Goal: Task Accomplishment & Management: Use online tool/utility

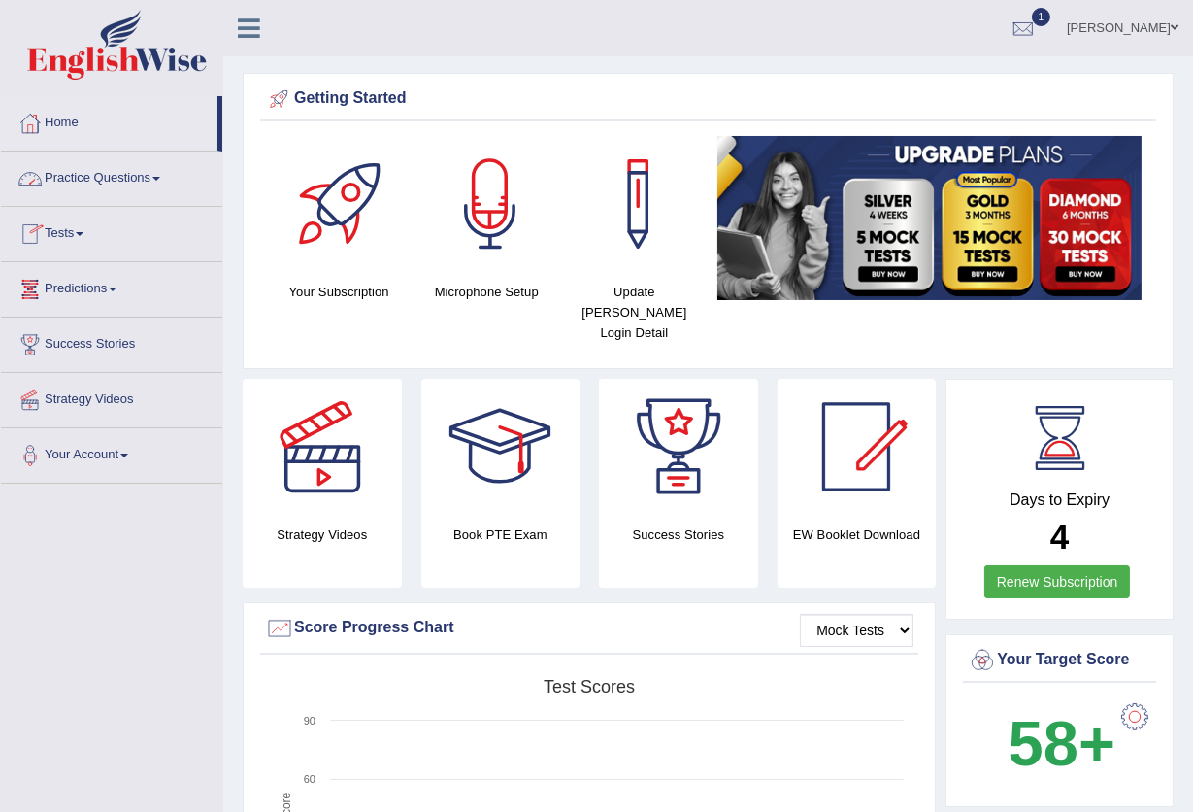
click at [147, 179] on link "Practice Questions" at bounding box center [111, 175] width 221 height 49
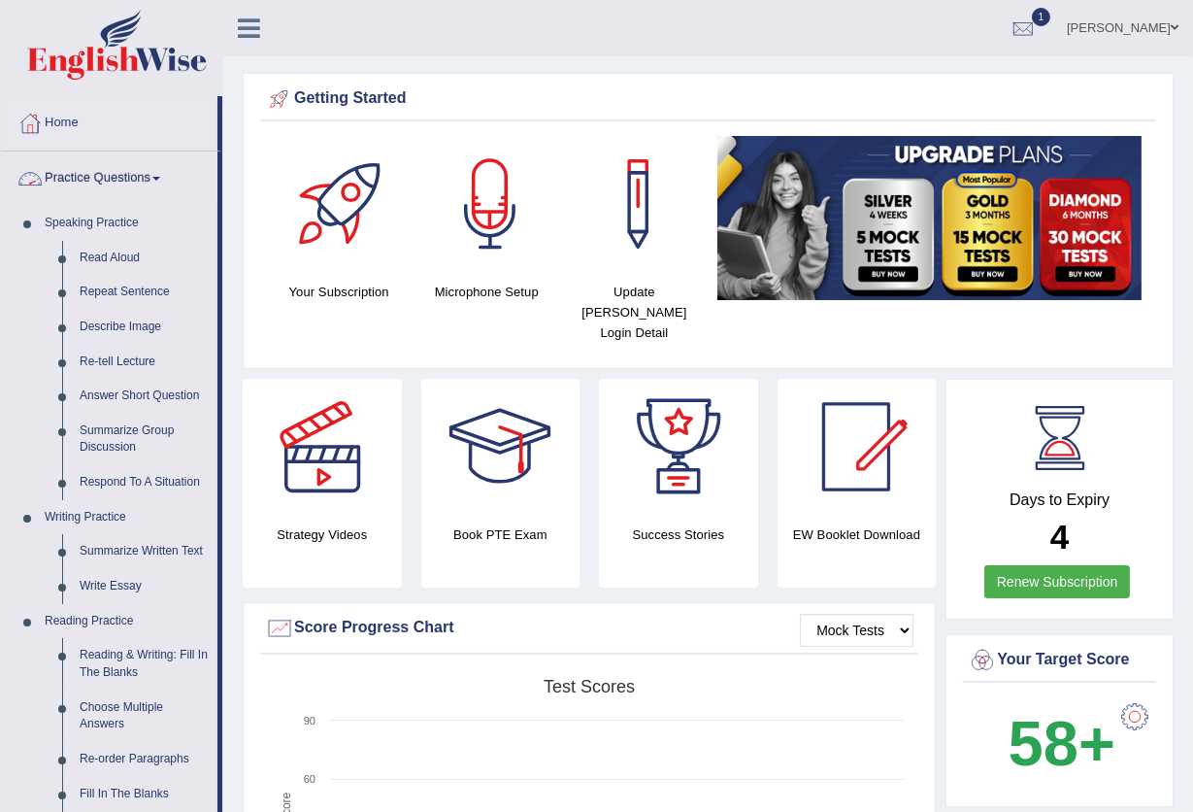
click at [125, 182] on link "Practice Questions" at bounding box center [109, 175] width 217 height 49
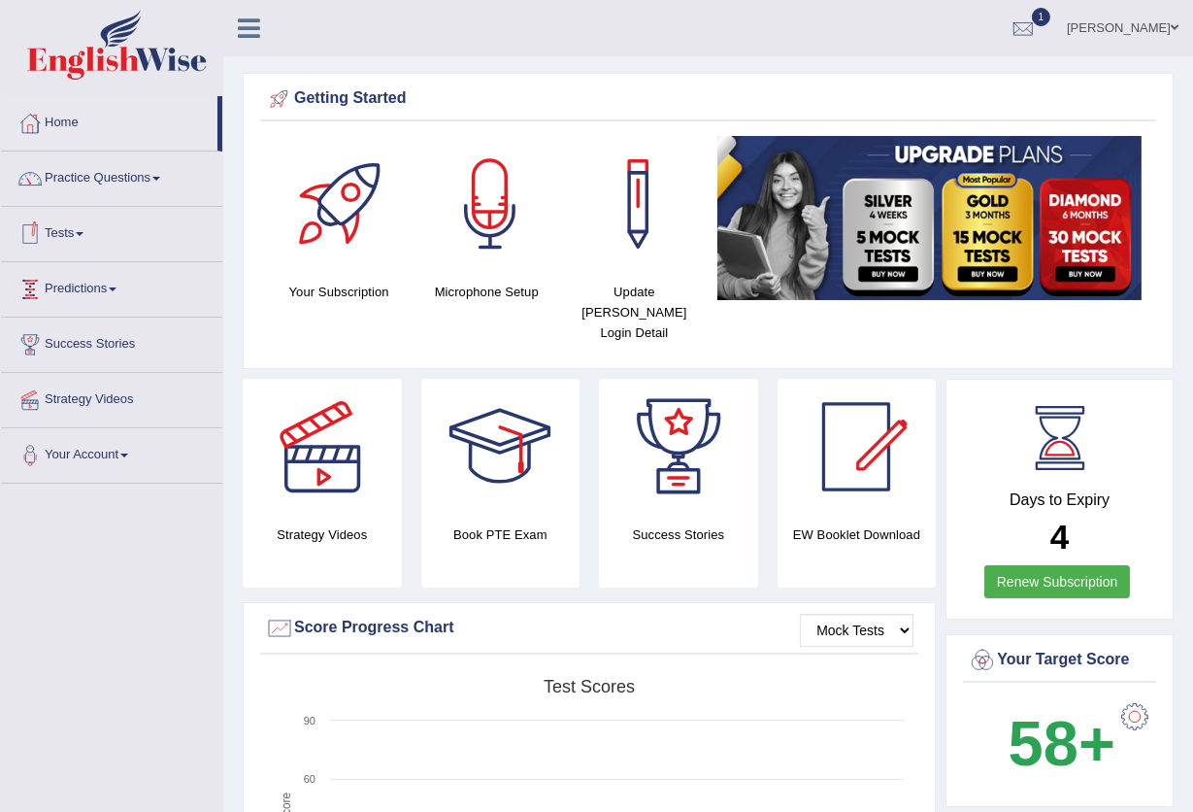
click at [59, 237] on link "Tests" at bounding box center [111, 231] width 221 height 49
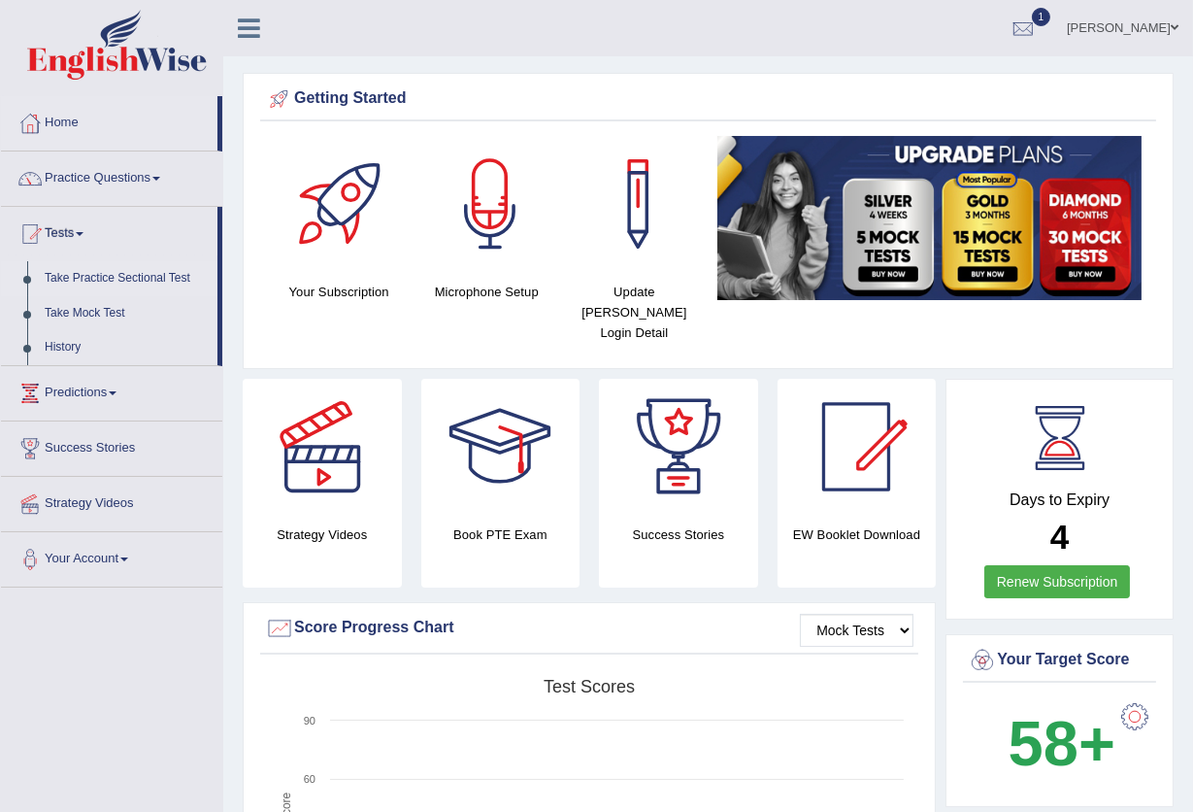
click at [121, 281] on link "Take Practice Sectional Test" at bounding box center [127, 278] width 182 height 35
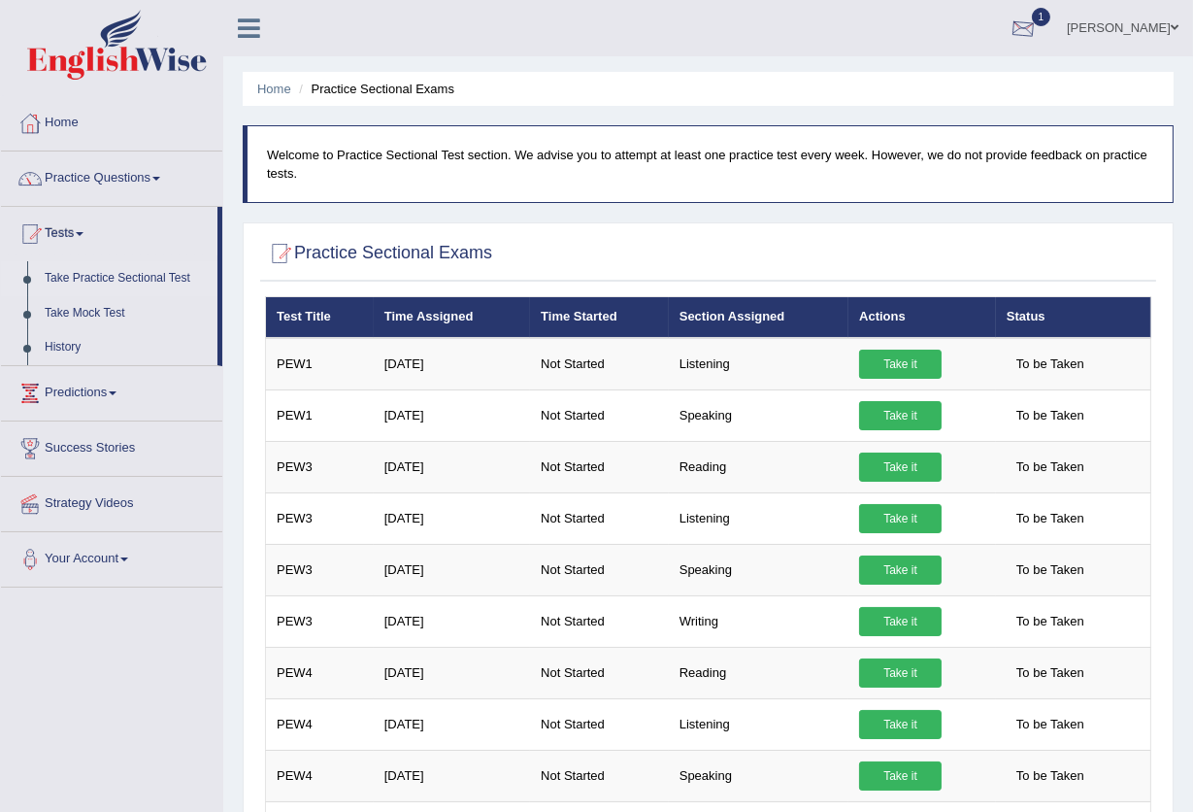
click at [1009, 23] on div at bounding box center [1023, 29] width 29 height 29
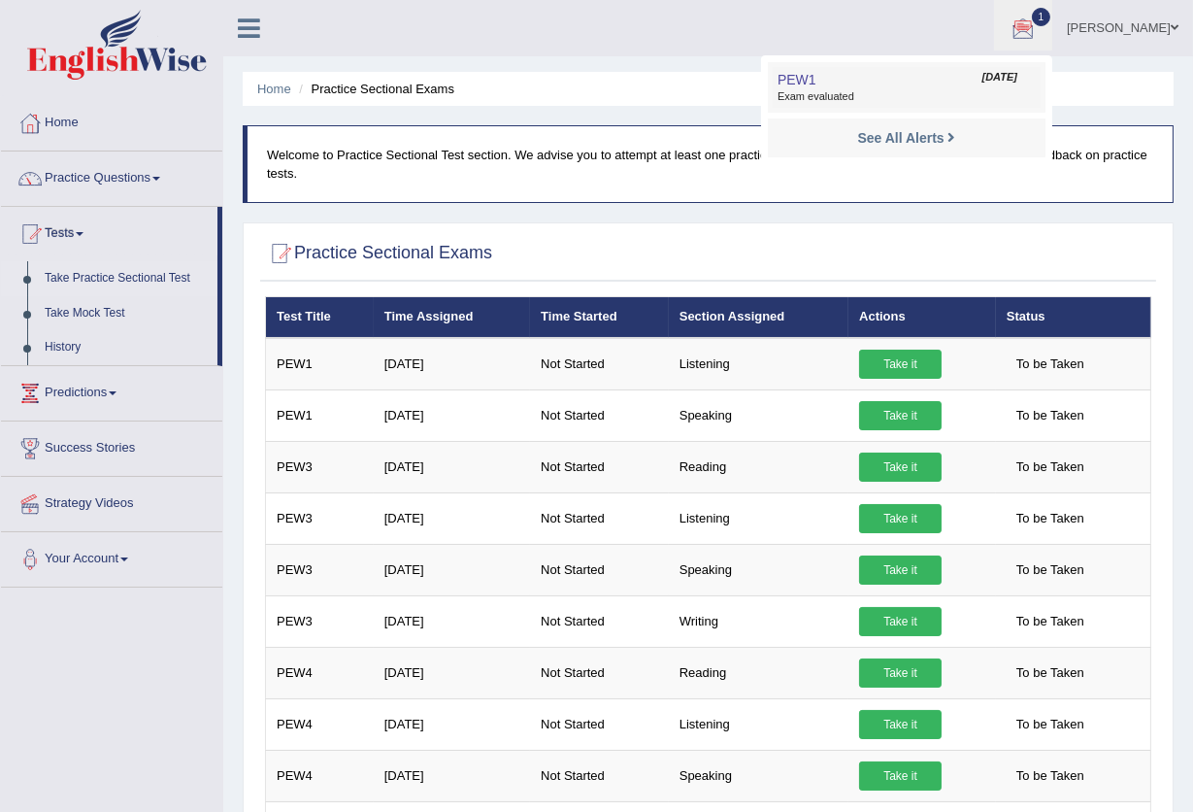
click at [816, 102] on span "Exam evaluated" at bounding box center [907, 97] width 258 height 16
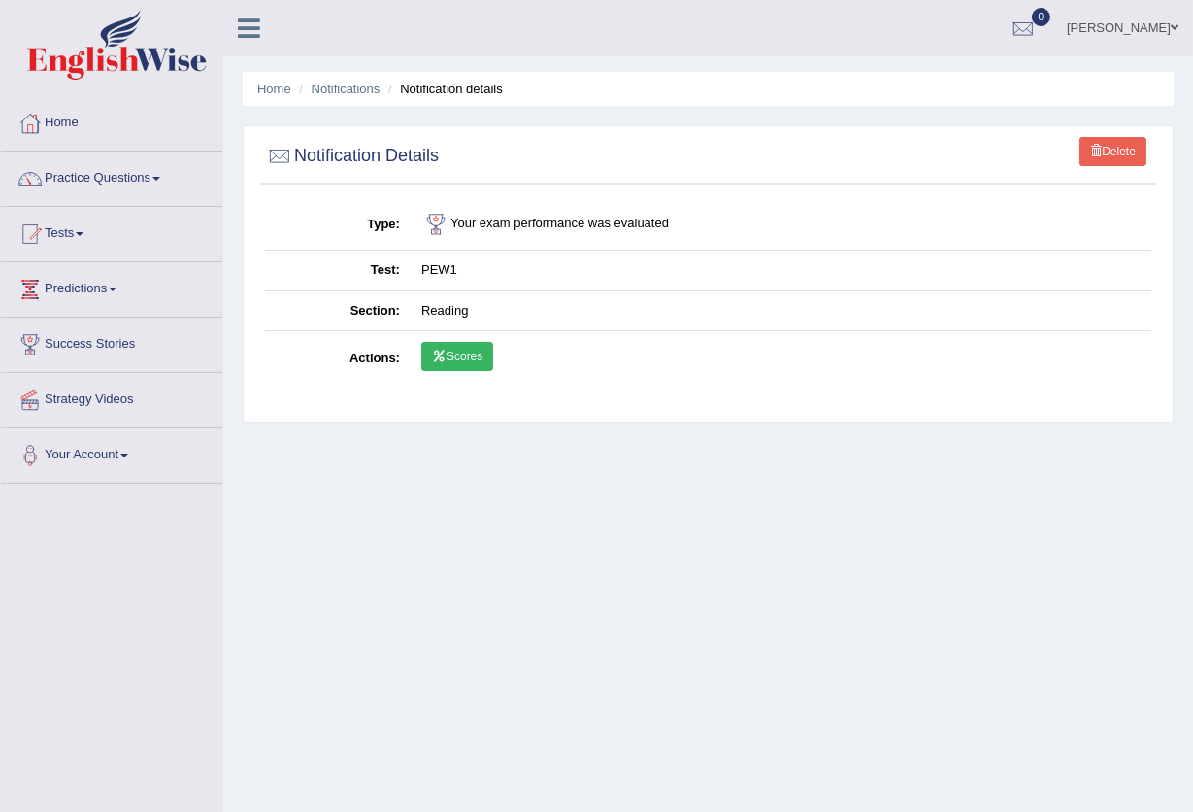
click at [486, 365] on link "Scores" at bounding box center [457, 356] width 72 height 29
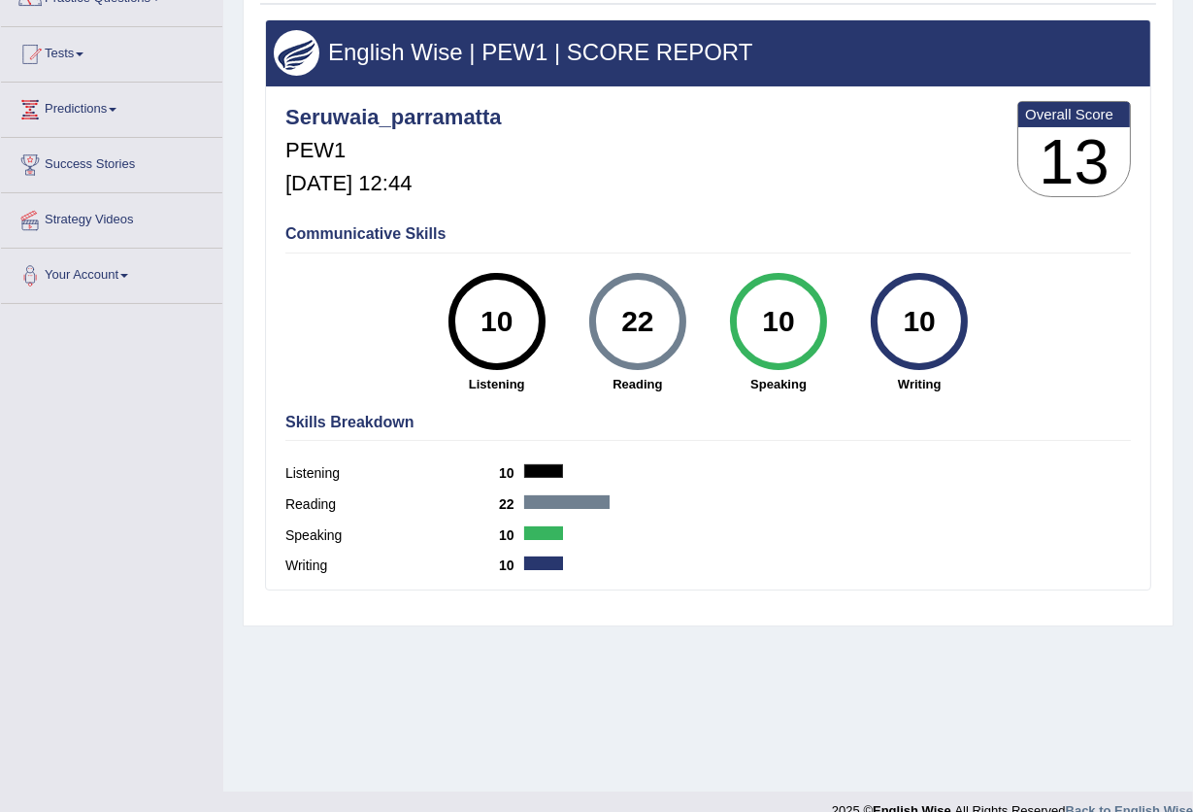
scroll to position [208, 0]
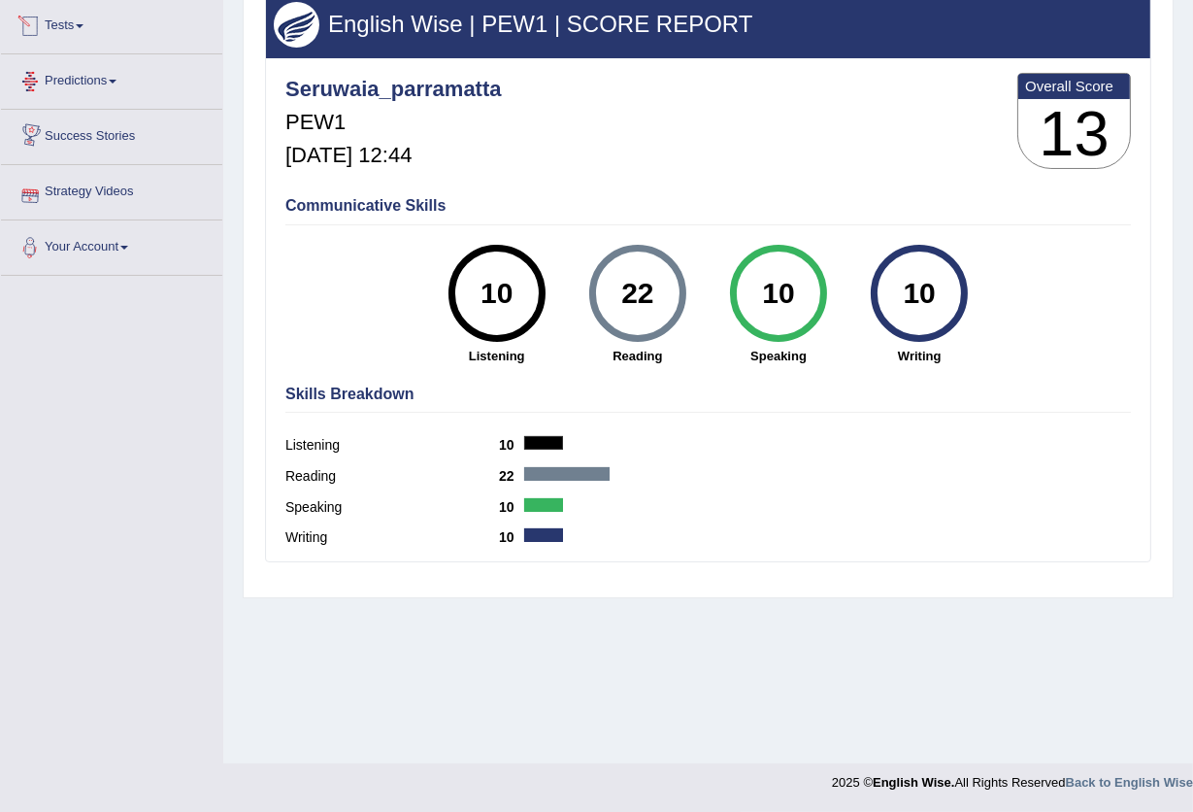
click at [71, 29] on link "Tests" at bounding box center [111, 23] width 221 height 49
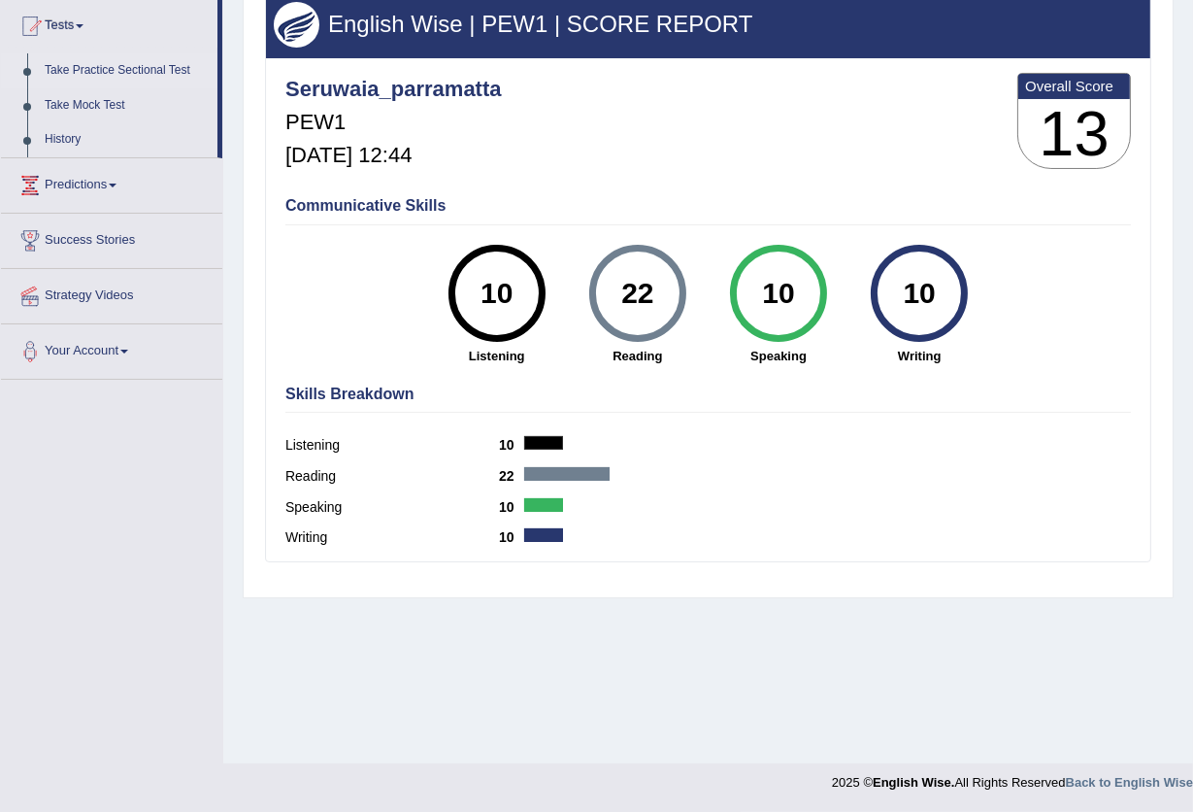
click at [152, 74] on link "Take Practice Sectional Test" at bounding box center [127, 70] width 182 height 35
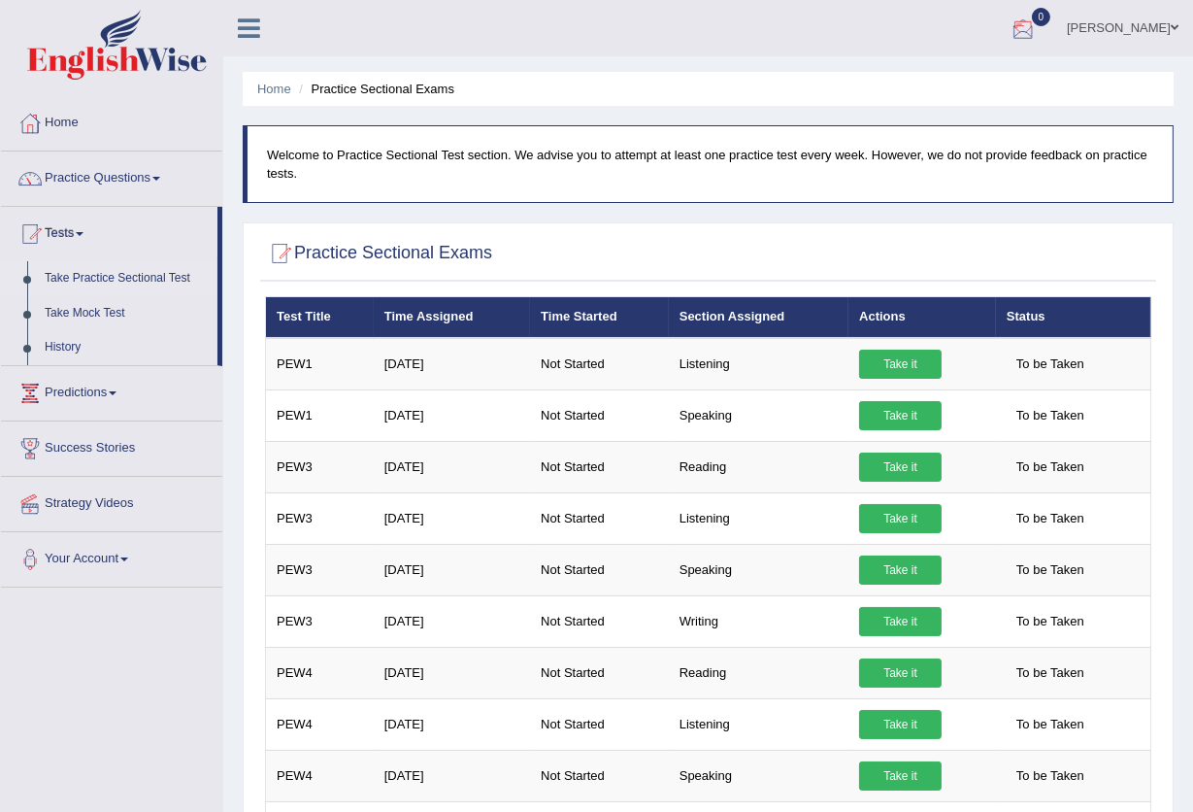
click at [1015, 23] on div at bounding box center [1023, 29] width 29 height 29
click at [890, 77] on strong "See All Alerts" at bounding box center [900, 82] width 86 height 16
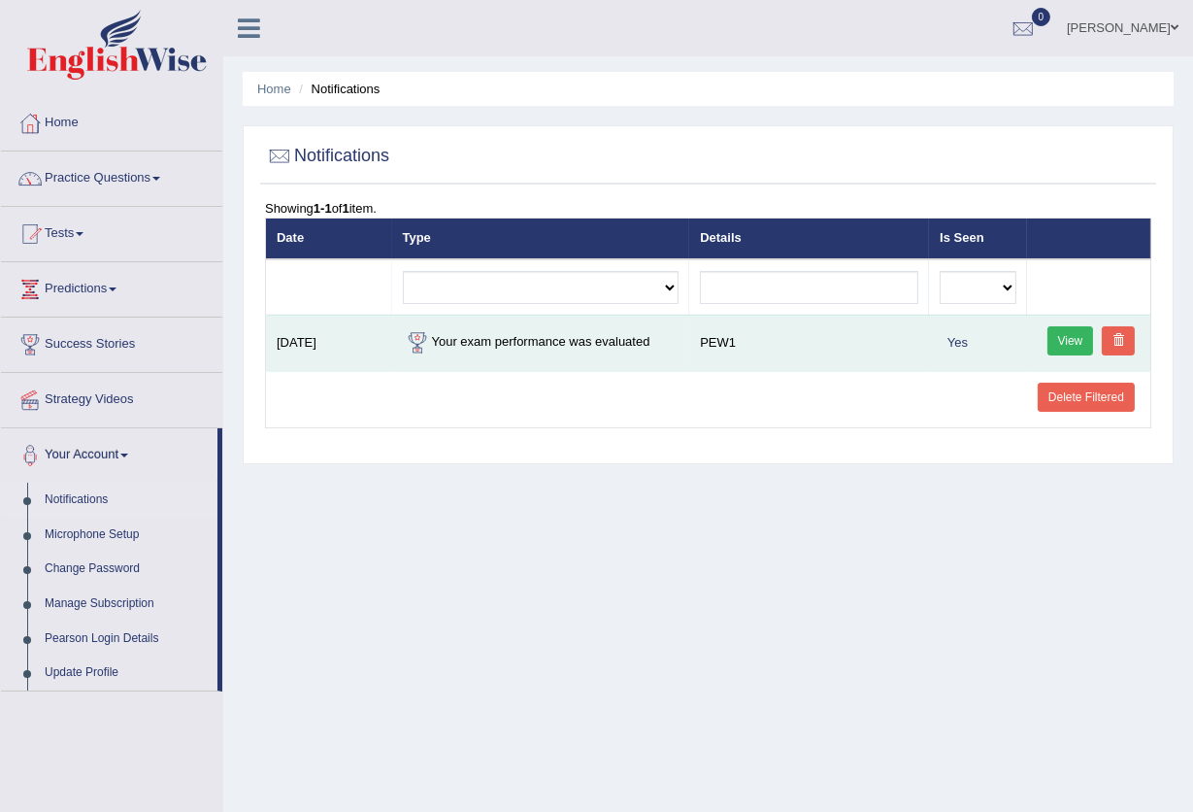
click at [570, 353] on td "Your exam performance was evaluated" at bounding box center [541, 343] width 298 height 56
click at [1053, 326] on link "View" at bounding box center [1071, 340] width 47 height 29
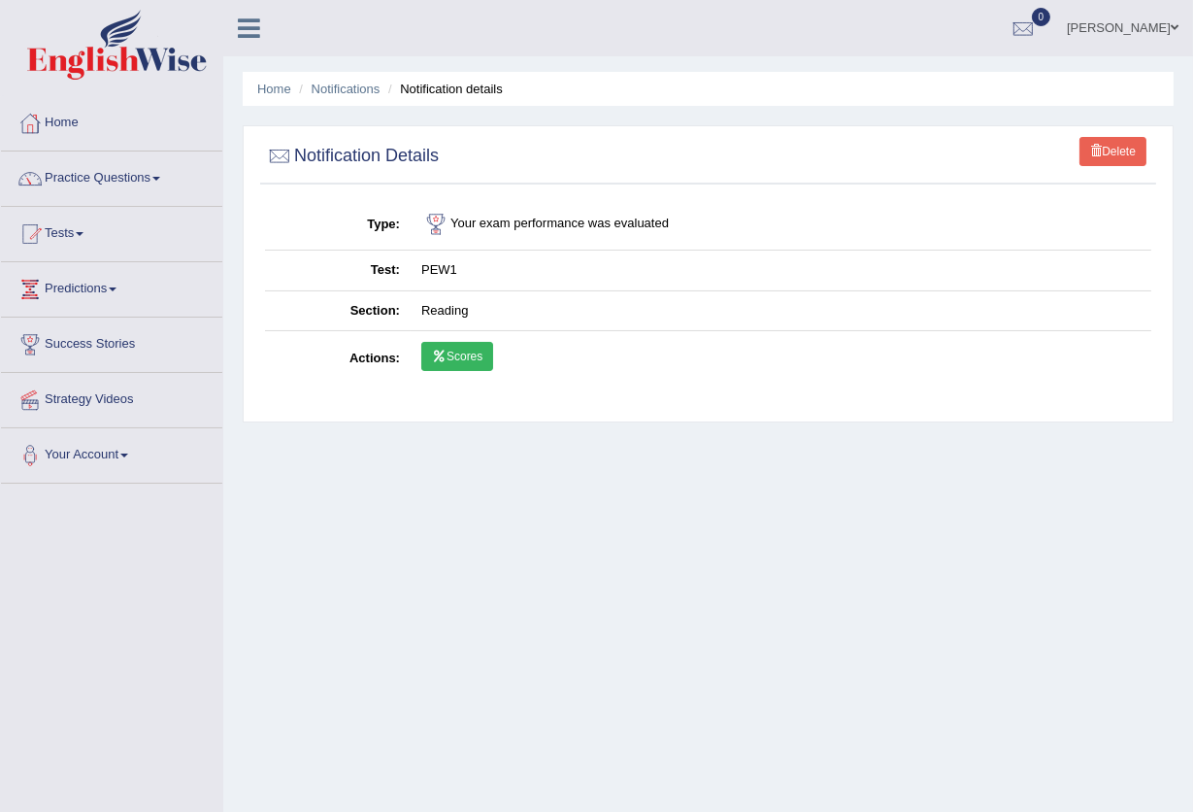
click at [483, 348] on link "Scores" at bounding box center [457, 356] width 72 height 29
click at [159, 187] on link "Practice Questions" at bounding box center [111, 175] width 221 height 49
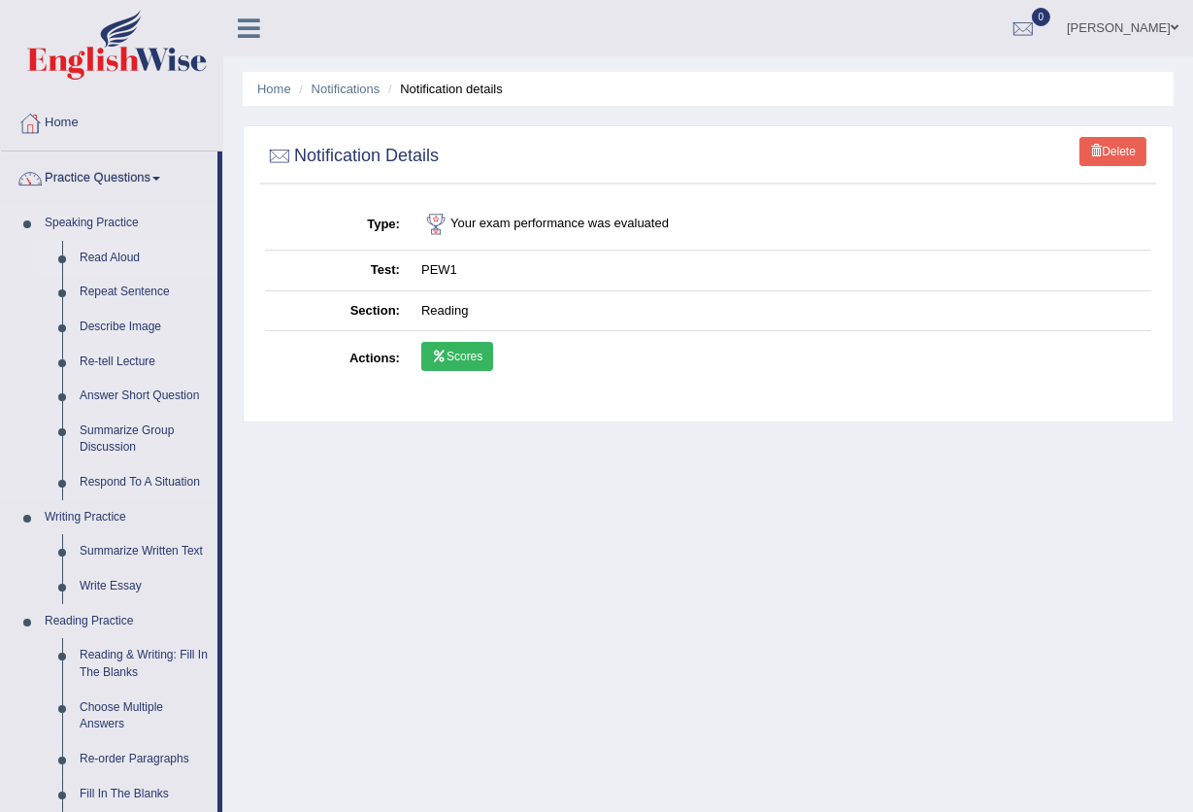
click at [125, 244] on link "Read Aloud" at bounding box center [144, 258] width 147 height 35
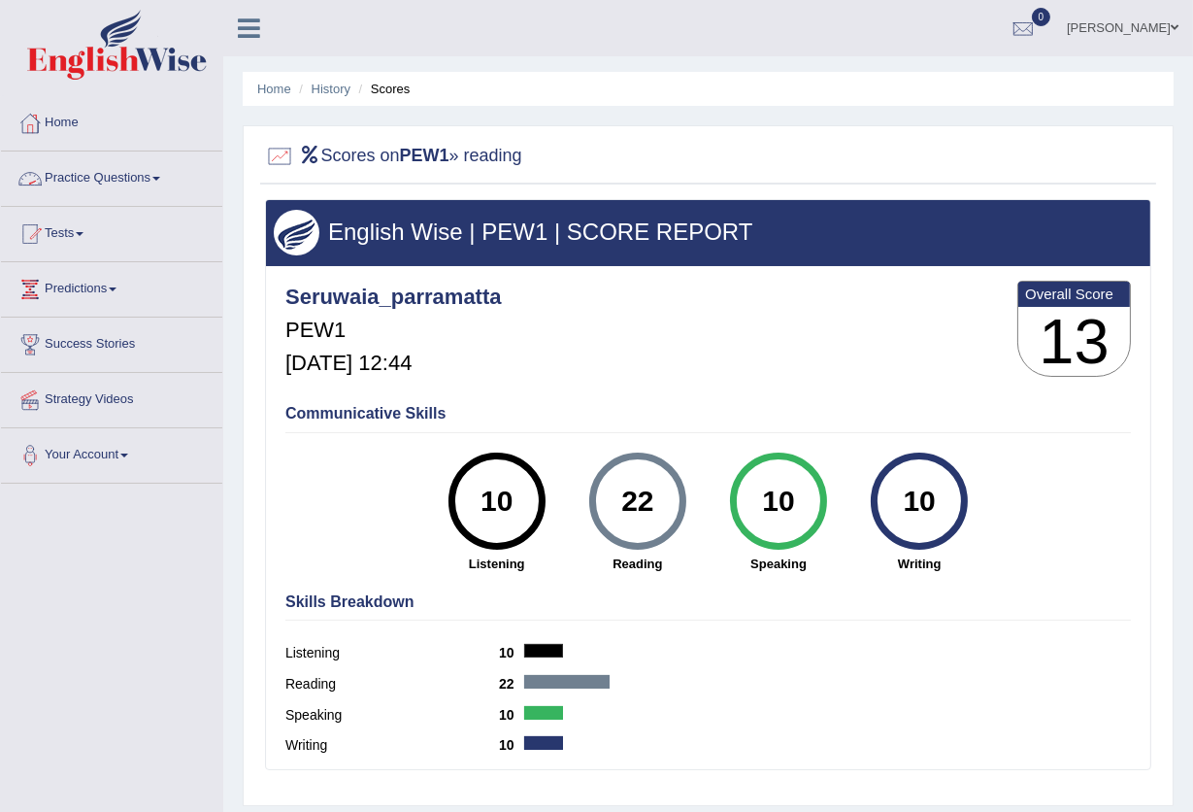
click at [134, 185] on link "Practice Questions" at bounding box center [111, 175] width 221 height 49
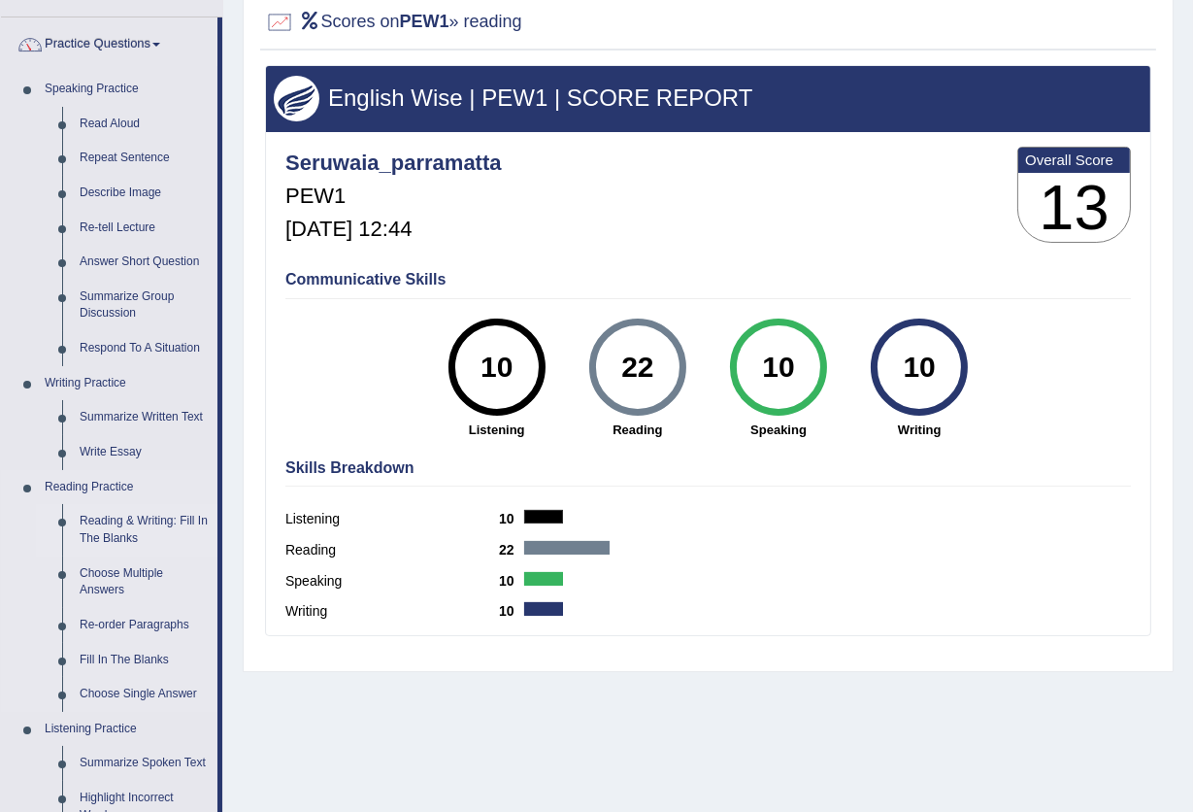
scroll to position [129, 0]
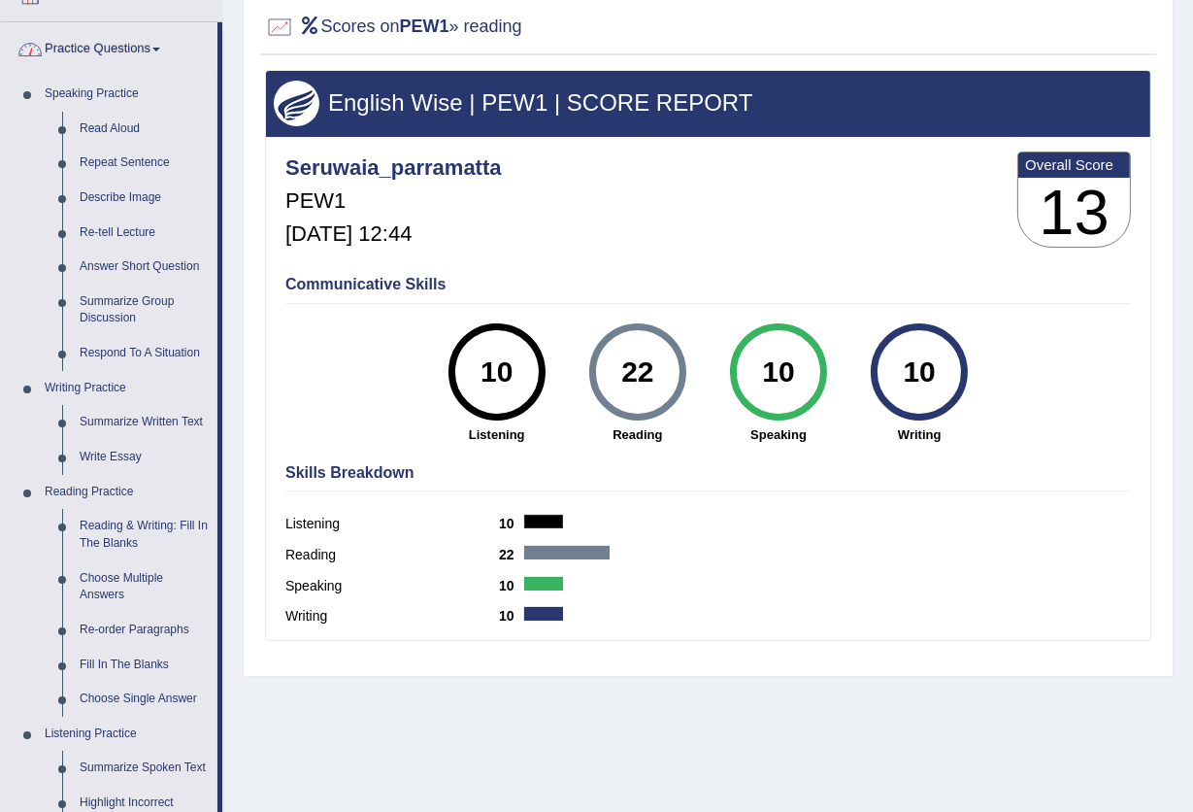
click at [137, 51] on link "Practice Questions" at bounding box center [109, 46] width 217 height 49
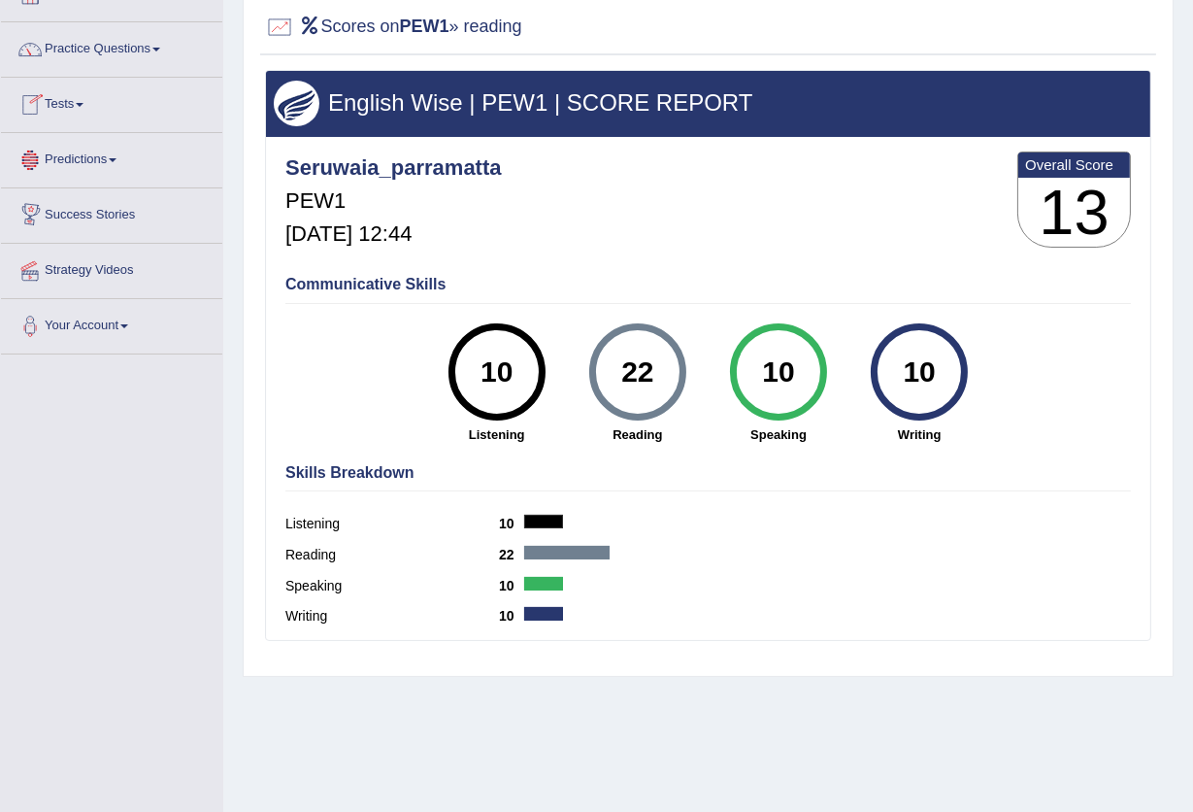
click at [81, 111] on link "Tests" at bounding box center [111, 102] width 221 height 49
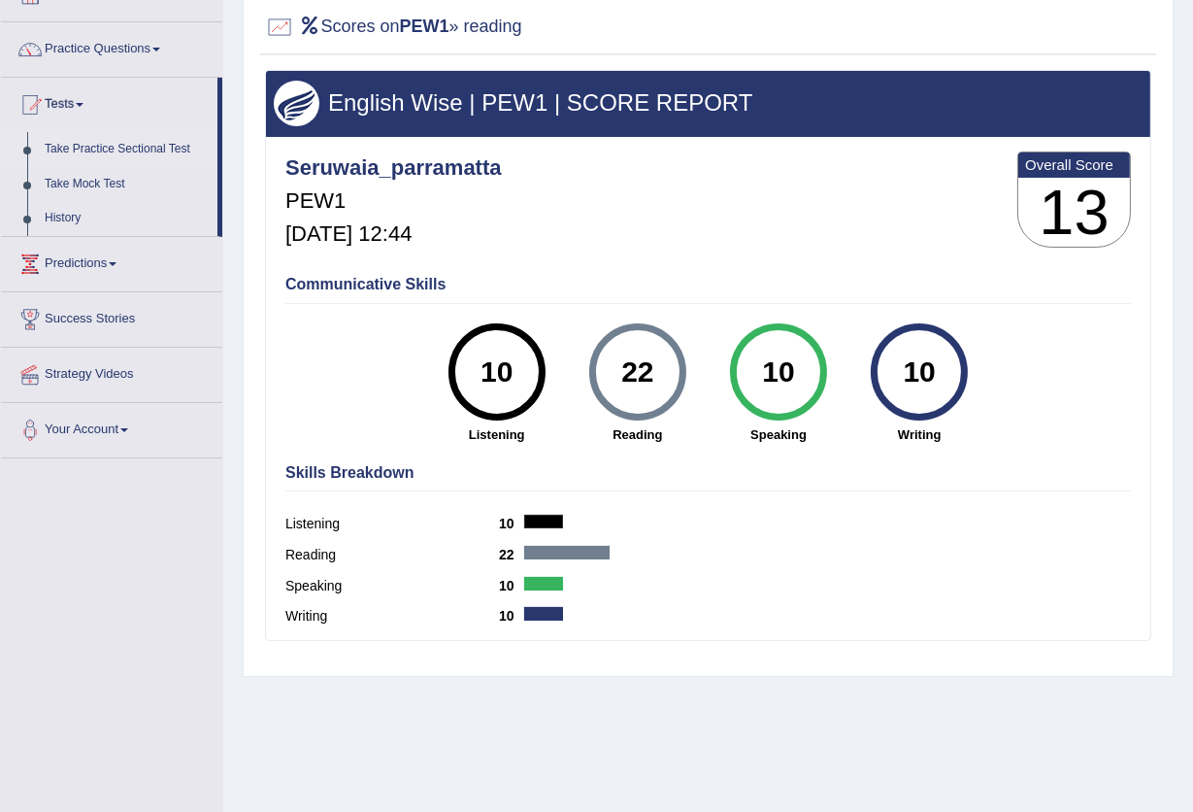
click at [99, 153] on link "Take Practice Sectional Test" at bounding box center [127, 149] width 182 height 35
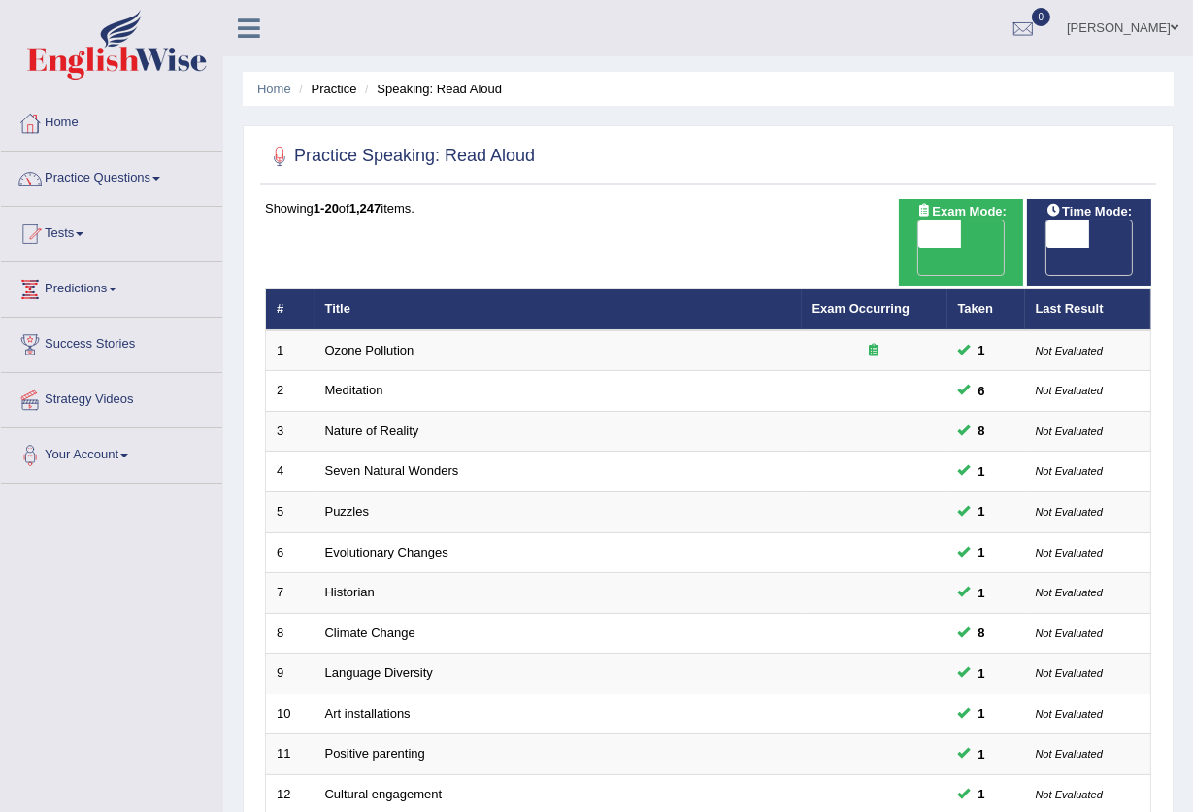
click at [84, 222] on link "Tests" at bounding box center [111, 231] width 221 height 49
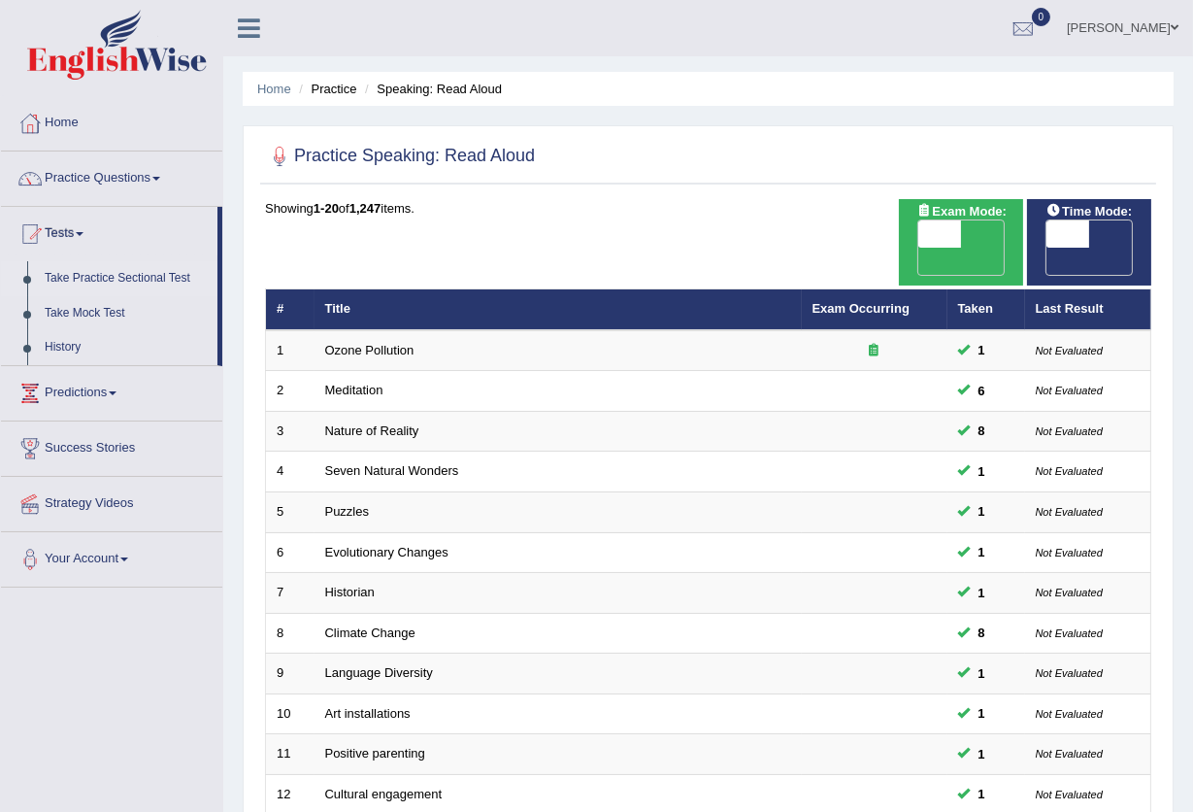
click at [138, 264] on link "Take Practice Sectional Test" at bounding box center [127, 278] width 182 height 35
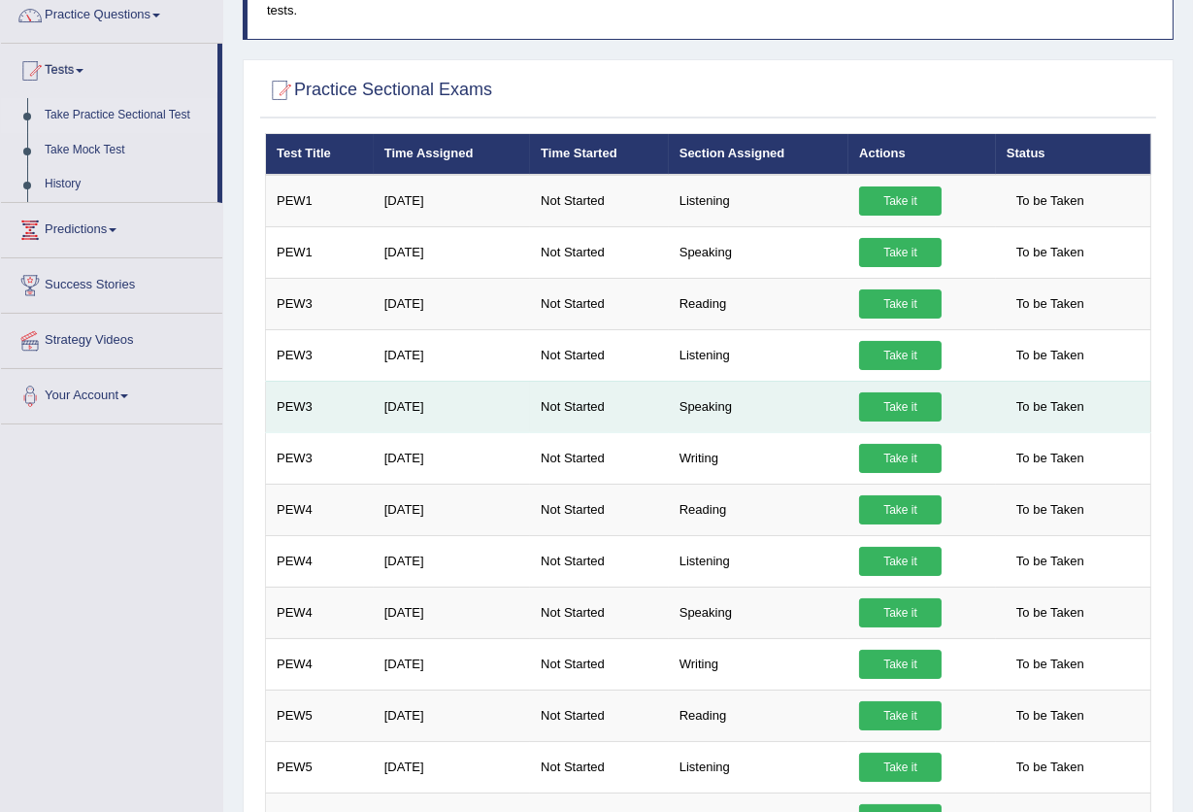
scroll to position [129, 0]
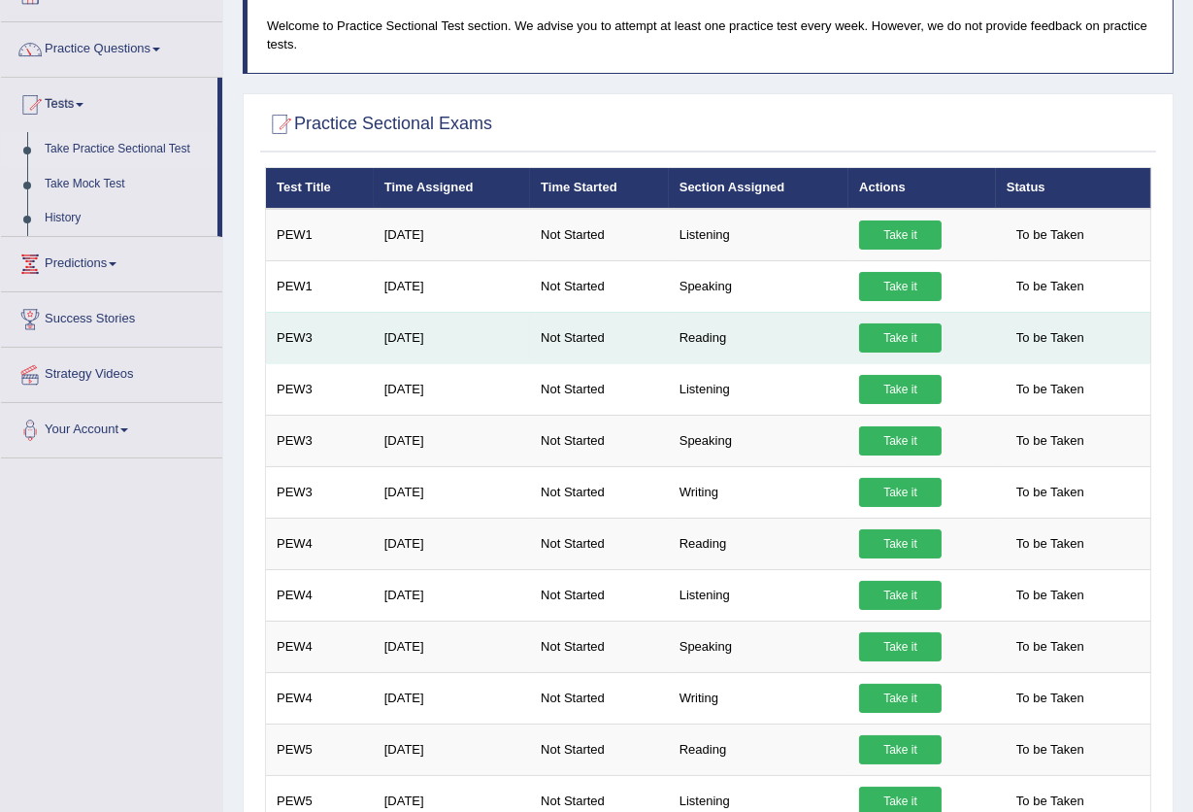
click at [667, 331] on td "Not Started" at bounding box center [599, 337] width 139 height 51
click at [710, 340] on td "Reading" at bounding box center [759, 337] width 180 height 51
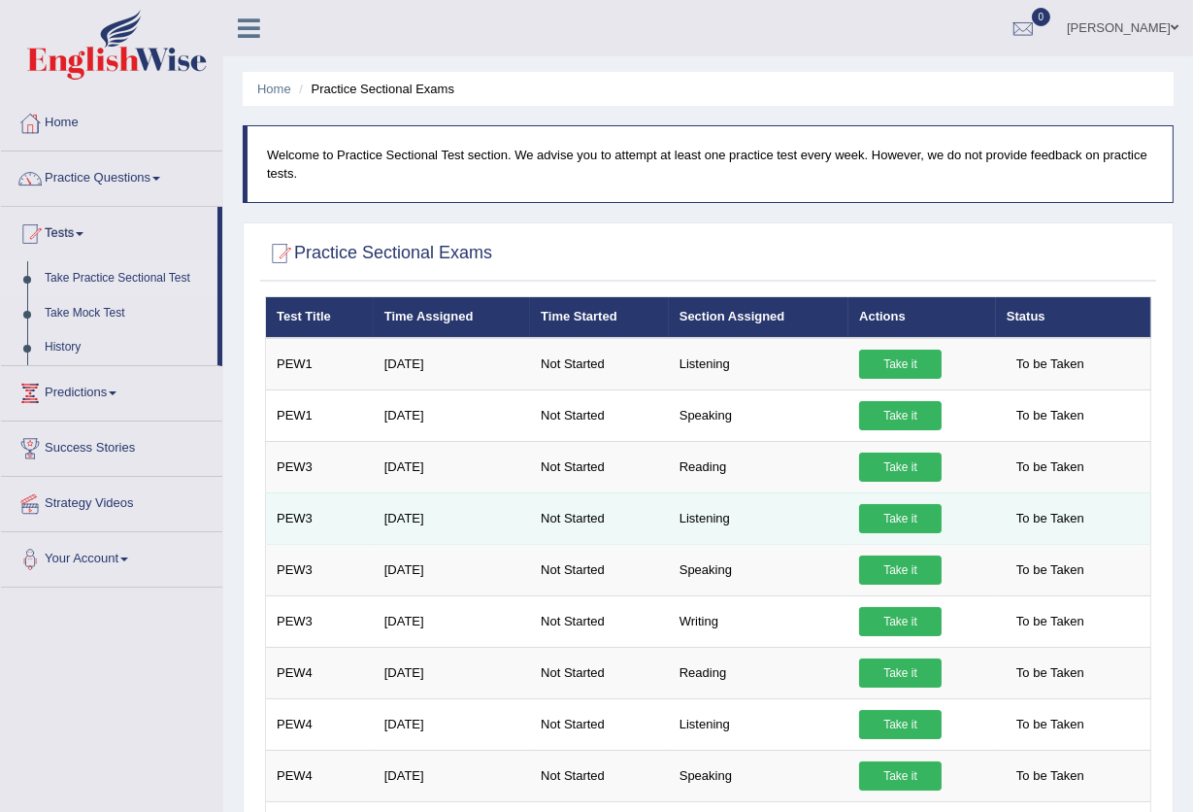
click at [881, 518] on link "Take it" at bounding box center [900, 518] width 83 height 29
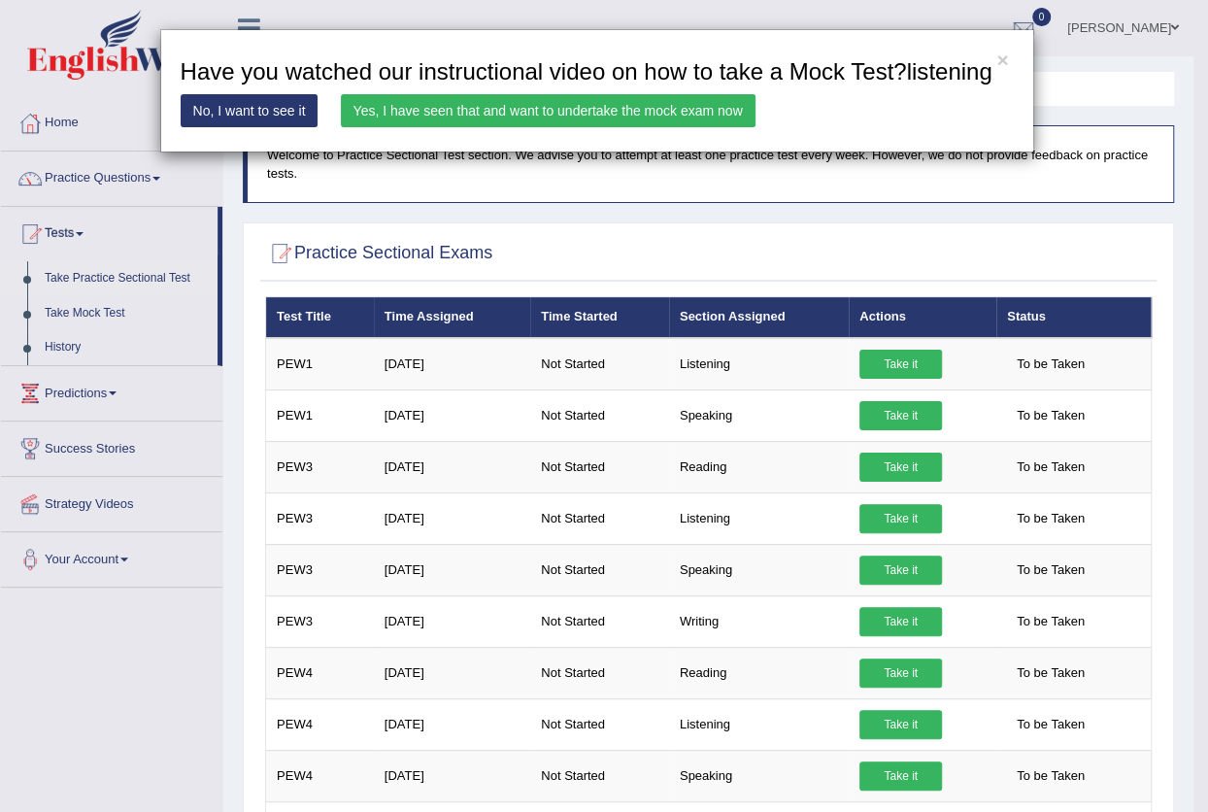
click at [898, 678] on div "× Have you watched our instructional video on how to take a Mock Test?listening…" at bounding box center [604, 406] width 1208 height 812
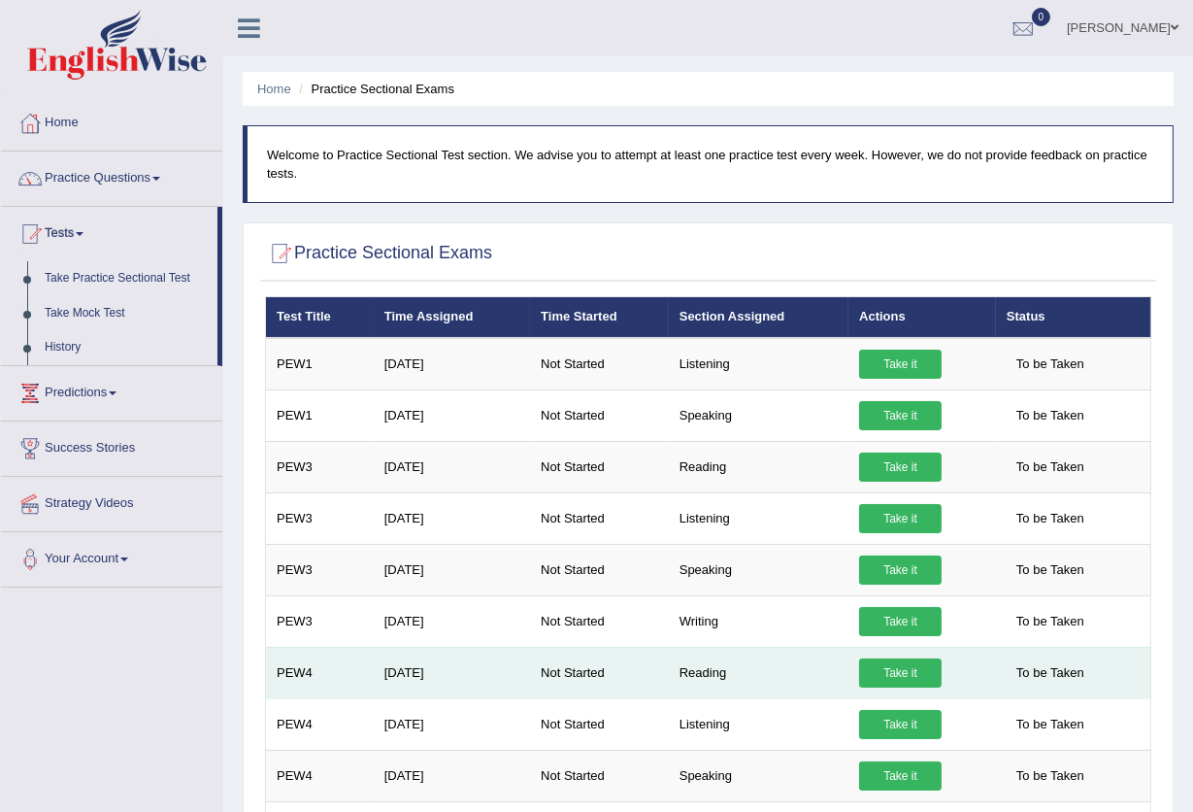
click at [898, 671] on link "Take it" at bounding box center [900, 672] width 83 height 29
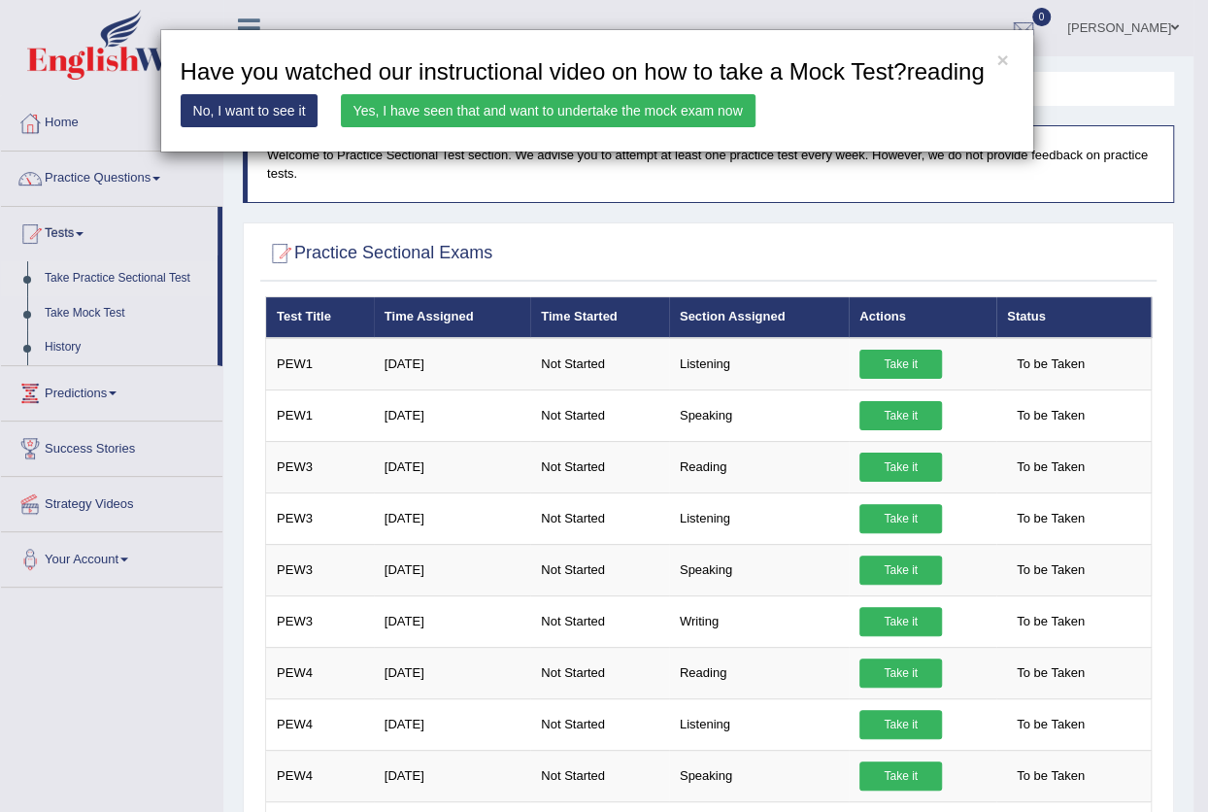
click at [563, 110] on link "Yes, I have seen that and want to undertake the mock exam now" at bounding box center [548, 110] width 415 height 33
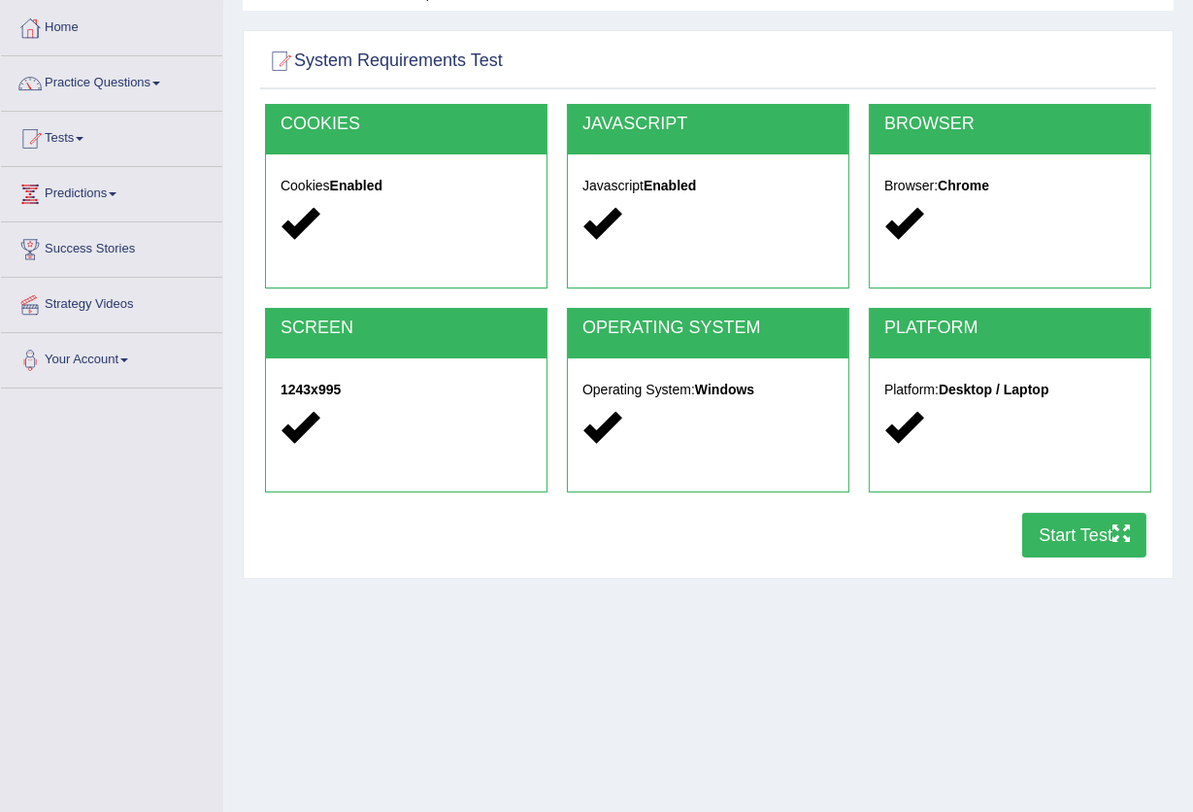
scroll to position [208, 0]
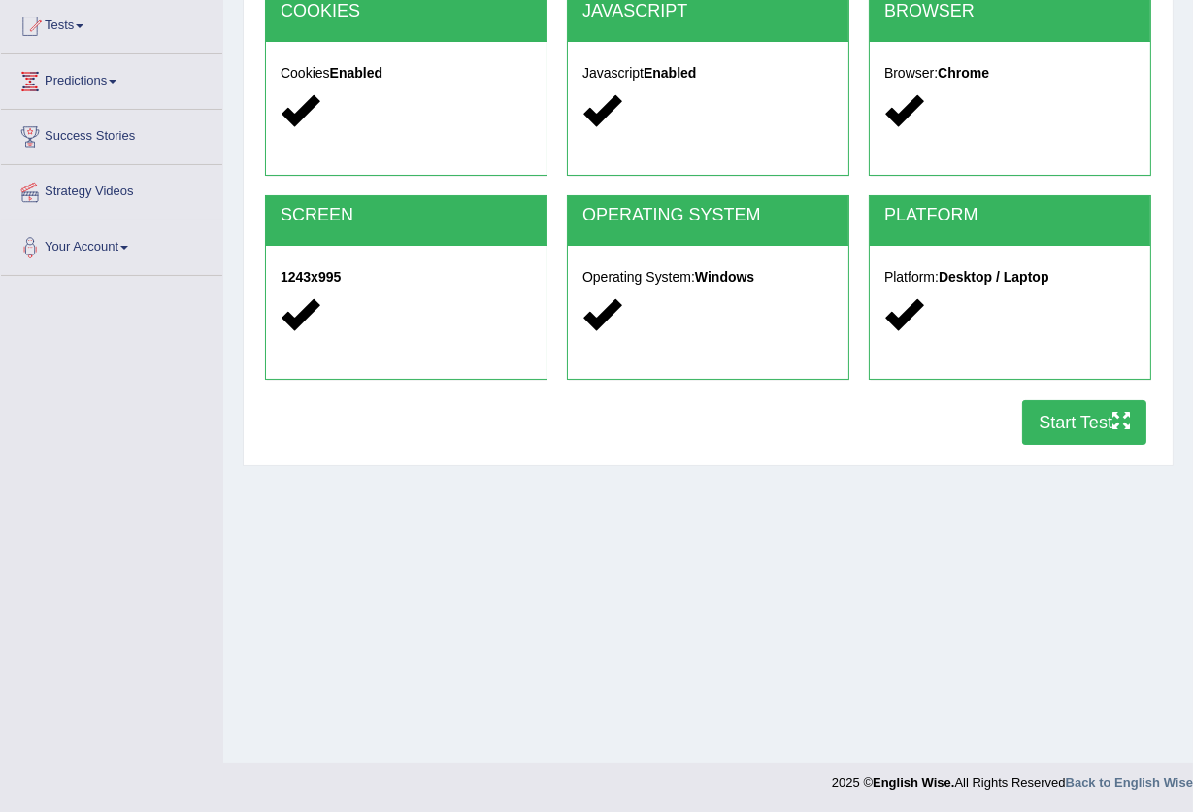
click at [1066, 436] on button "Start Test" at bounding box center [1085, 422] width 124 height 45
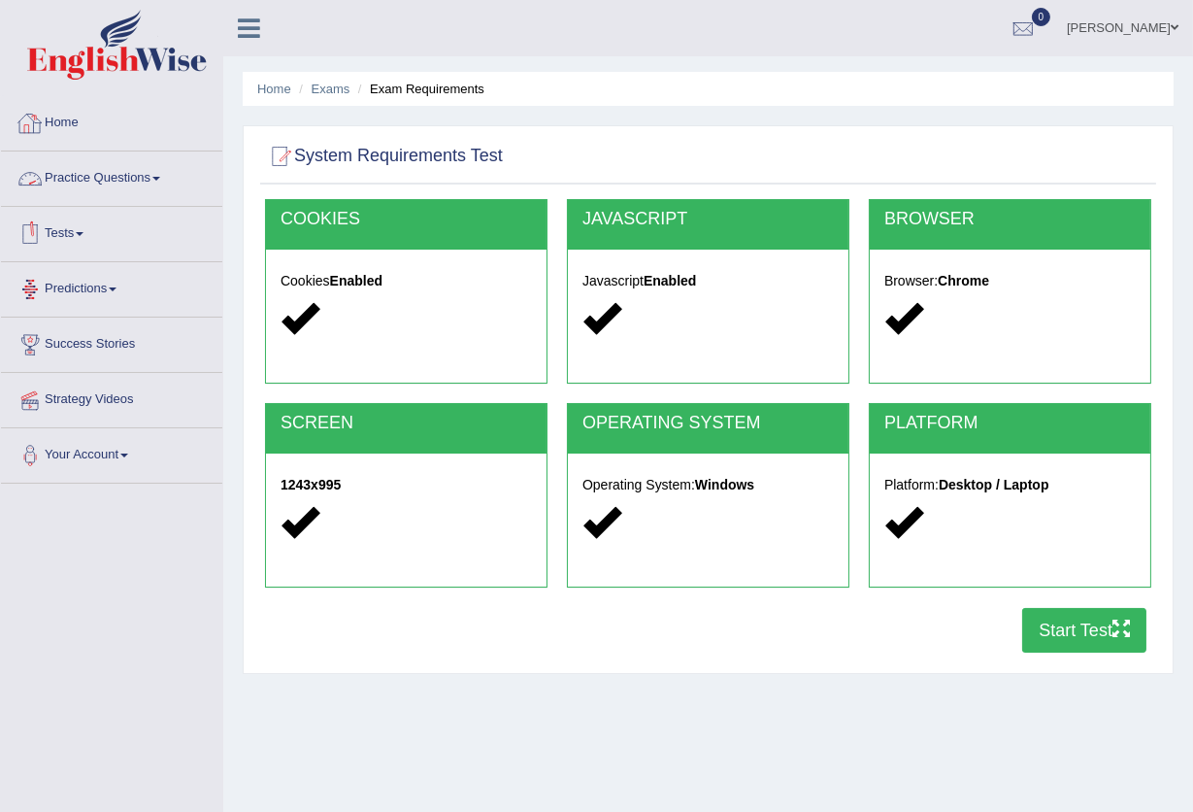
click at [80, 170] on link "Practice Questions" at bounding box center [111, 175] width 221 height 49
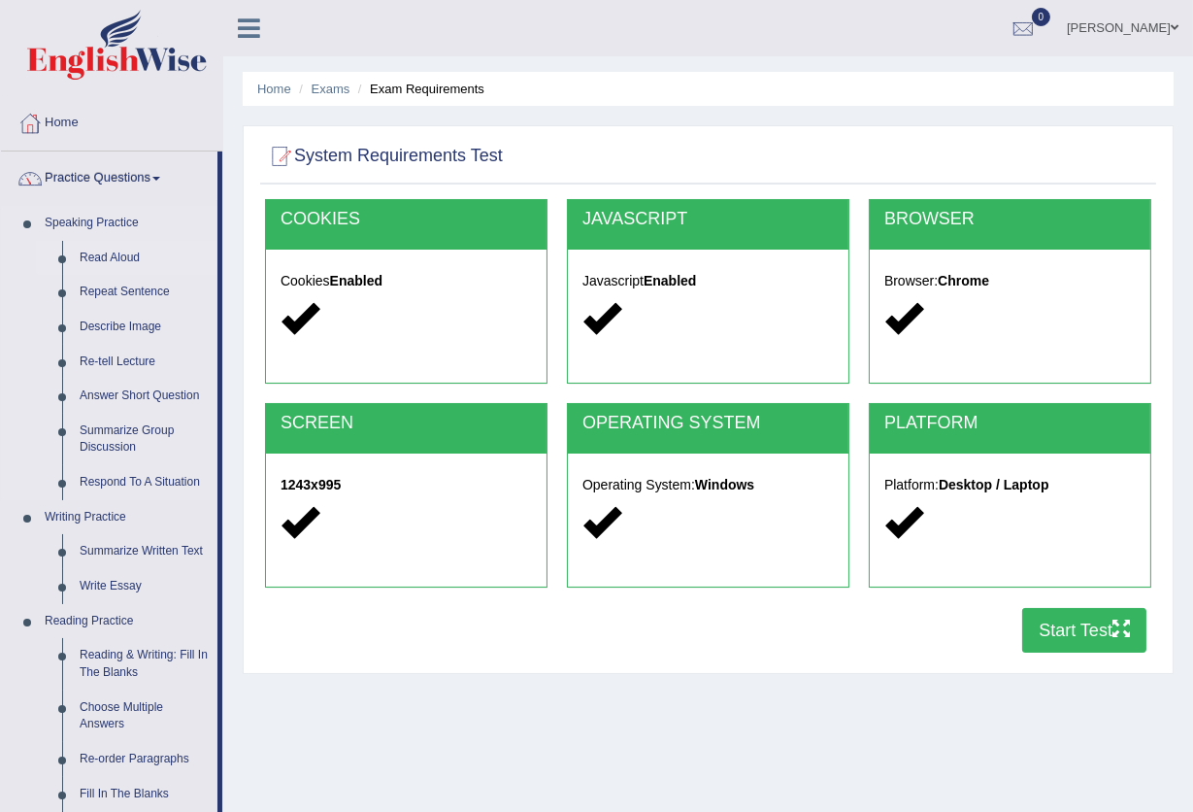
click at [88, 242] on link "Read Aloud" at bounding box center [144, 258] width 147 height 35
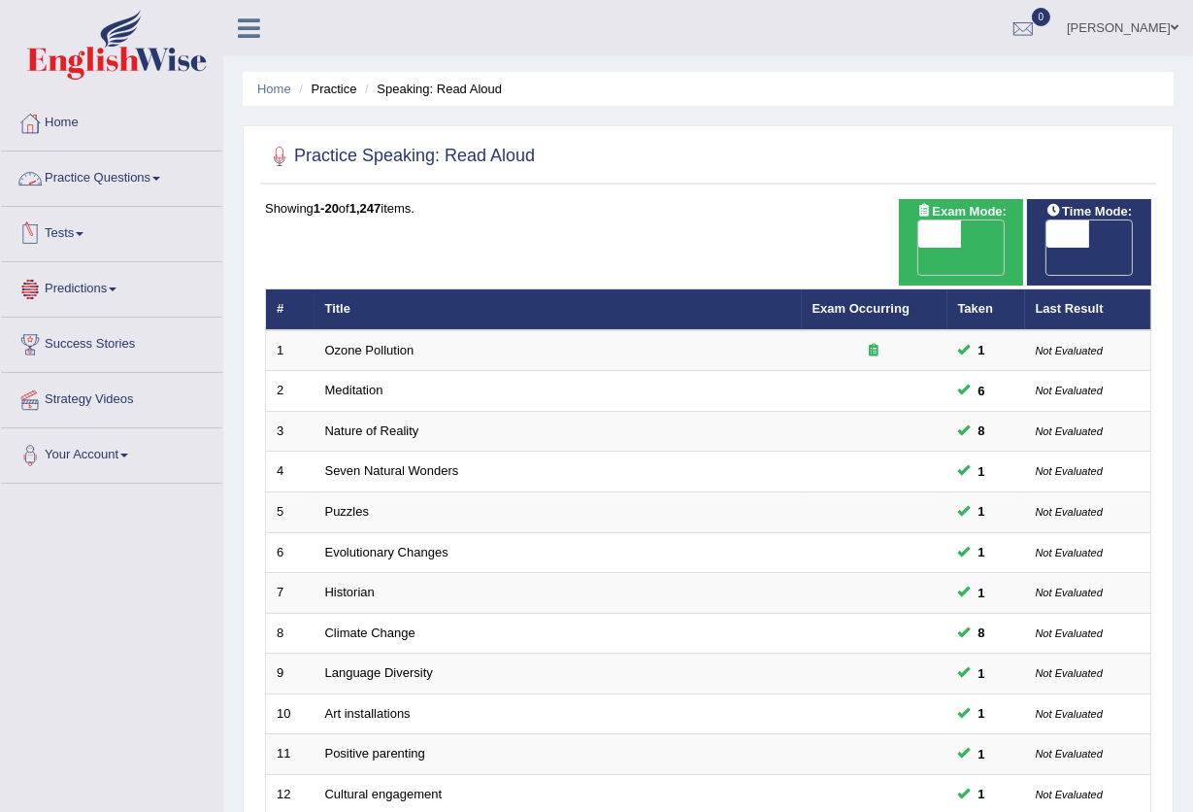
click at [134, 174] on link "Practice Questions" at bounding box center [111, 175] width 221 height 49
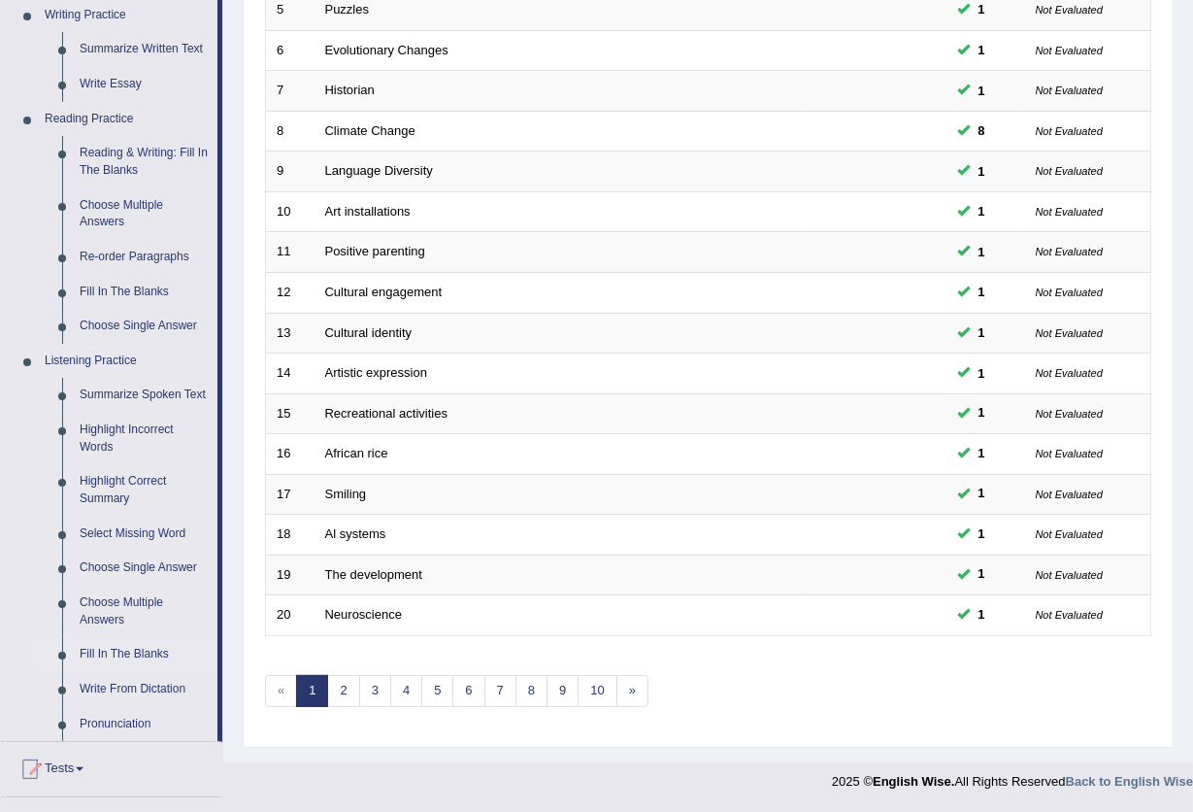
scroll to position [709, 0]
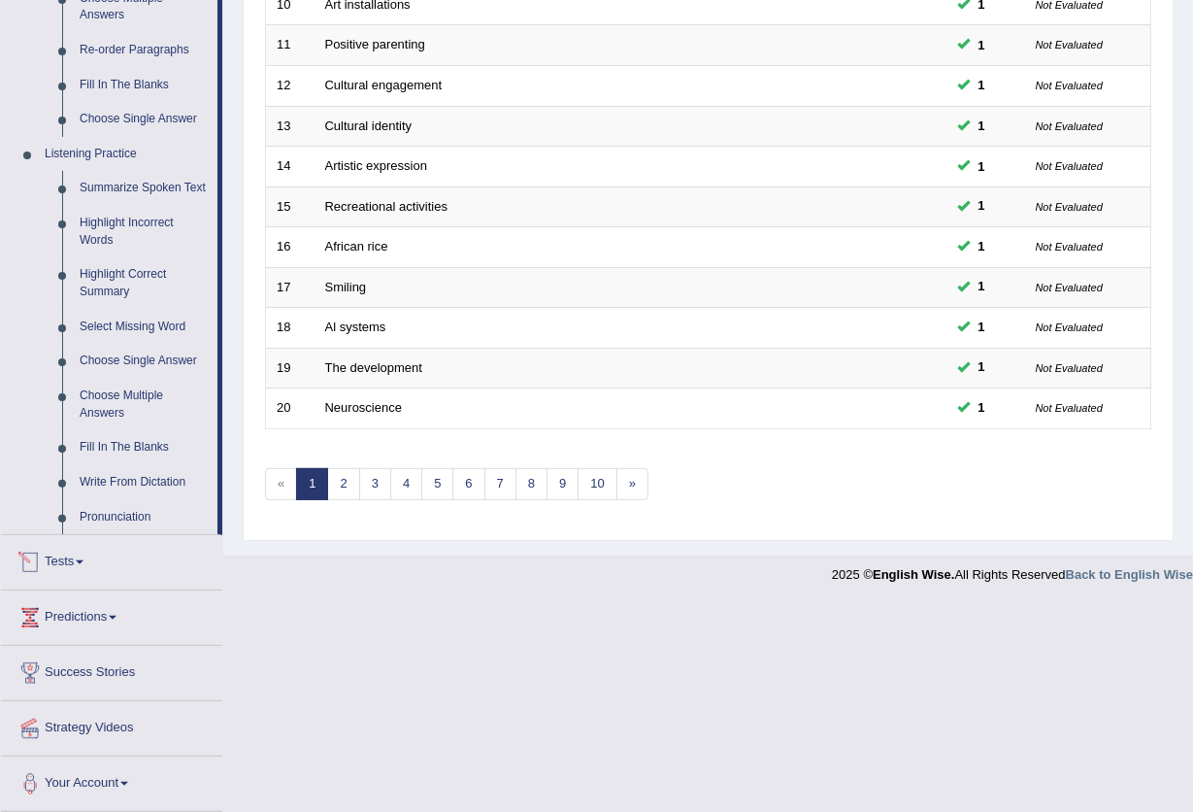
click at [59, 539] on link "Tests" at bounding box center [111, 559] width 221 height 49
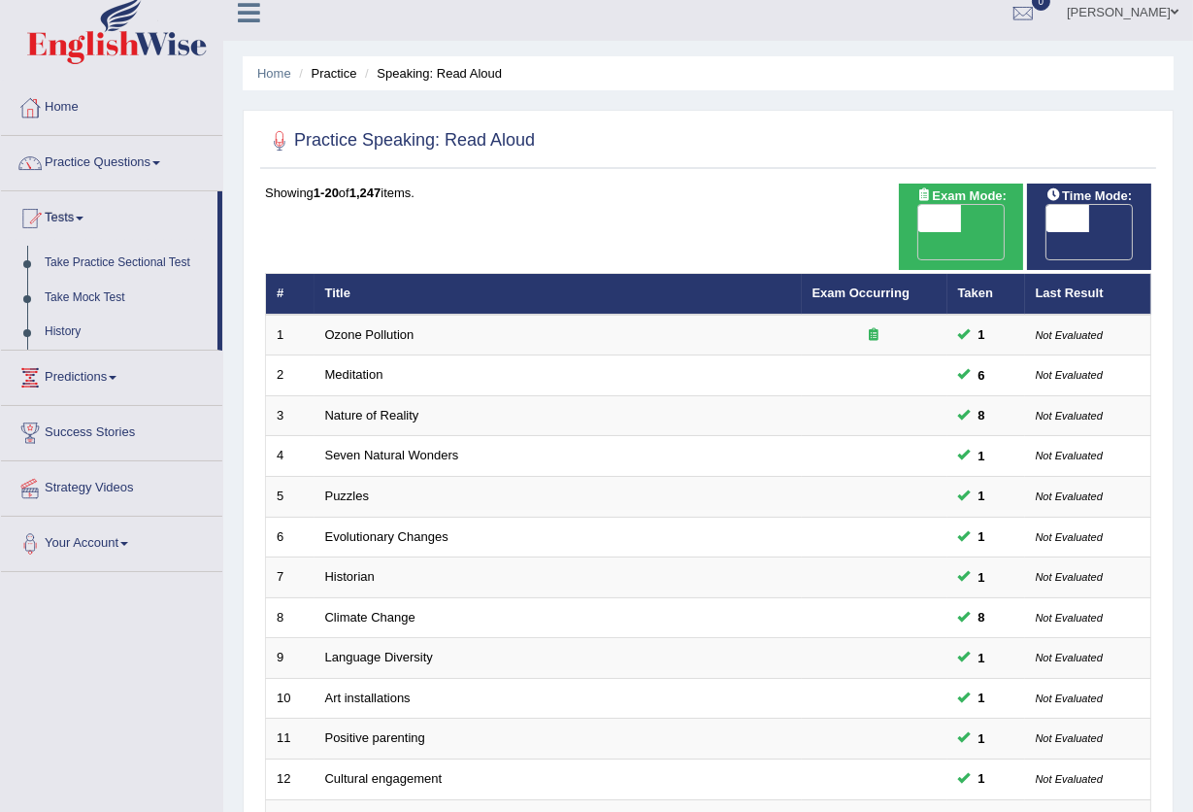
scroll to position [0, 0]
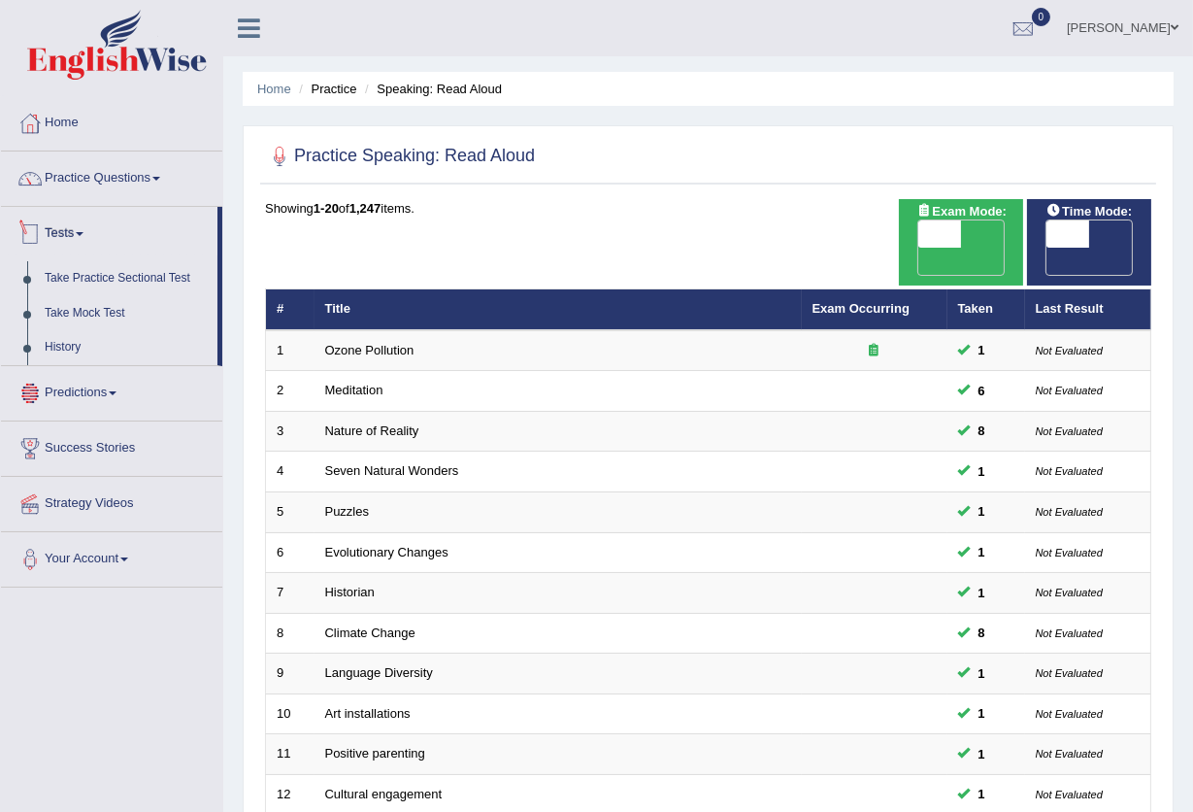
click at [92, 231] on link "Tests" at bounding box center [109, 231] width 217 height 49
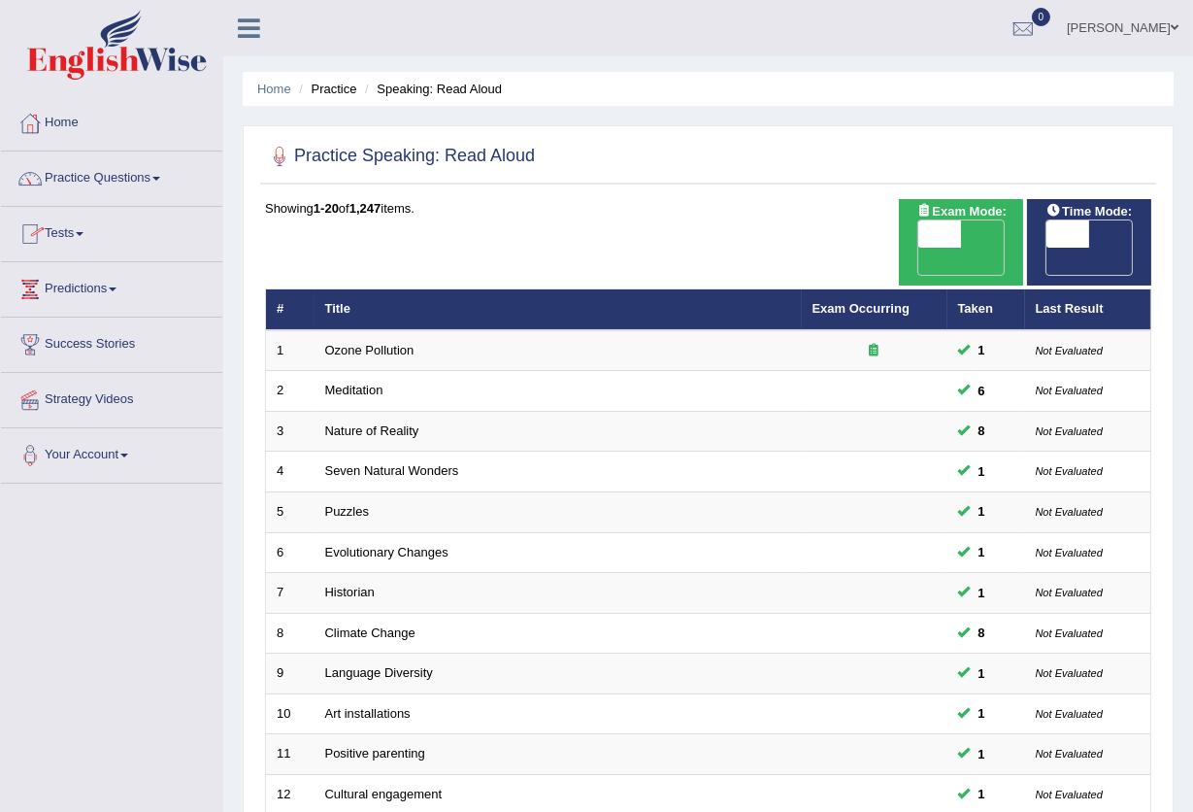
click at [92, 231] on link "Tests" at bounding box center [111, 231] width 221 height 49
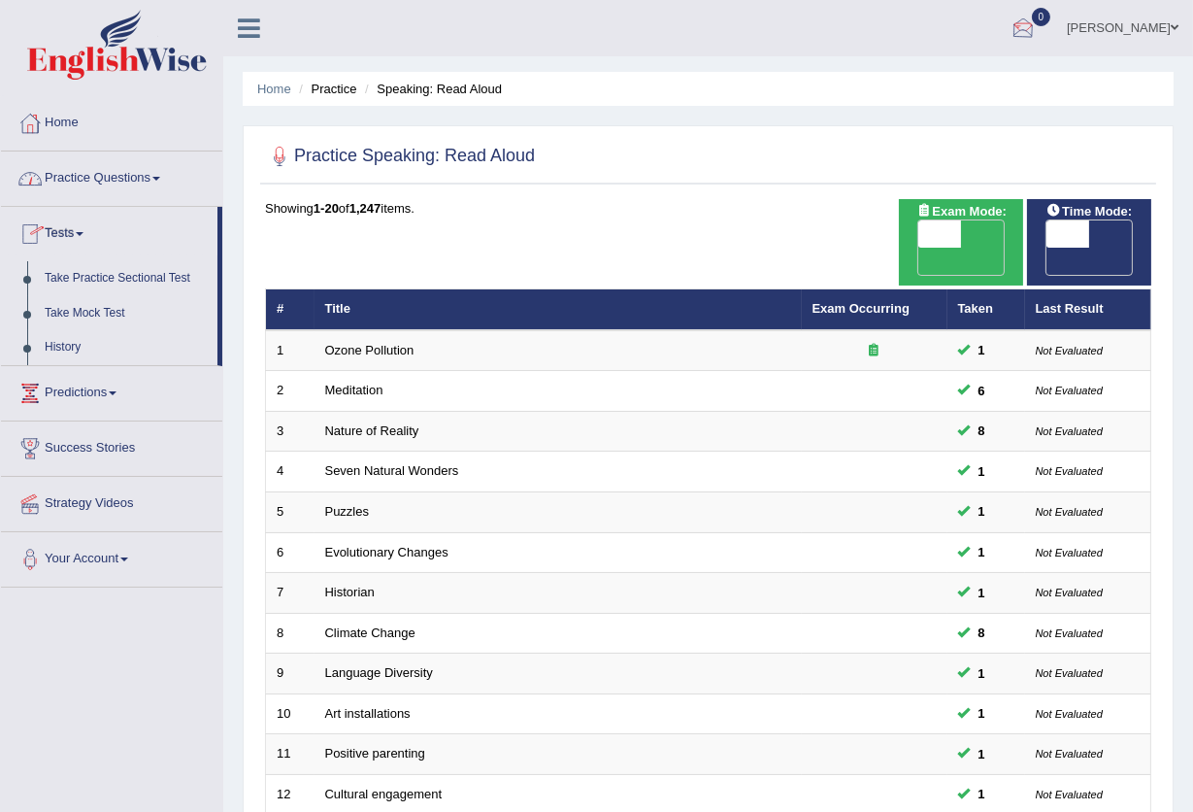
click at [1012, 31] on div at bounding box center [1023, 29] width 29 height 29
click at [932, 64] on li "See All Alerts" at bounding box center [907, 82] width 278 height 40
click at [1009, 25] on div at bounding box center [1023, 29] width 29 height 29
click at [913, 76] on strong "See All Alerts" at bounding box center [900, 82] width 86 height 16
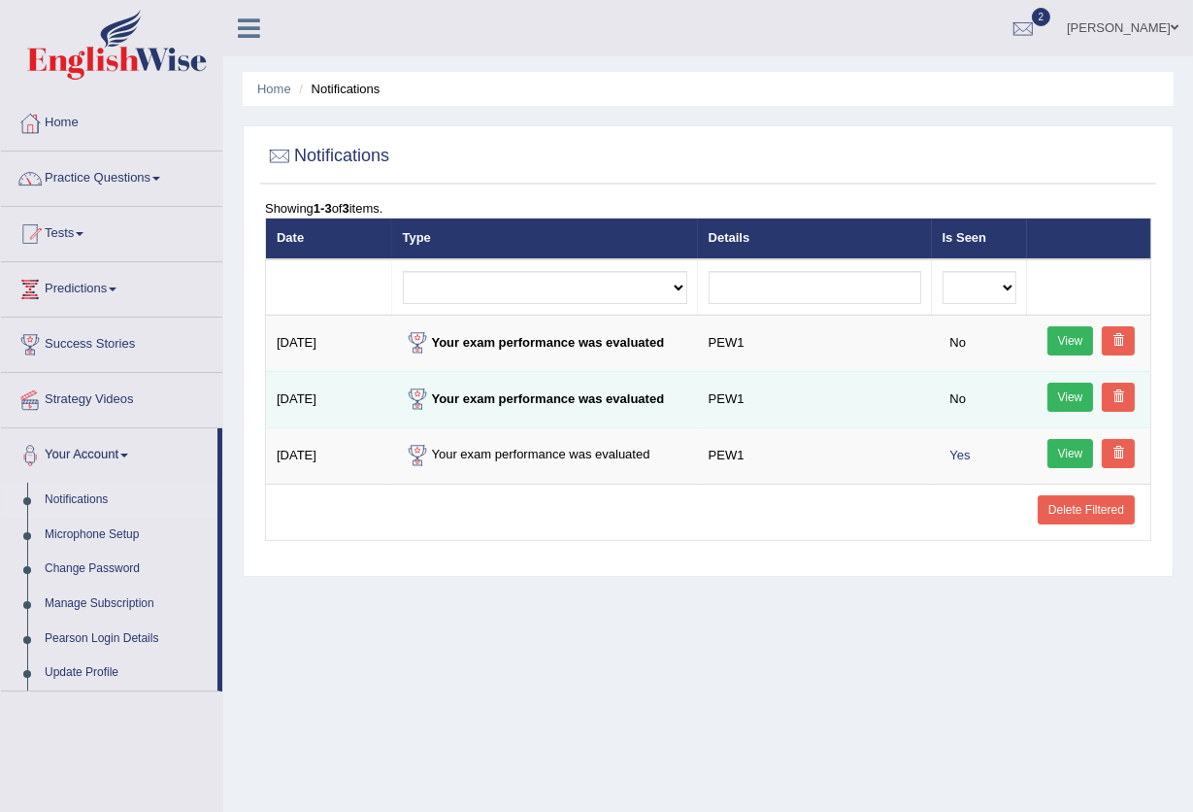
click at [1068, 386] on link "View" at bounding box center [1071, 397] width 47 height 29
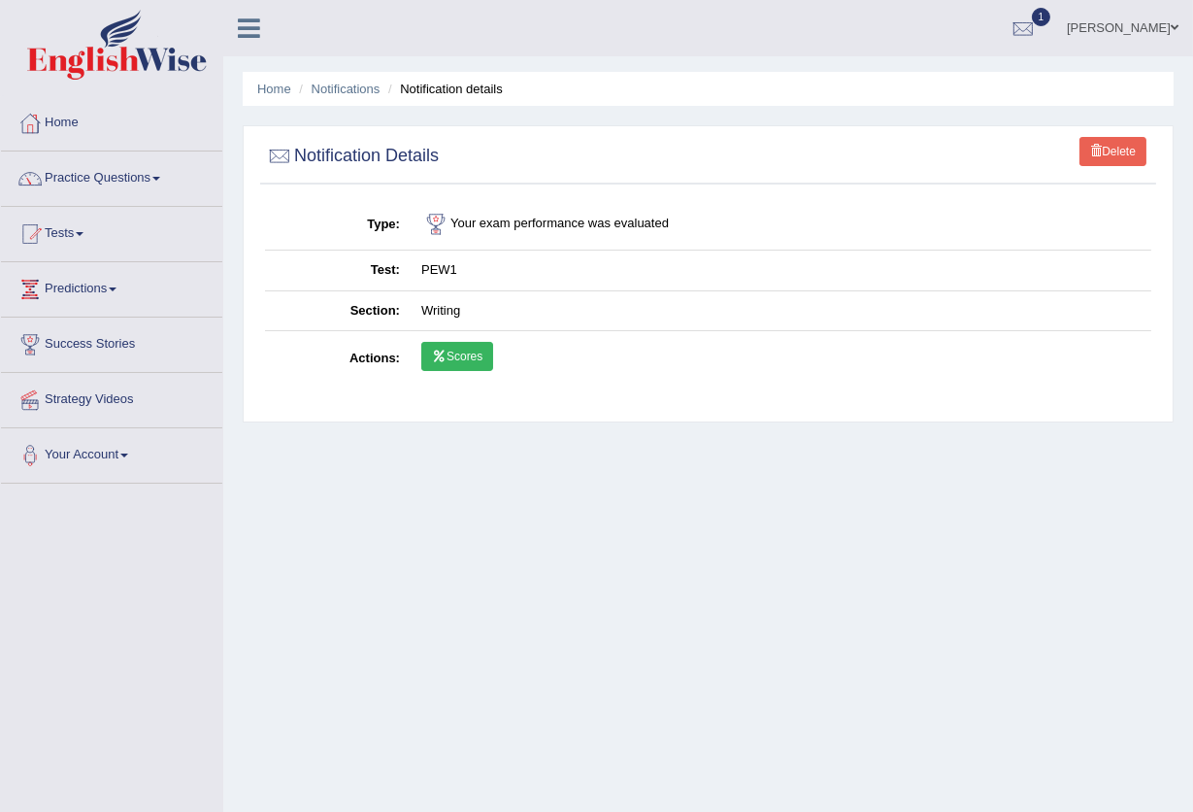
click at [445, 362] on link "Scores" at bounding box center [457, 356] width 72 height 29
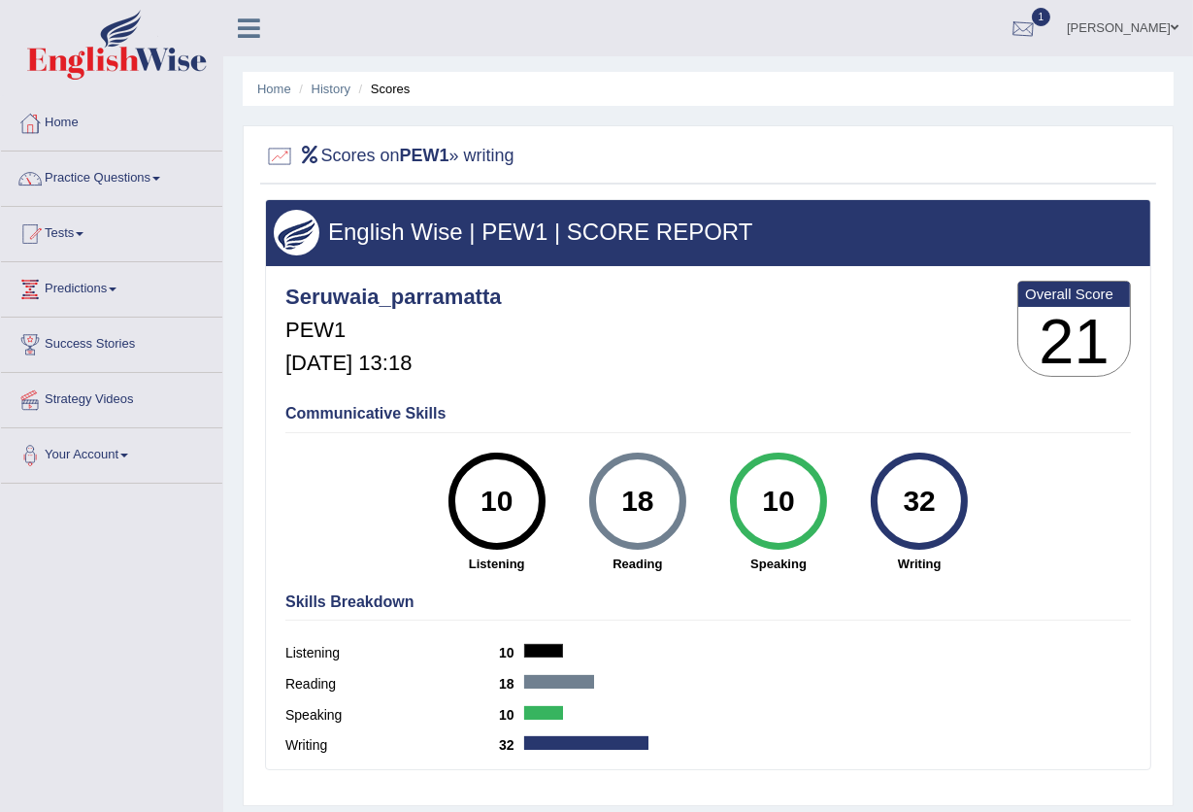
click at [1009, 32] on div at bounding box center [1023, 29] width 29 height 29
click at [916, 130] on strong "See All Alerts" at bounding box center [900, 138] width 86 height 16
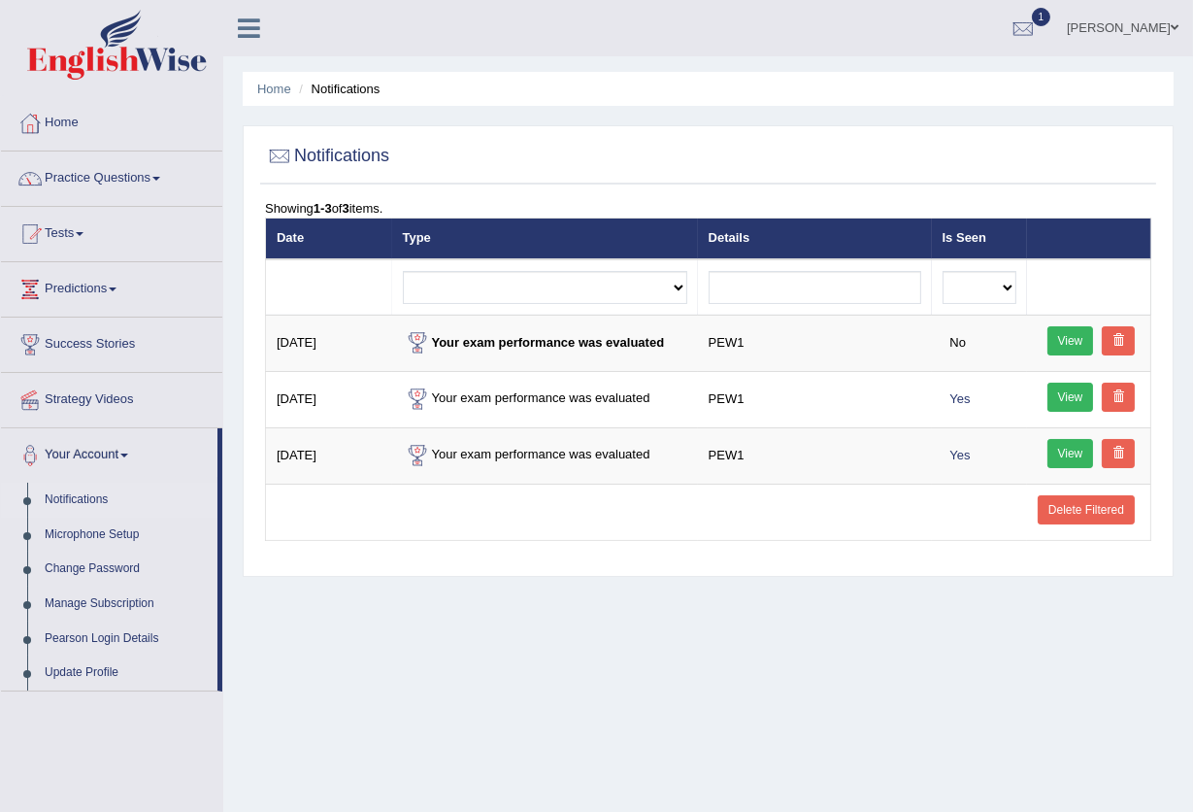
click at [1070, 455] on link "View" at bounding box center [1071, 453] width 47 height 29
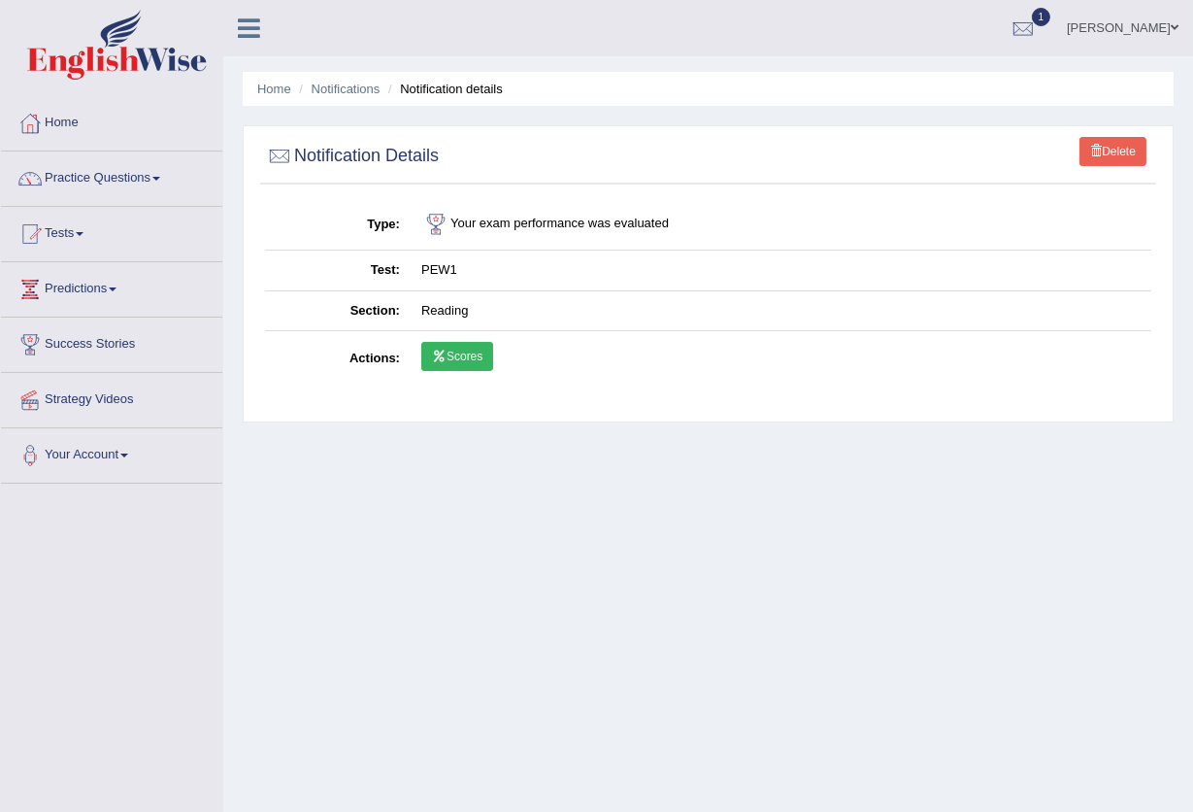
click at [483, 348] on link "Scores" at bounding box center [457, 356] width 72 height 29
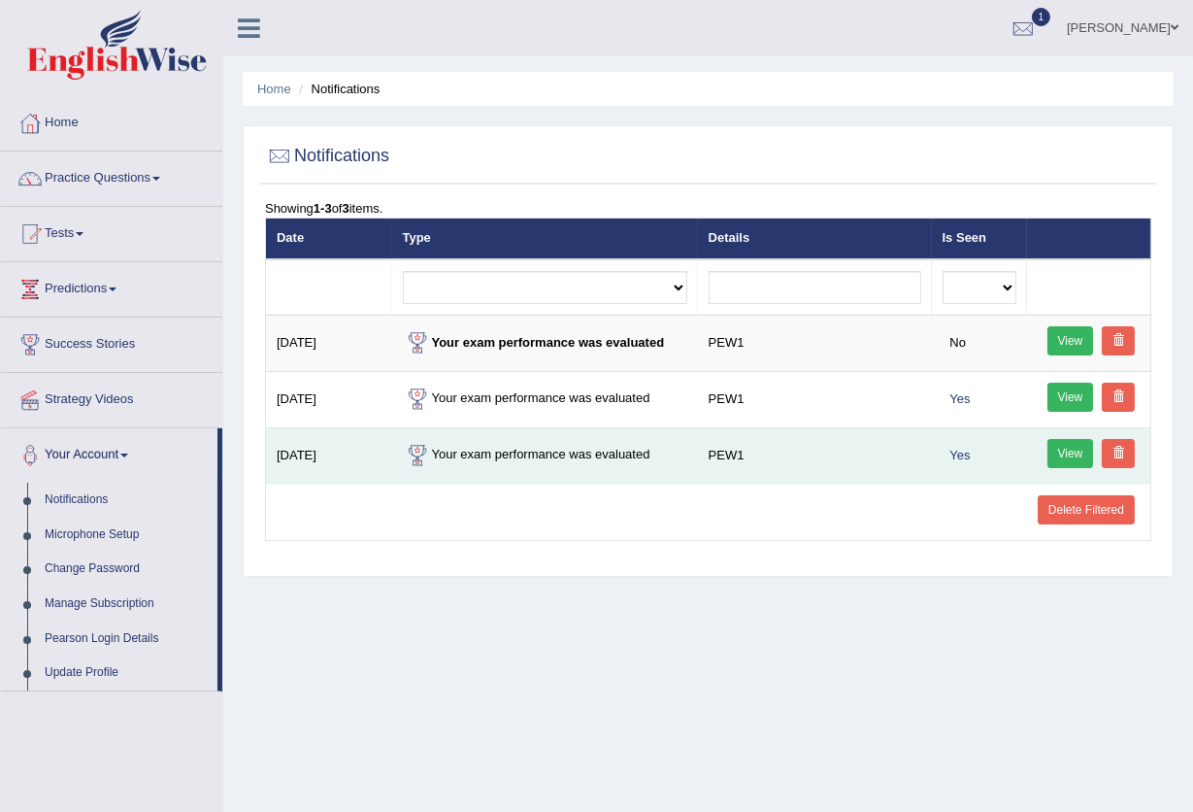
click at [1120, 450] on span at bounding box center [1119, 453] width 12 height 12
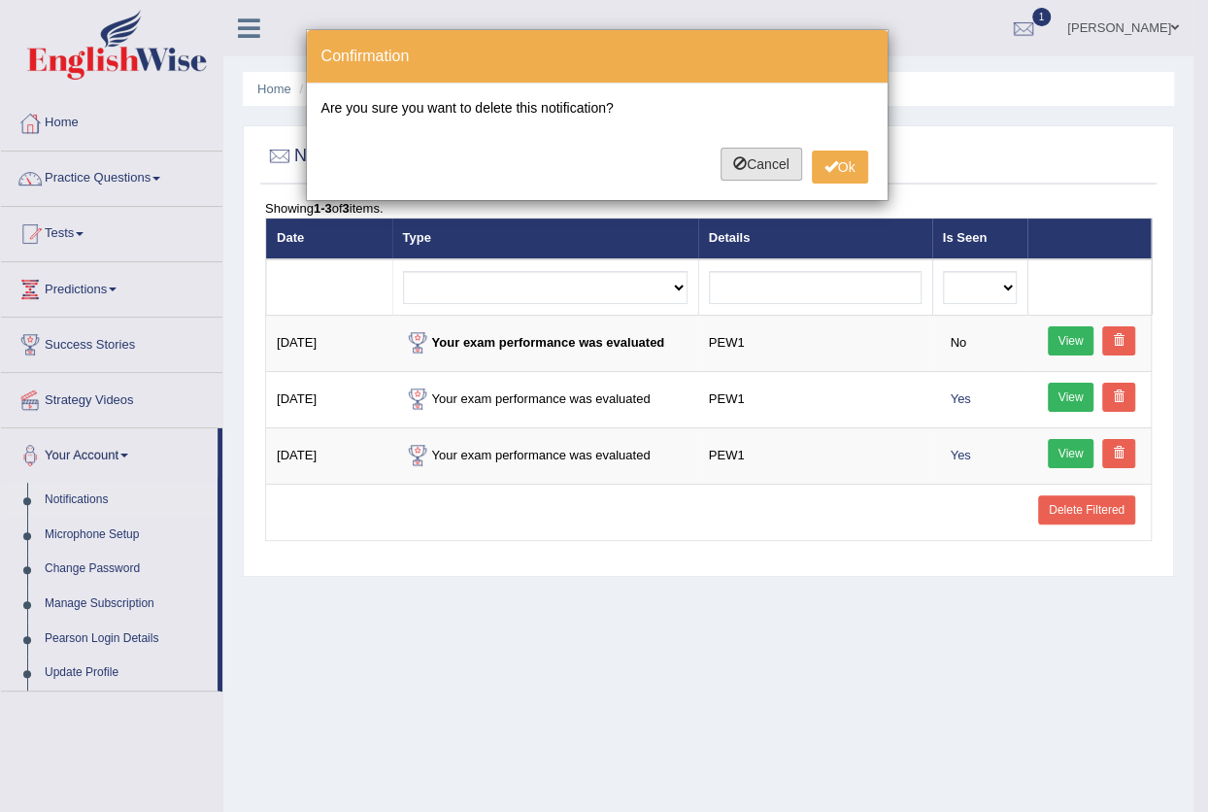
click at [760, 151] on button "Cancel" at bounding box center [762, 164] width 82 height 33
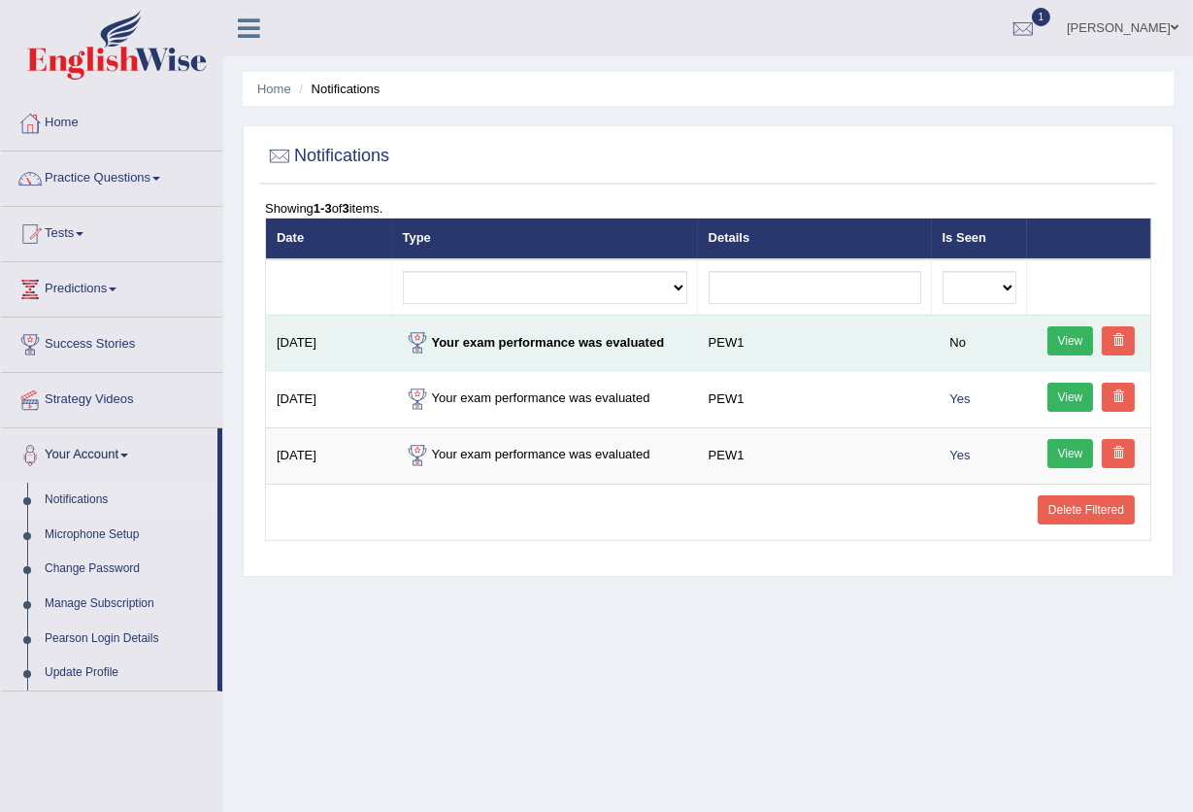
click at [929, 336] on td "PEW1" at bounding box center [815, 343] width 234 height 56
click at [959, 338] on span "No" at bounding box center [958, 342] width 31 height 20
click at [733, 348] on td "PEW1" at bounding box center [815, 343] width 234 height 56
click at [616, 343] on strong "Your exam performance was evaluated" at bounding box center [534, 342] width 262 height 15
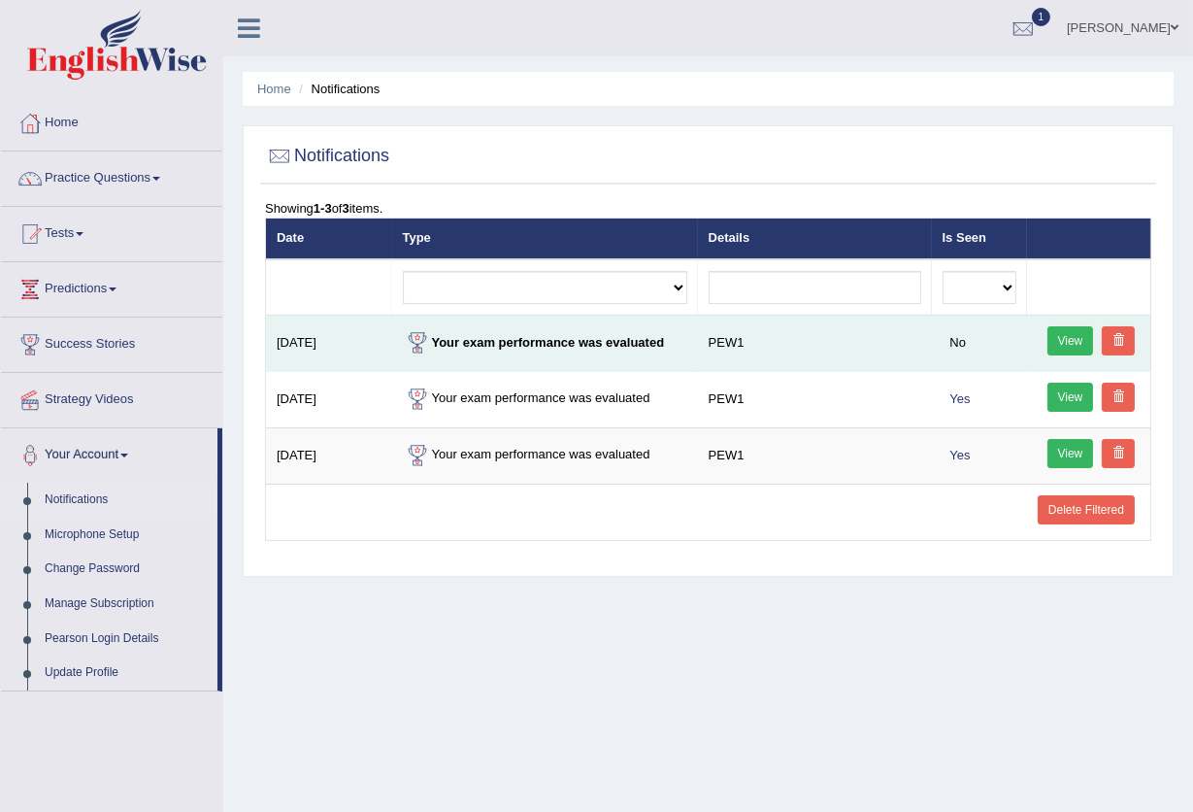
click at [640, 342] on strong "Your exam performance was evaluated" at bounding box center [534, 342] width 262 height 15
click at [598, 340] on strong "Your exam performance was evaluated" at bounding box center [534, 342] width 262 height 15
click at [1077, 343] on link "View" at bounding box center [1071, 340] width 47 height 29
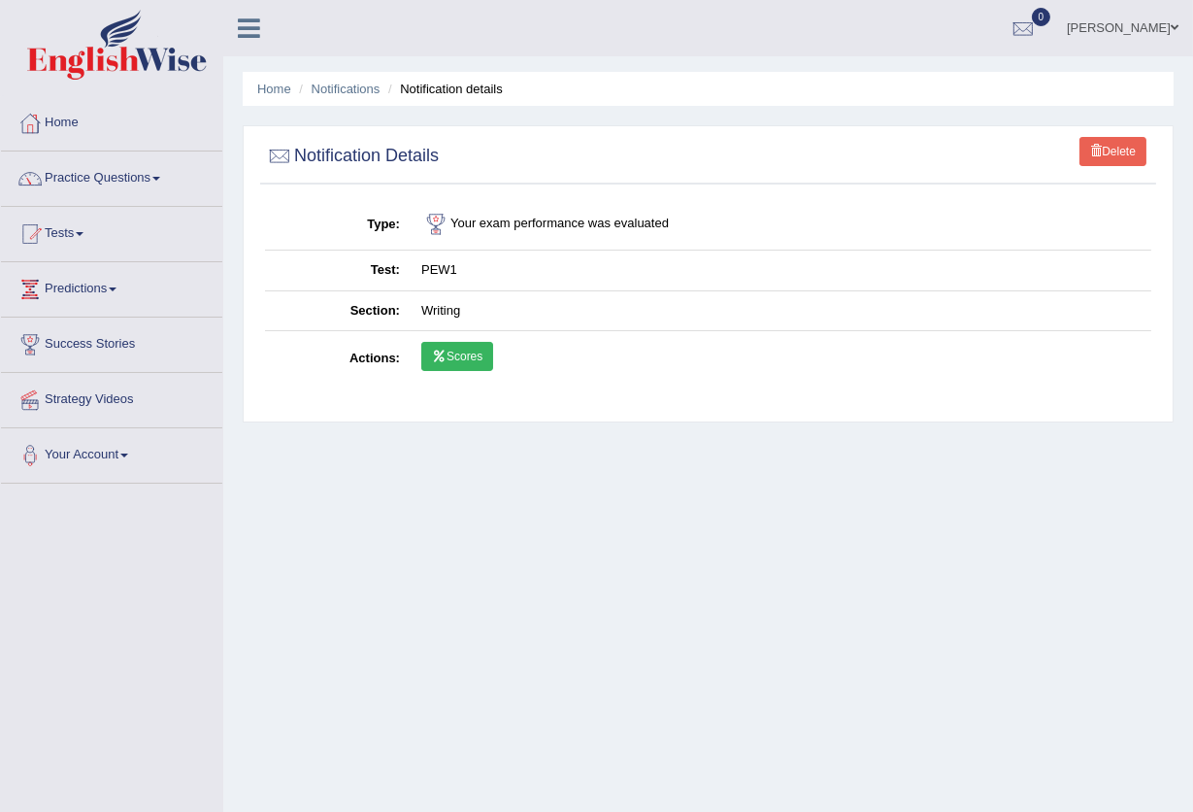
click at [446, 355] on icon at bounding box center [439, 357] width 15 height 12
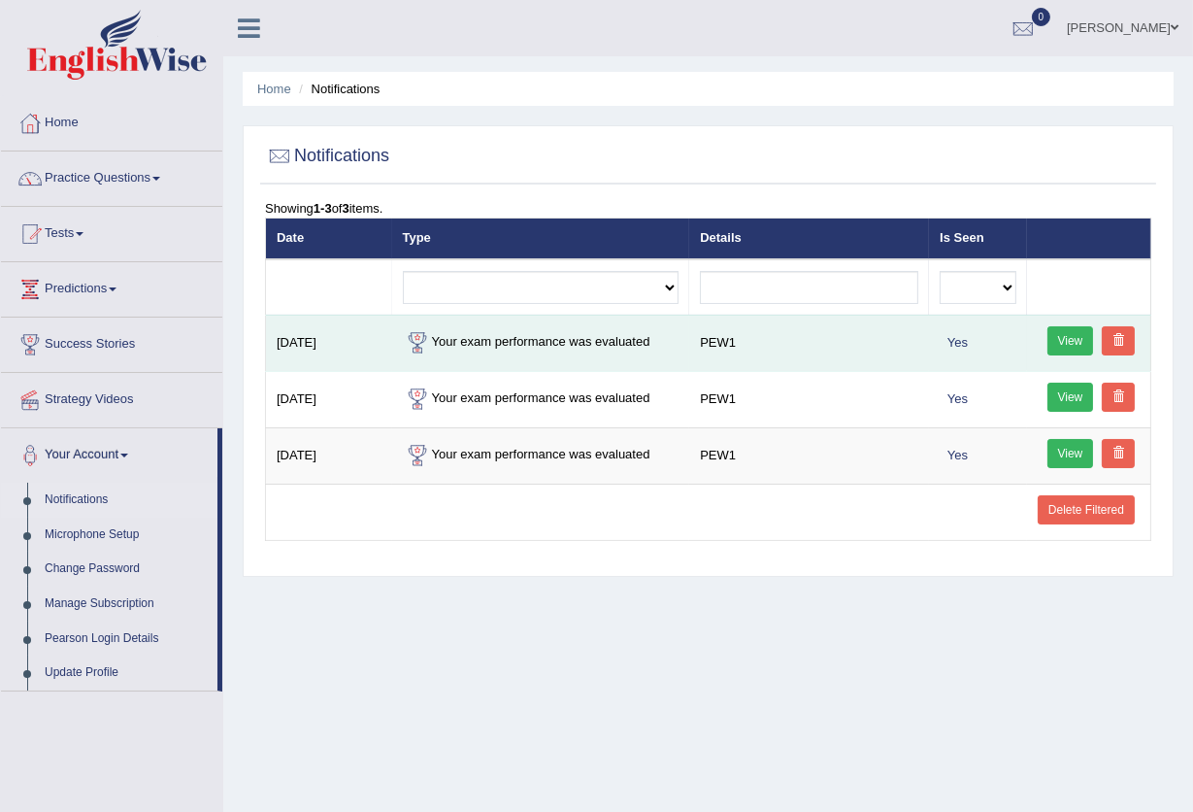
click at [1078, 340] on link "View" at bounding box center [1071, 340] width 47 height 29
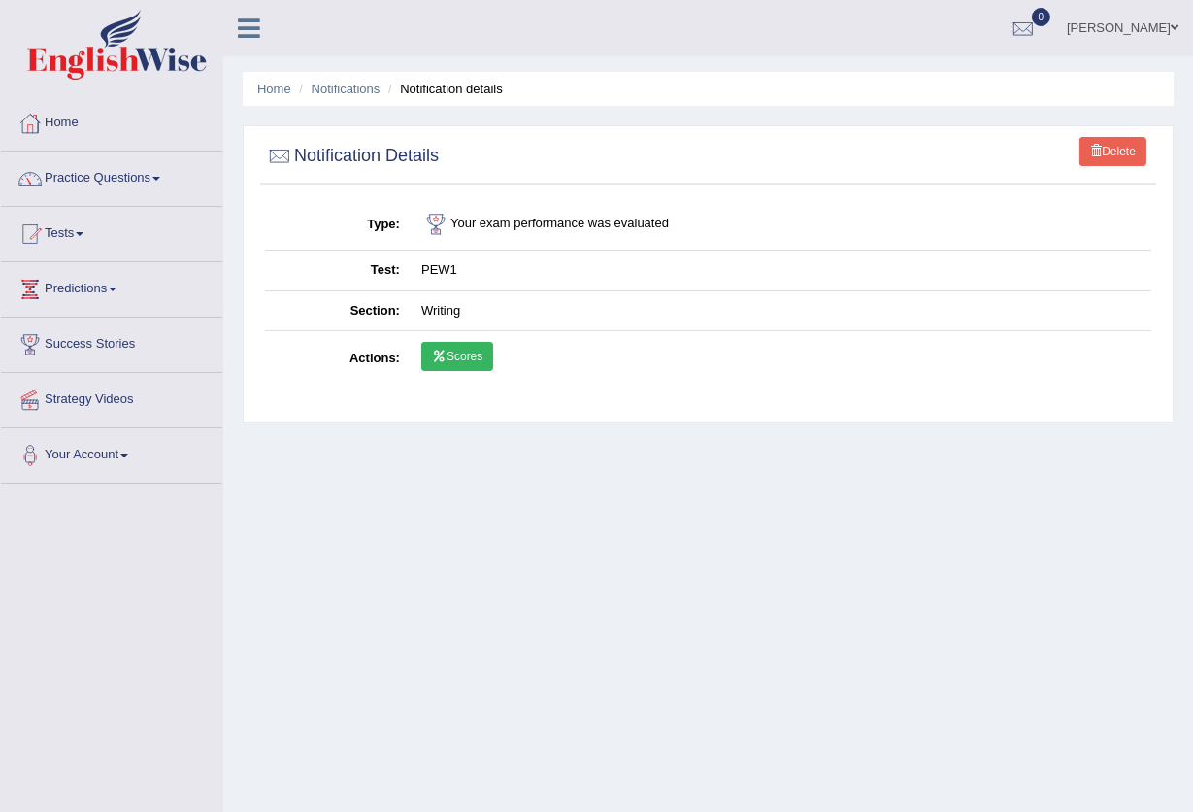
click at [441, 314] on td "Writing" at bounding box center [781, 310] width 741 height 41
click at [453, 355] on link "Scores" at bounding box center [457, 356] width 72 height 29
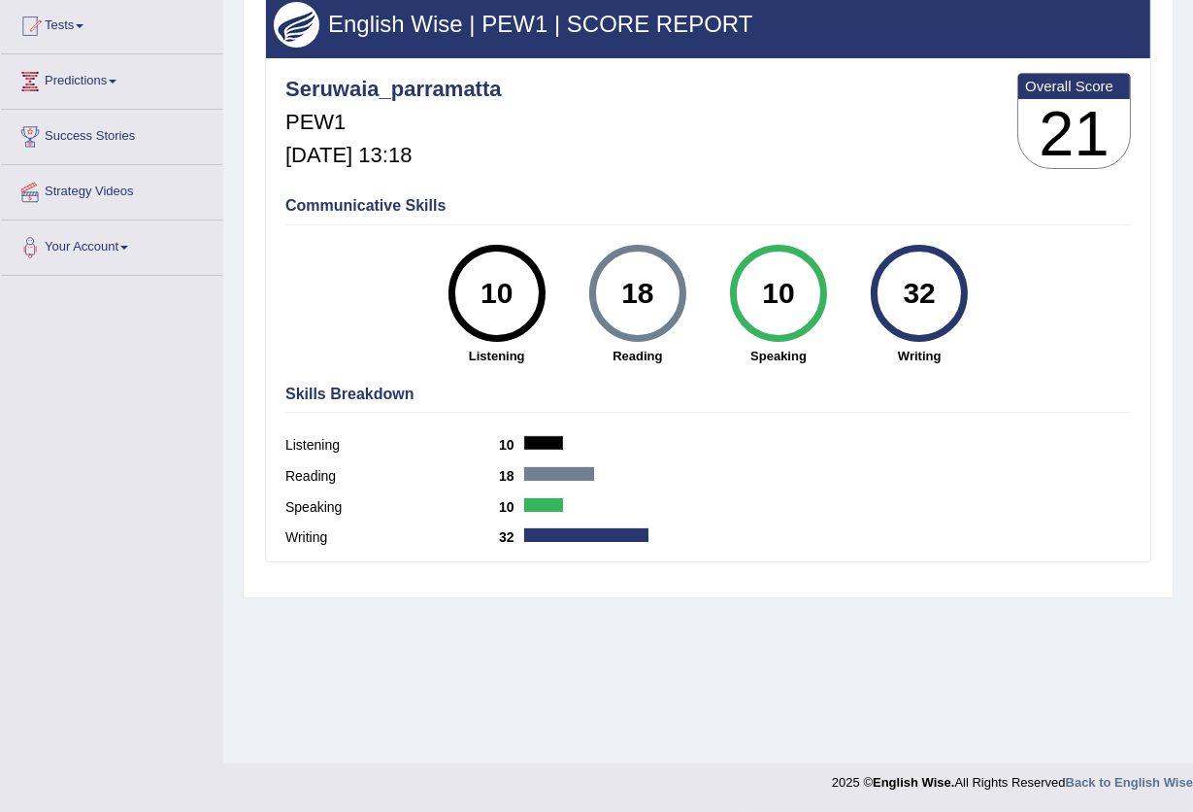
click at [487, 488] on div "Reading 18" at bounding box center [709, 478] width 846 height 31
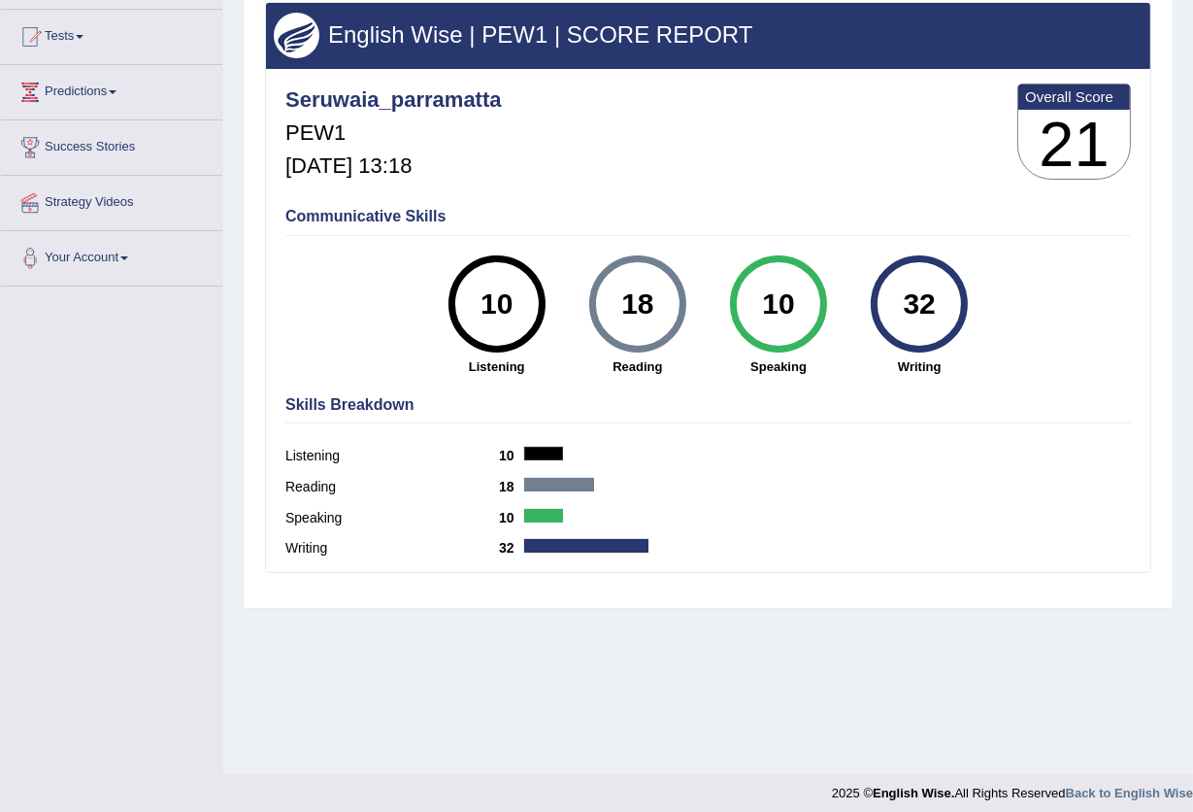
scroll to position [208, 0]
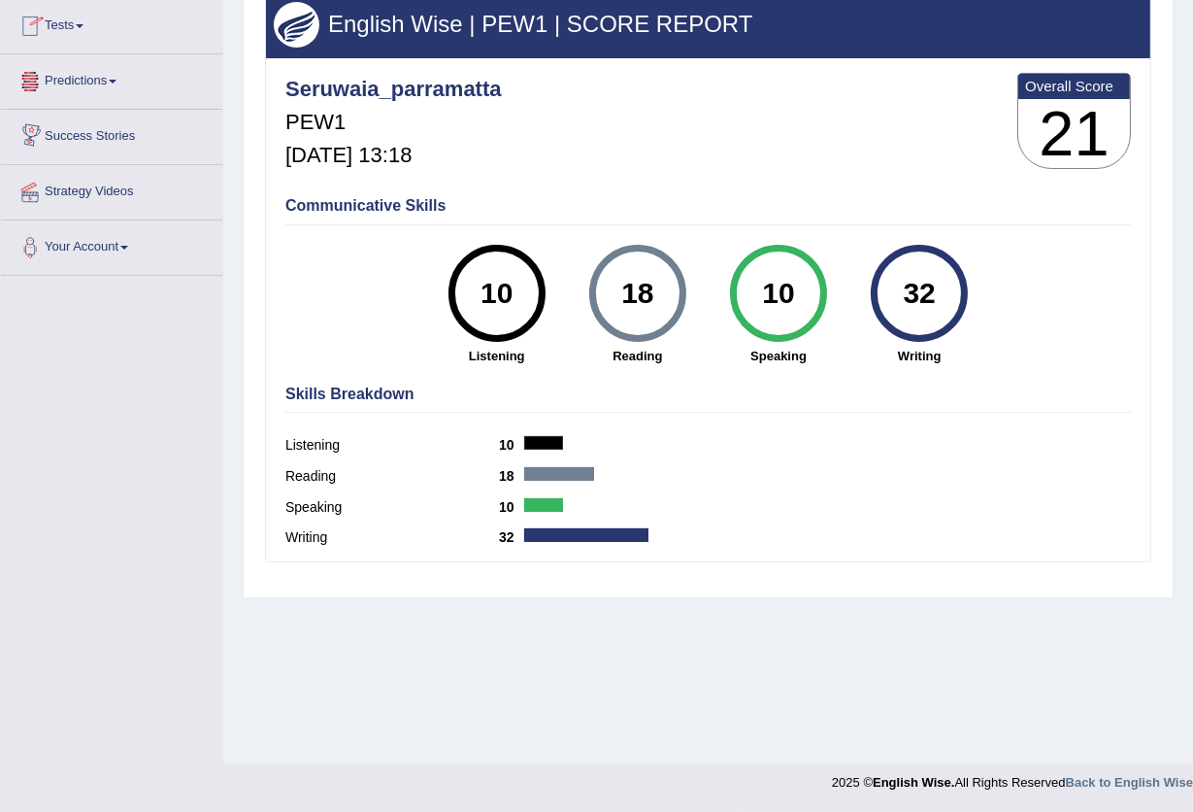
click at [87, 41] on link "Tests" at bounding box center [111, 23] width 221 height 49
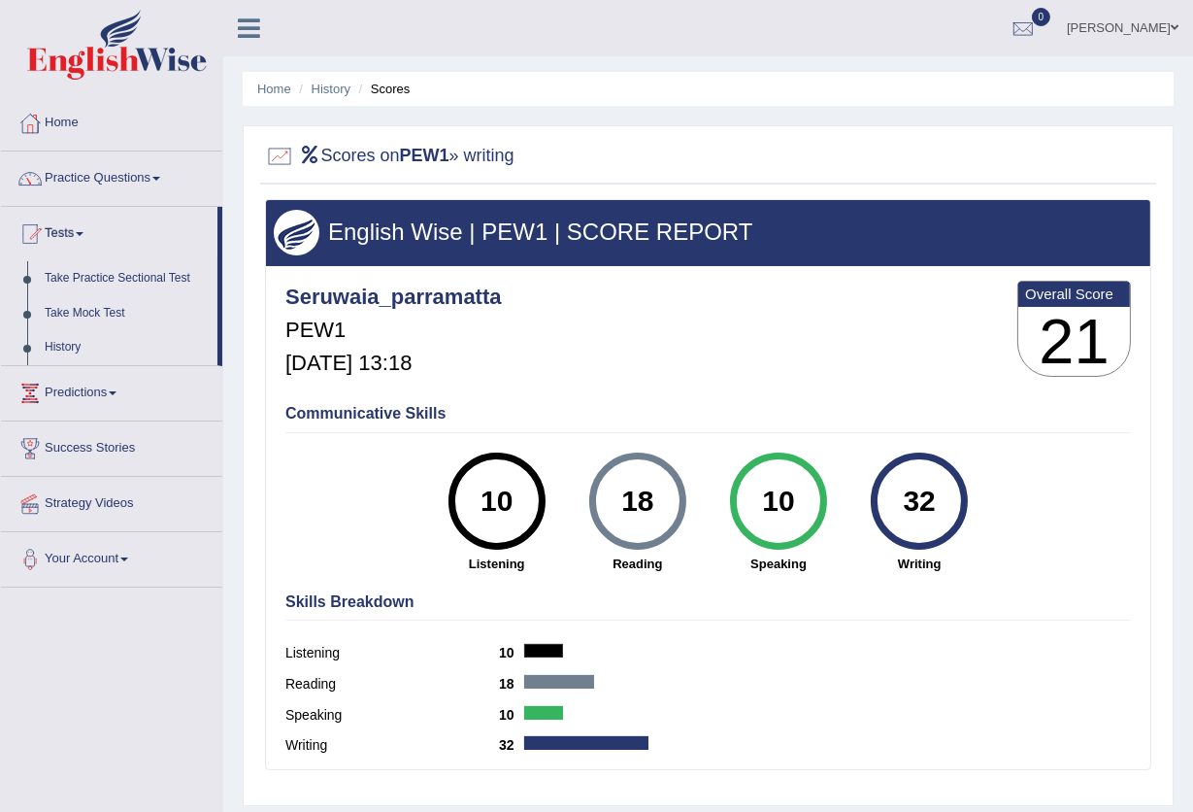
scroll to position [0, 0]
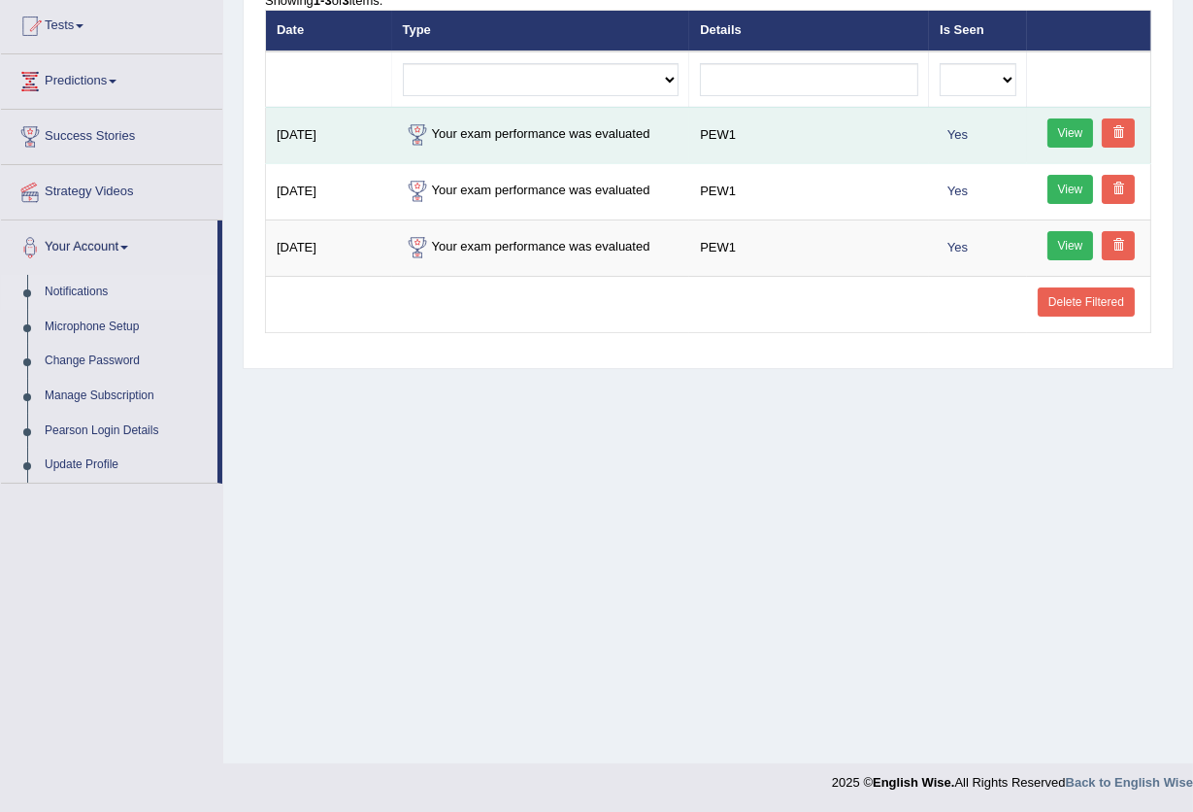
click at [1071, 124] on link "View" at bounding box center [1071, 132] width 47 height 29
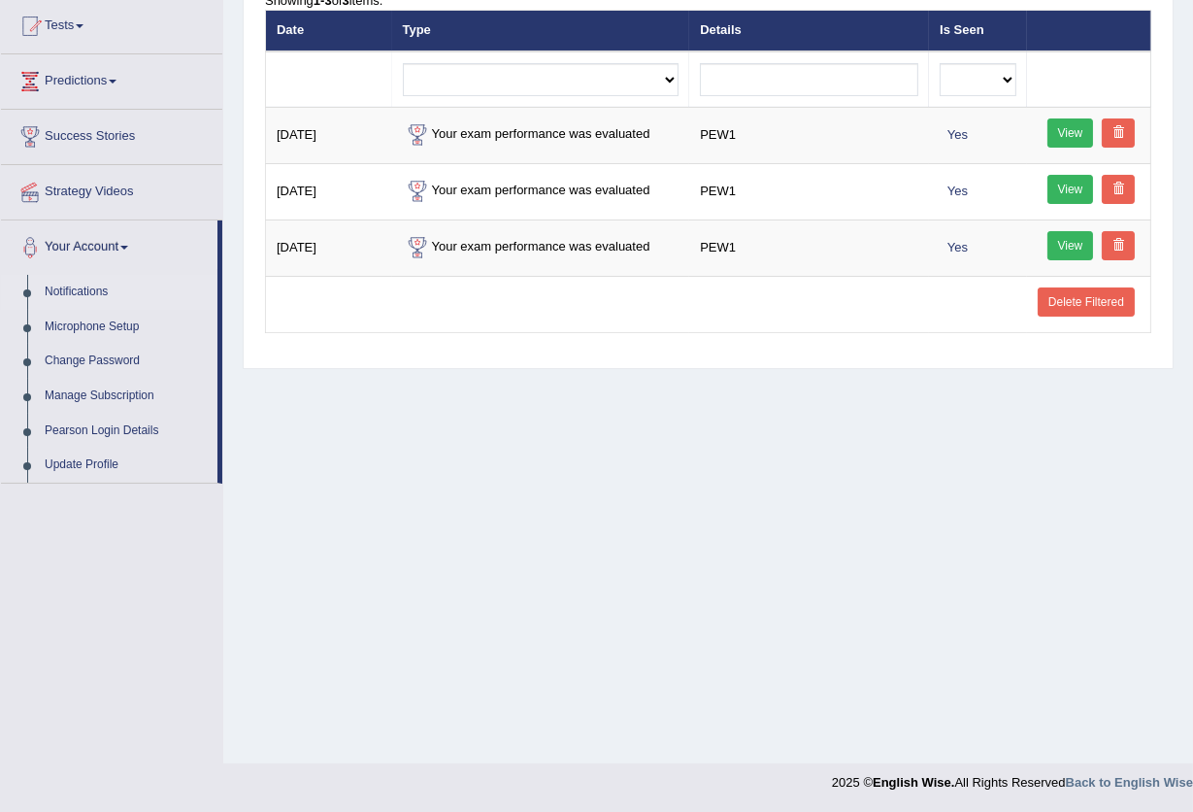
click at [1062, 192] on link "View" at bounding box center [1071, 189] width 47 height 29
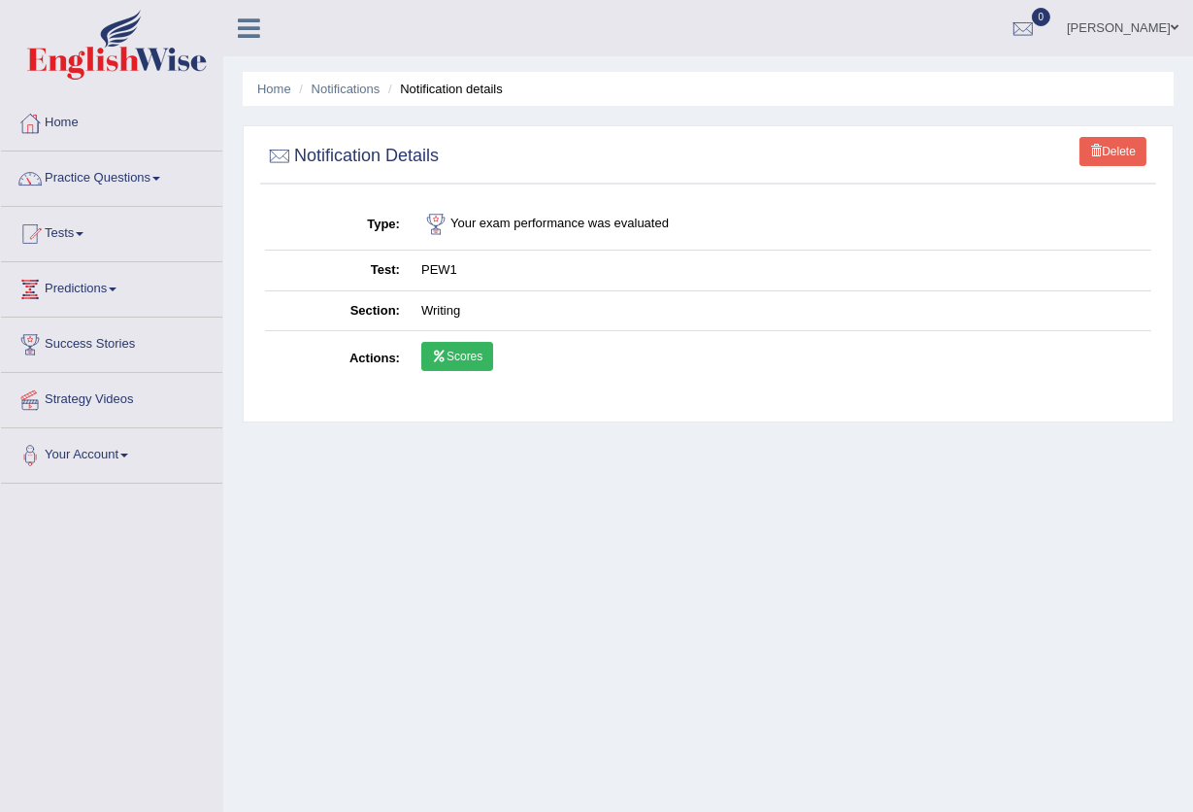
click at [458, 356] on link "Scores" at bounding box center [457, 356] width 72 height 29
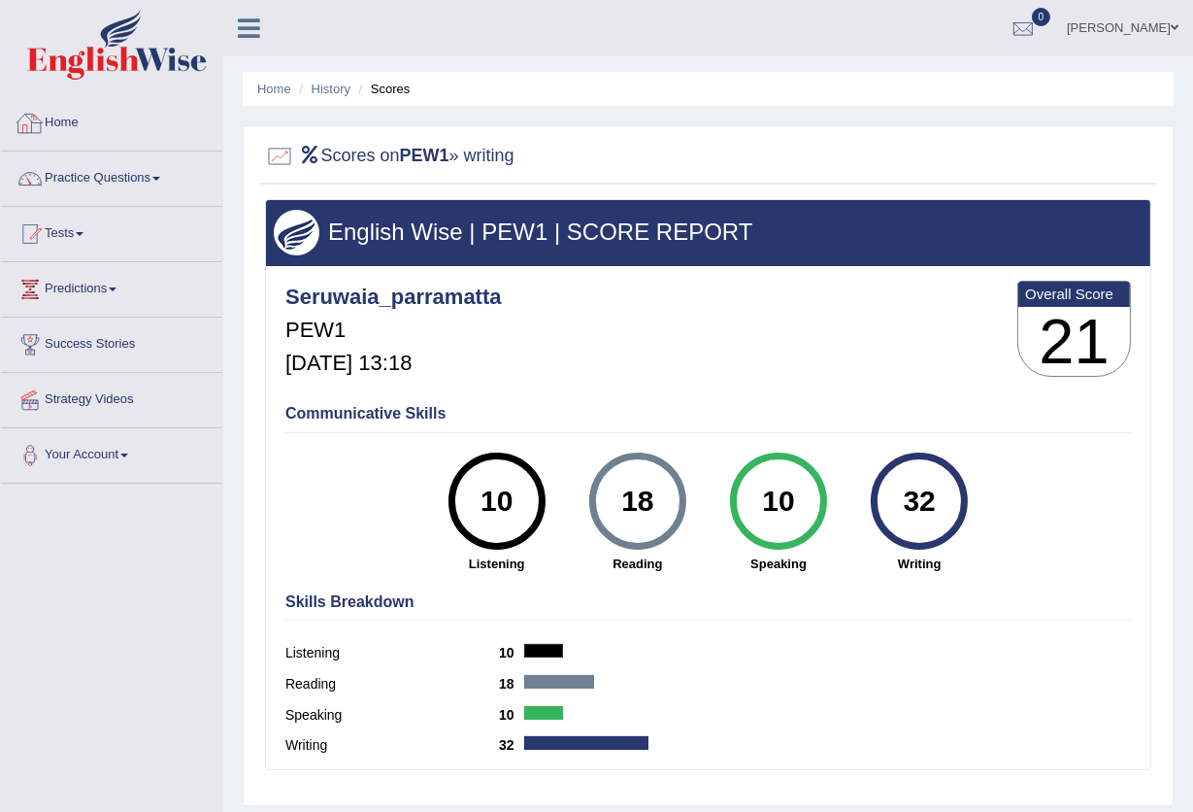
click at [46, 118] on link "Home" at bounding box center [111, 120] width 221 height 49
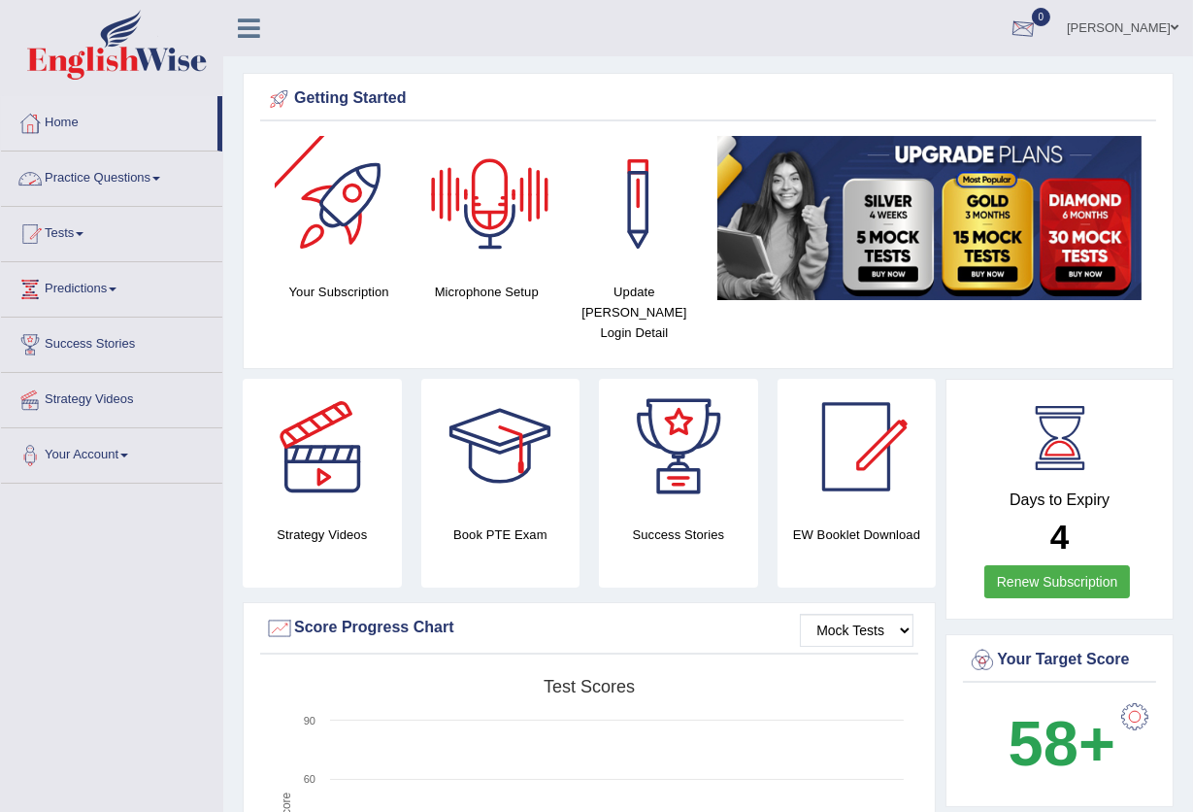
click at [1009, 38] on div at bounding box center [1023, 29] width 29 height 29
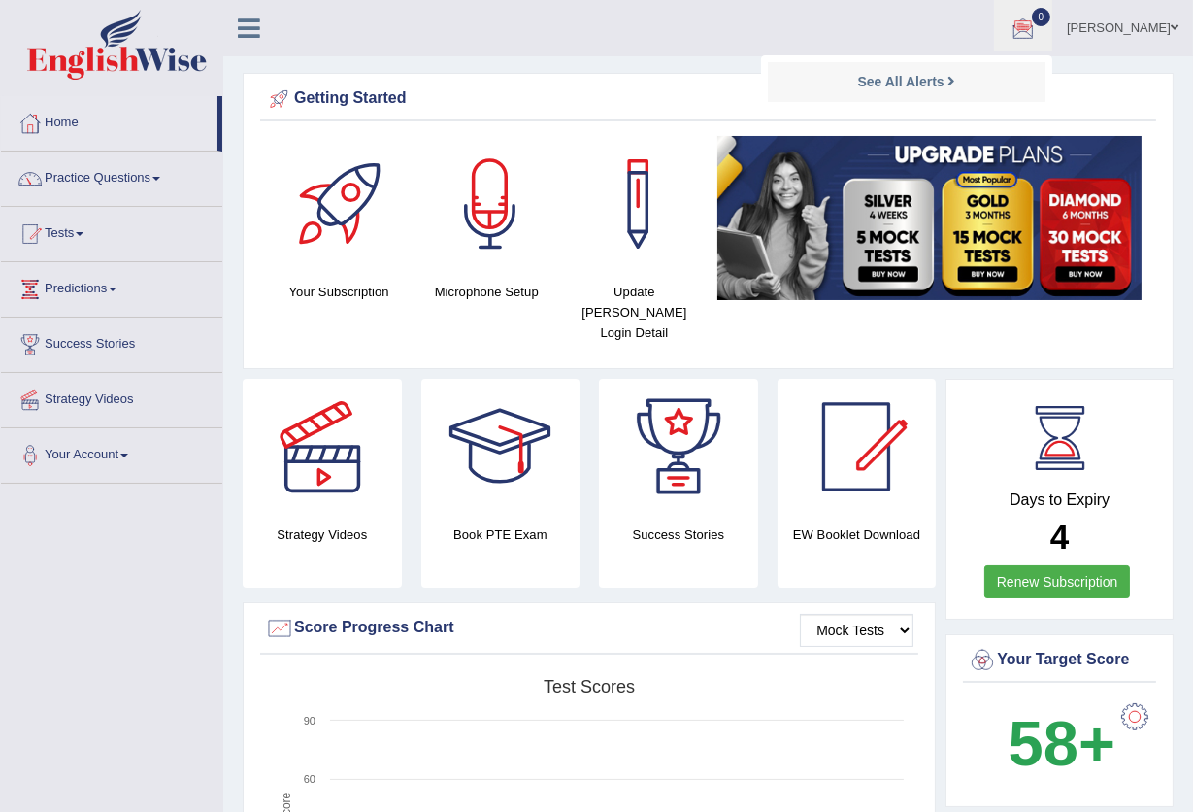
click at [863, 94] on li "See All Alerts" at bounding box center [907, 82] width 278 height 40
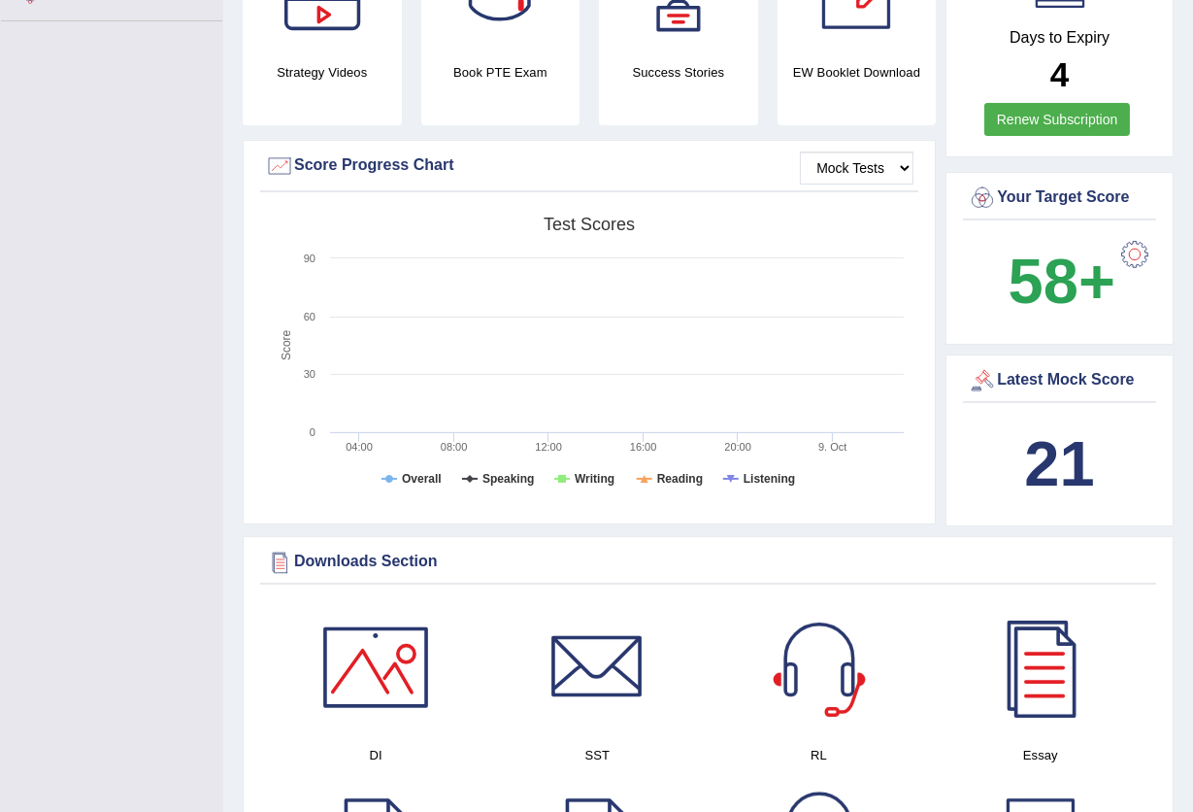
scroll to position [518, 0]
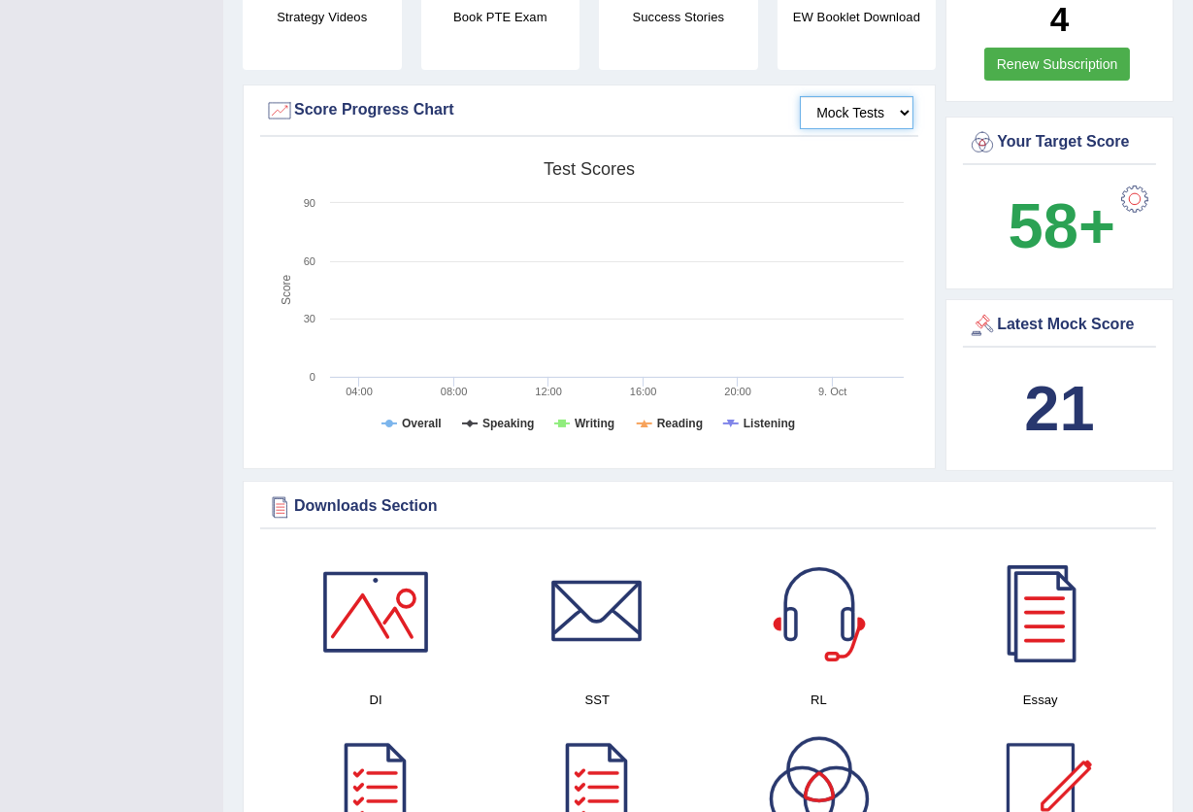
click at [873, 96] on select "Mock Tests" at bounding box center [857, 112] width 114 height 33
click at [801, 96] on select "Mock Tests" at bounding box center [857, 112] width 114 height 33
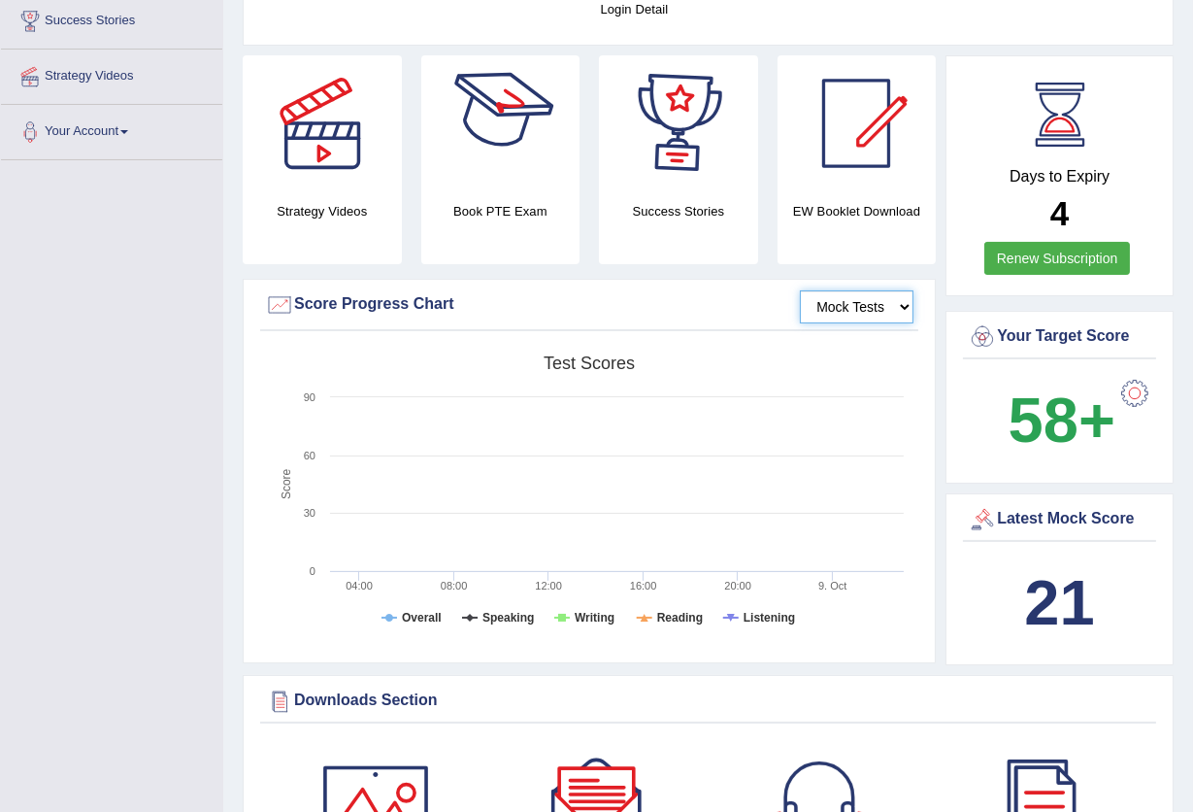
scroll to position [258, 0]
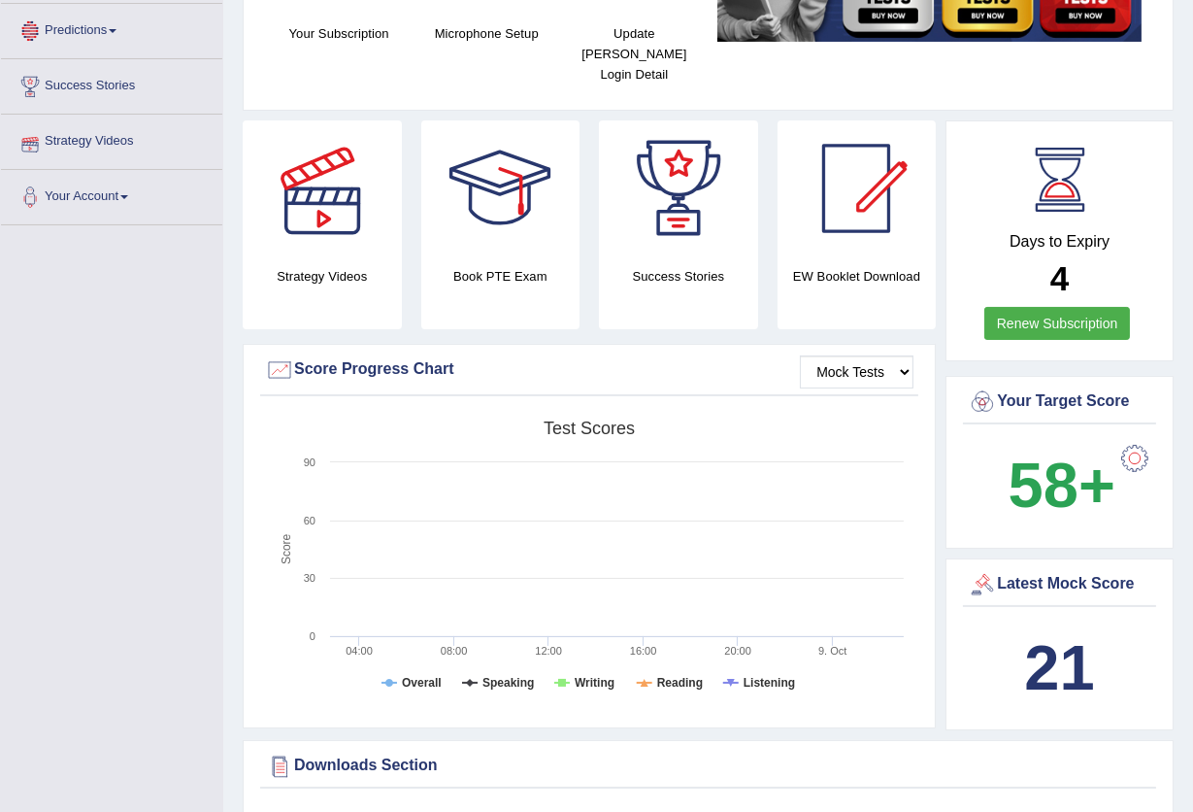
click at [97, 43] on link "Predictions" at bounding box center [111, 28] width 221 height 49
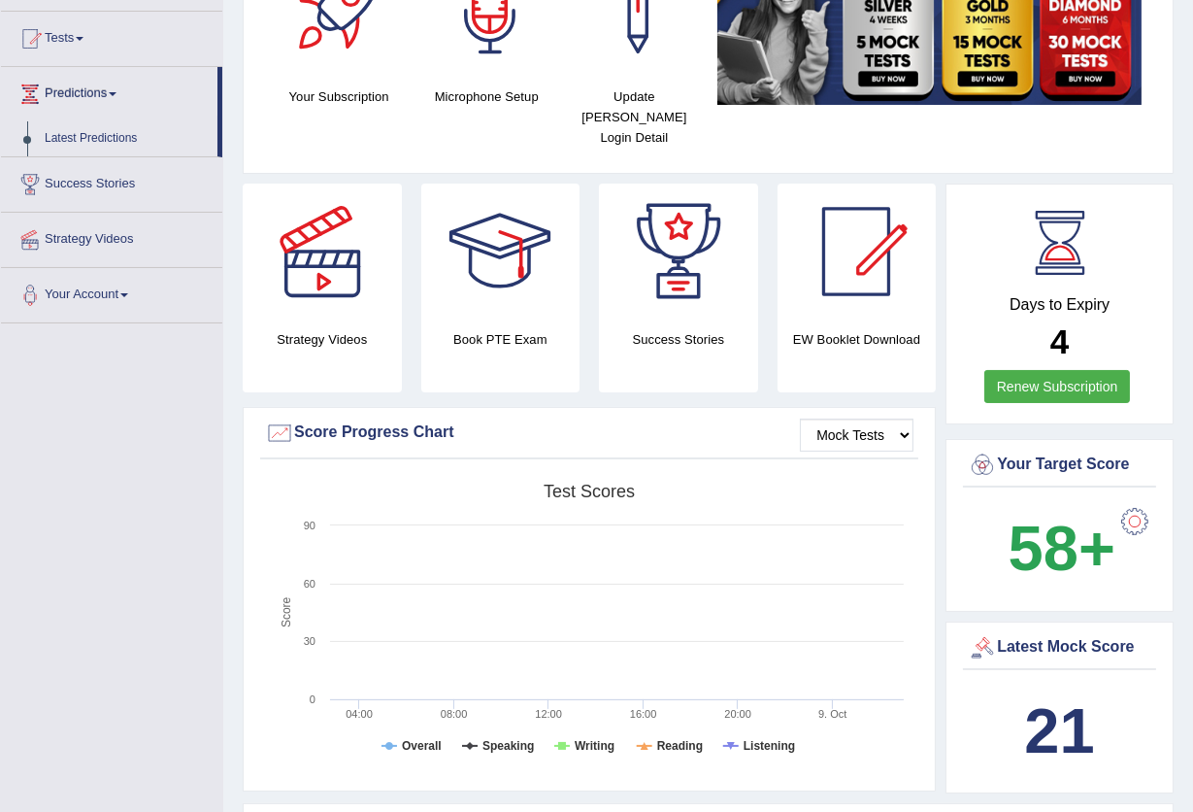
scroll to position [0, 0]
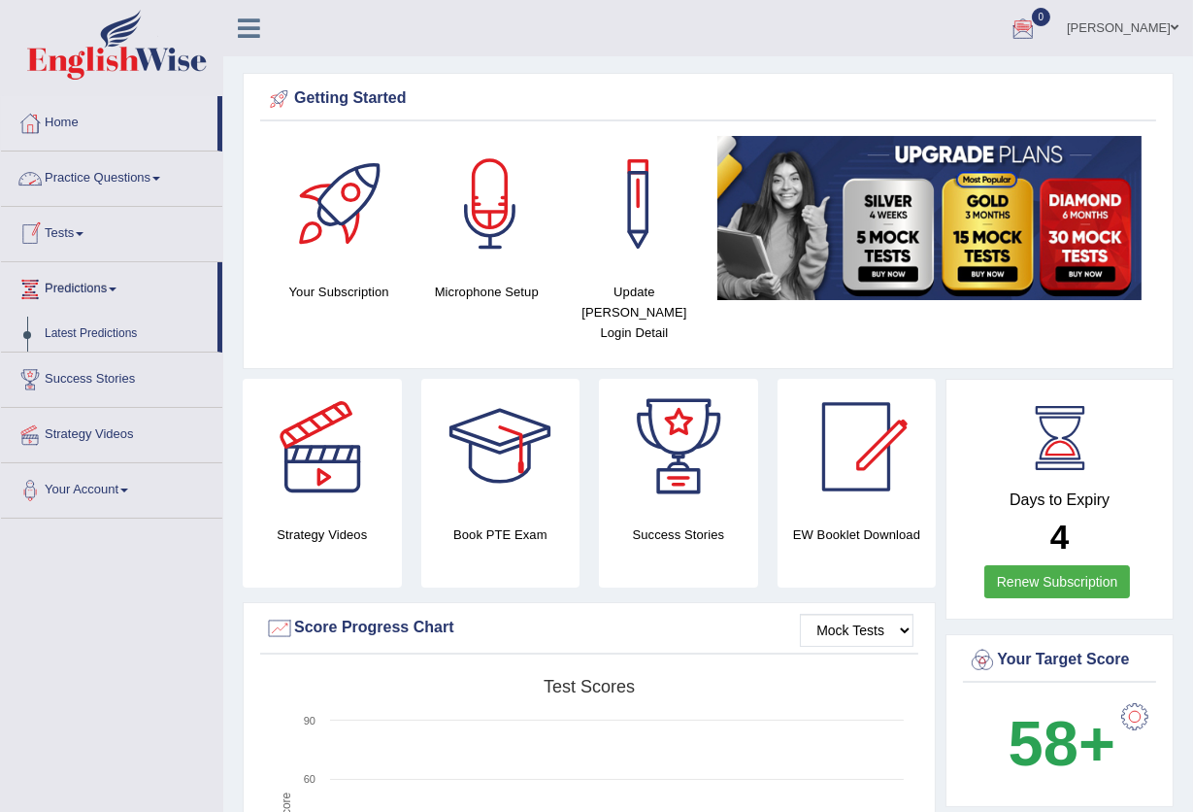
click at [152, 174] on link "Practice Questions" at bounding box center [111, 175] width 221 height 49
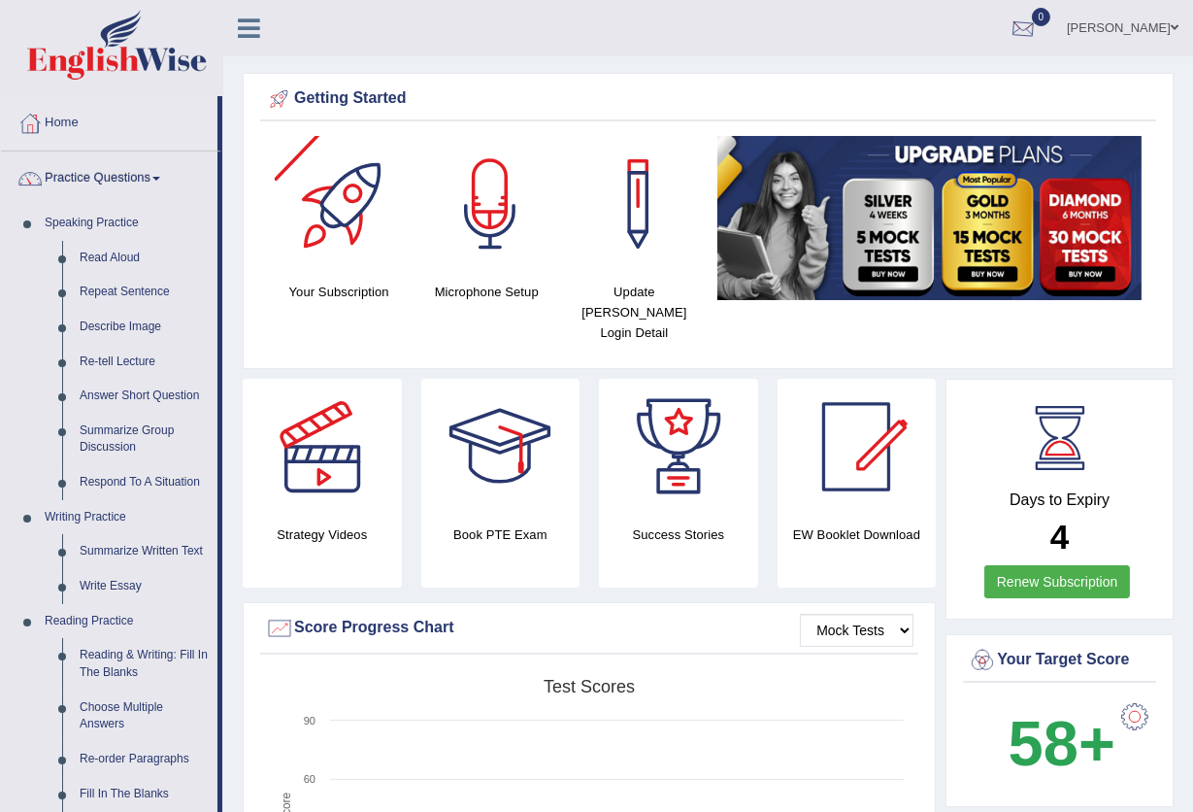
click at [1009, 34] on div at bounding box center [1023, 29] width 29 height 29
click at [114, 167] on link "Practice Questions" at bounding box center [109, 175] width 217 height 49
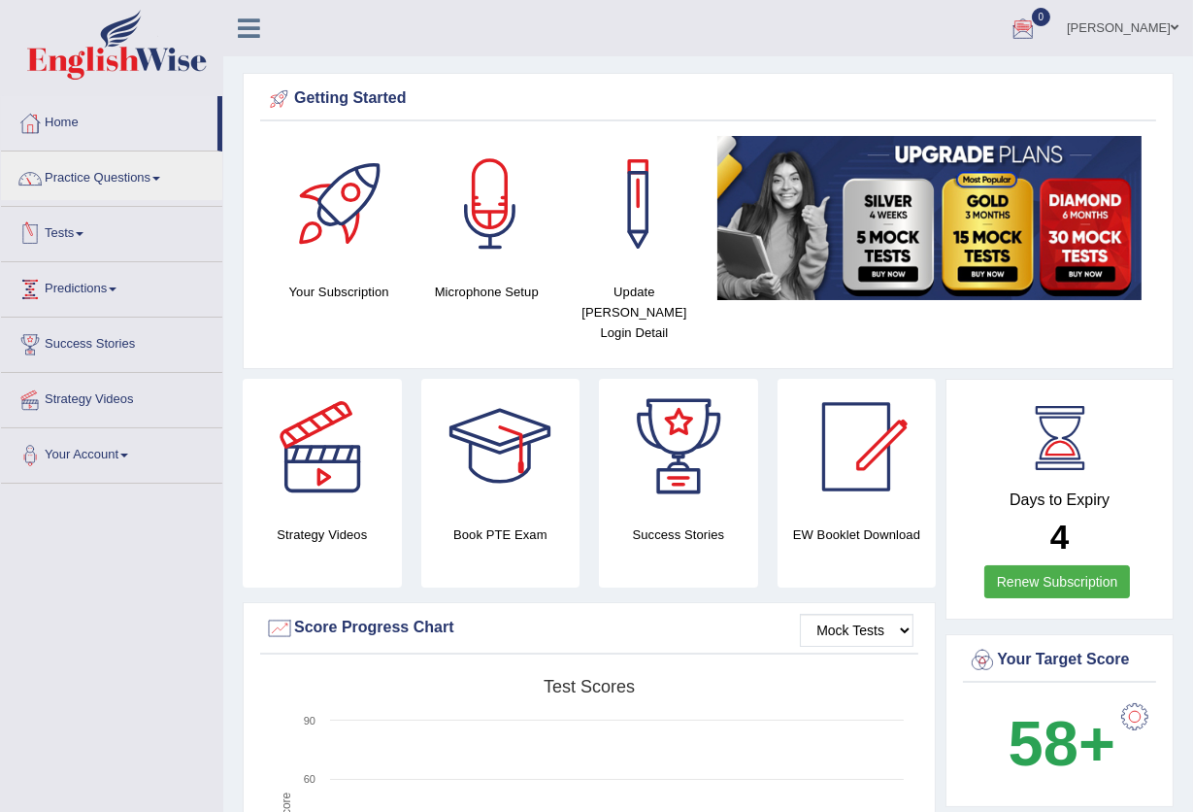
click at [80, 241] on link "Tests" at bounding box center [111, 231] width 221 height 49
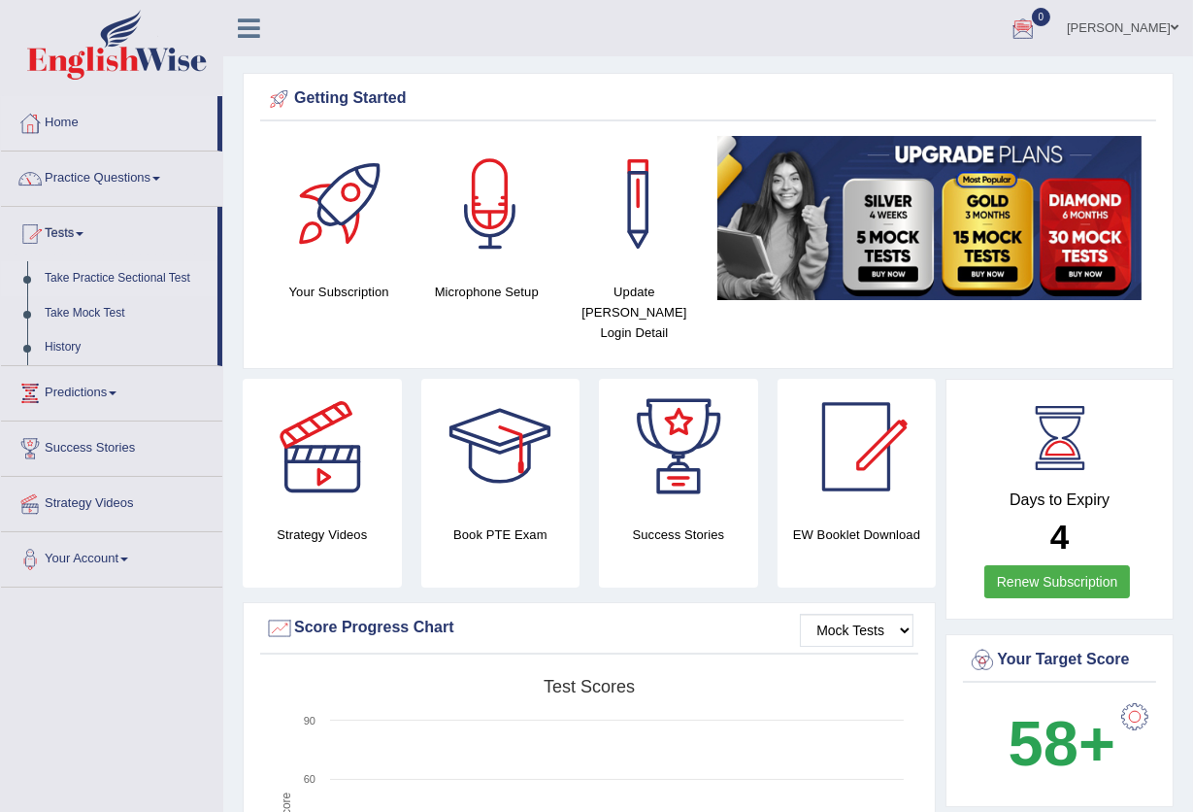
click at [82, 267] on link "Take Practice Sectional Test" at bounding box center [127, 278] width 182 height 35
click at [84, 273] on link "Take Practice Sectional Test" at bounding box center [127, 278] width 182 height 35
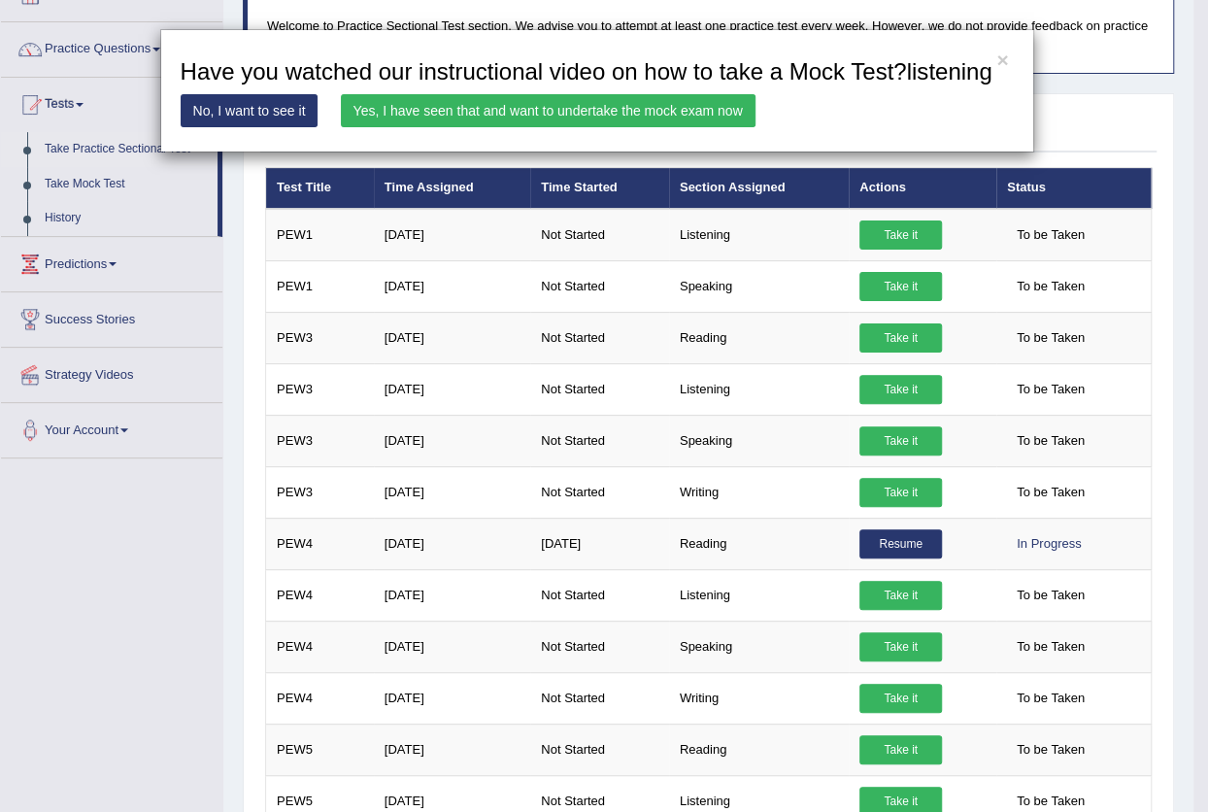
click at [530, 105] on link "Yes, I have seen that and want to undertake the mock exam now" at bounding box center [548, 110] width 415 height 33
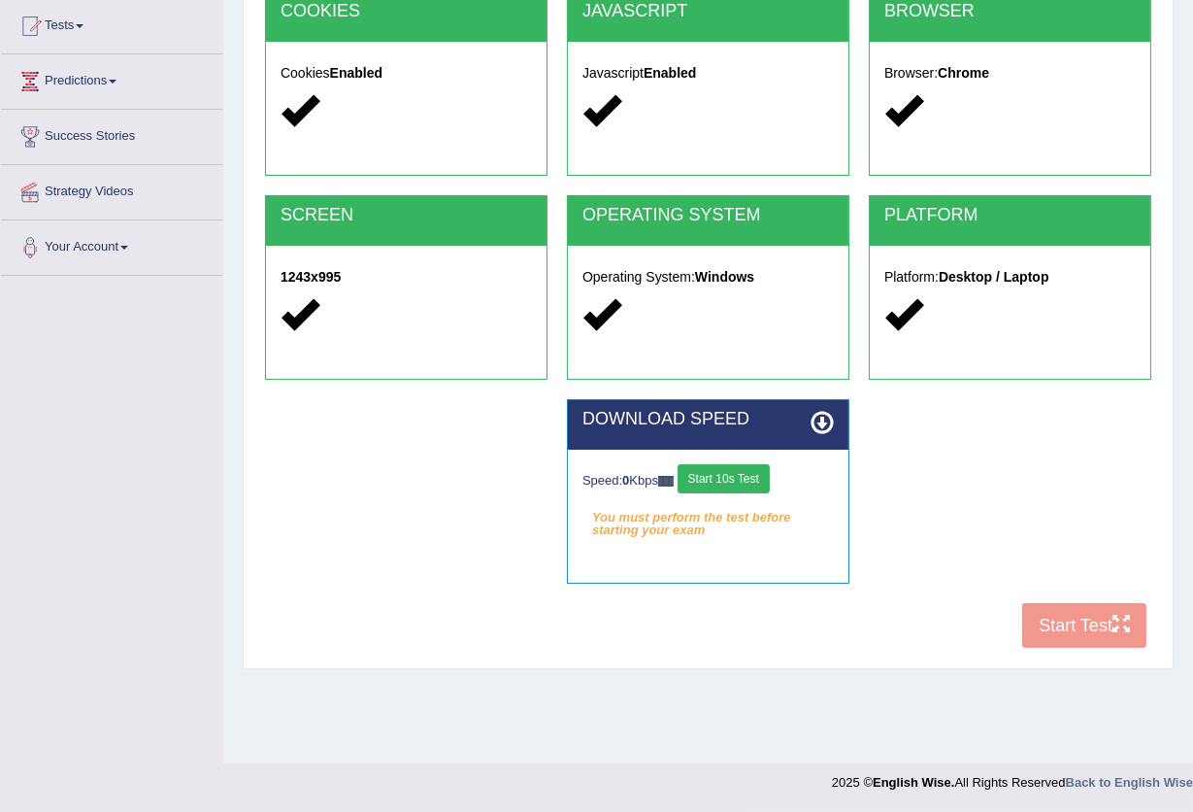
click at [1076, 618] on div "COOKIES Cookies Enabled JAVASCRIPT Javascript Enabled BROWSER Browser: Chrome S…" at bounding box center [708, 324] width 896 height 667
click at [738, 479] on button "Start 10s Test" at bounding box center [724, 478] width 92 height 29
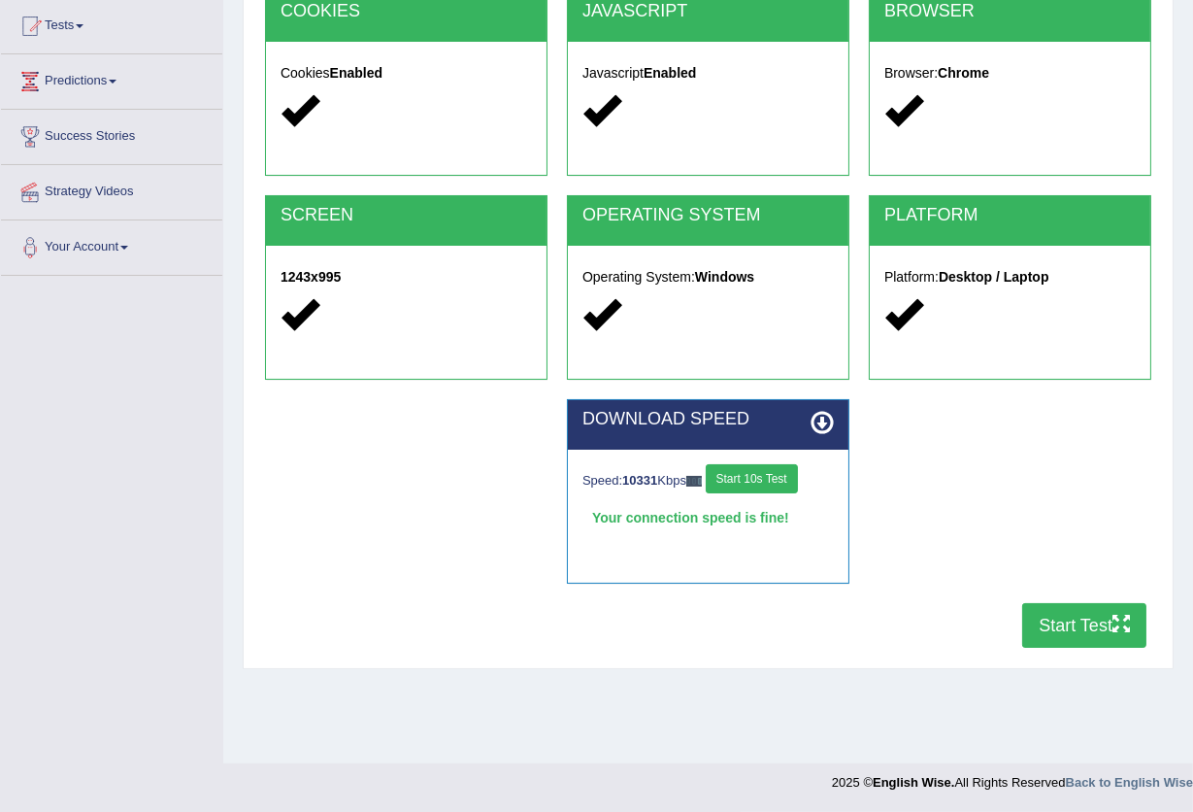
click at [1065, 614] on button "Start Test" at bounding box center [1085, 625] width 124 height 45
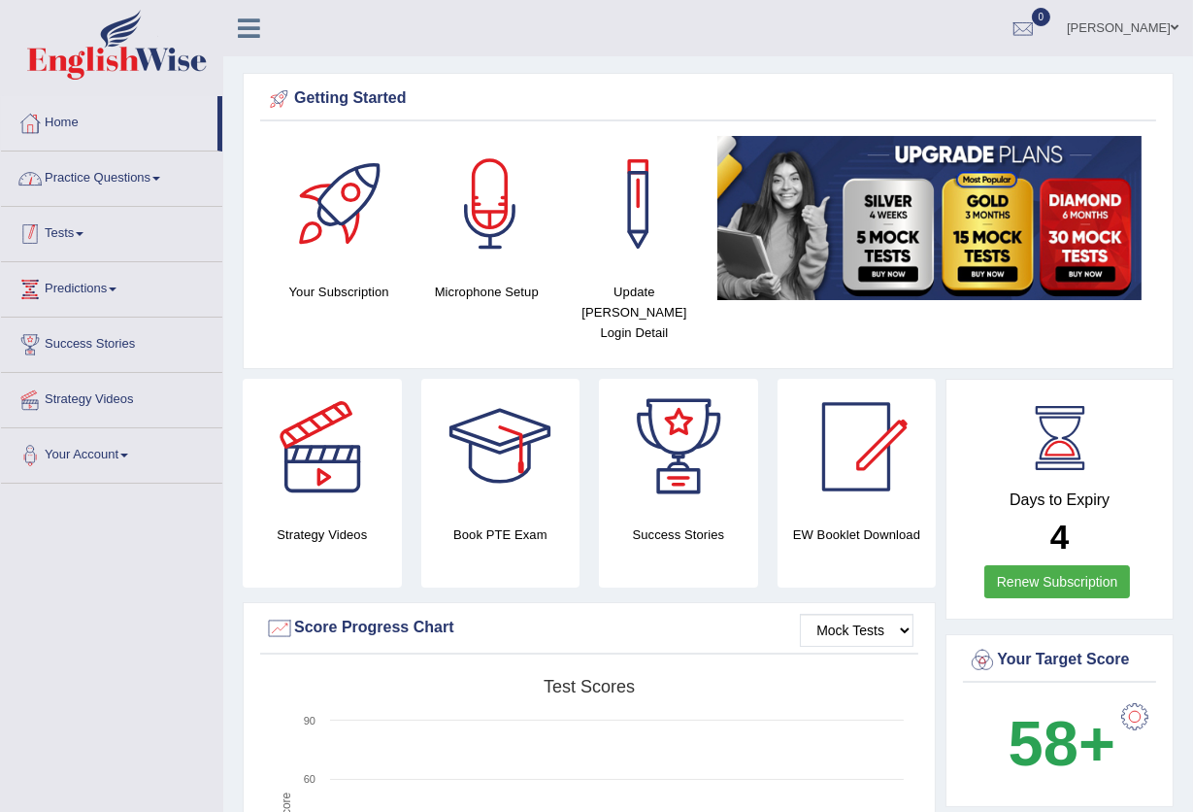
click at [50, 243] on link "Tests" at bounding box center [111, 231] width 221 height 49
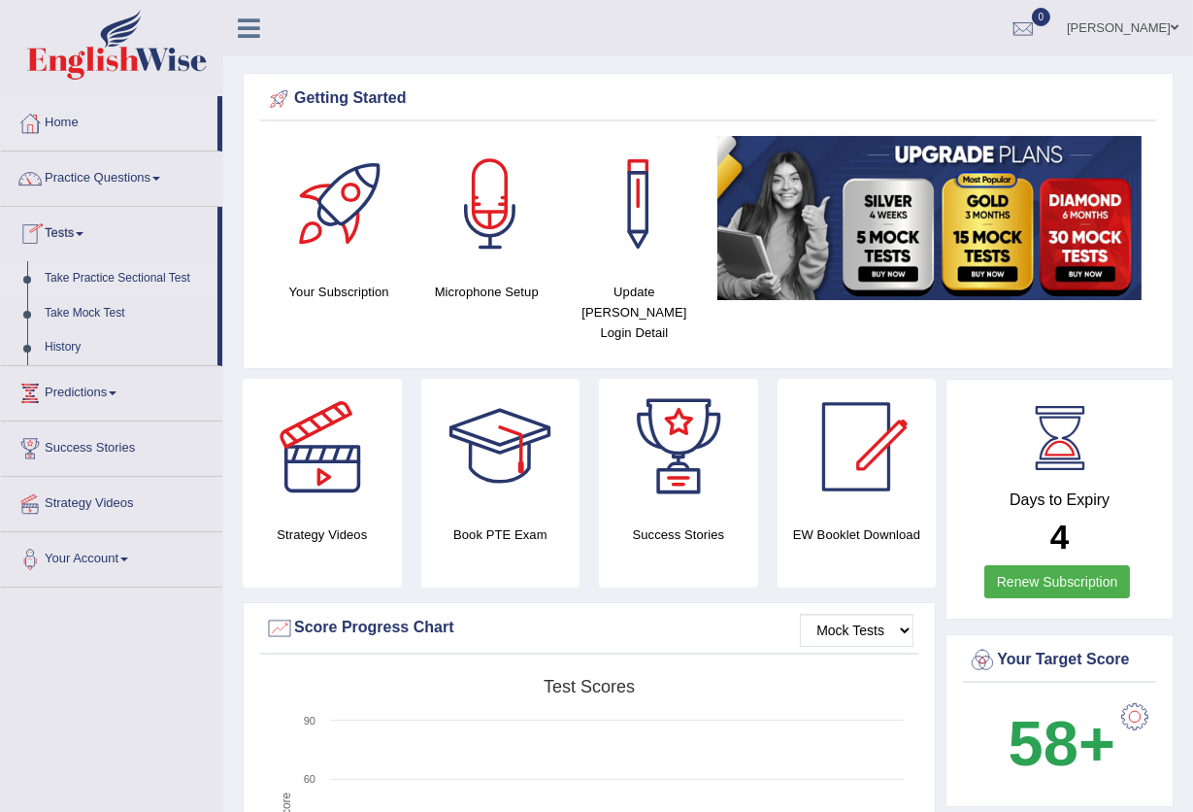
click at [104, 272] on link "Take Practice Sectional Test" at bounding box center [127, 278] width 182 height 35
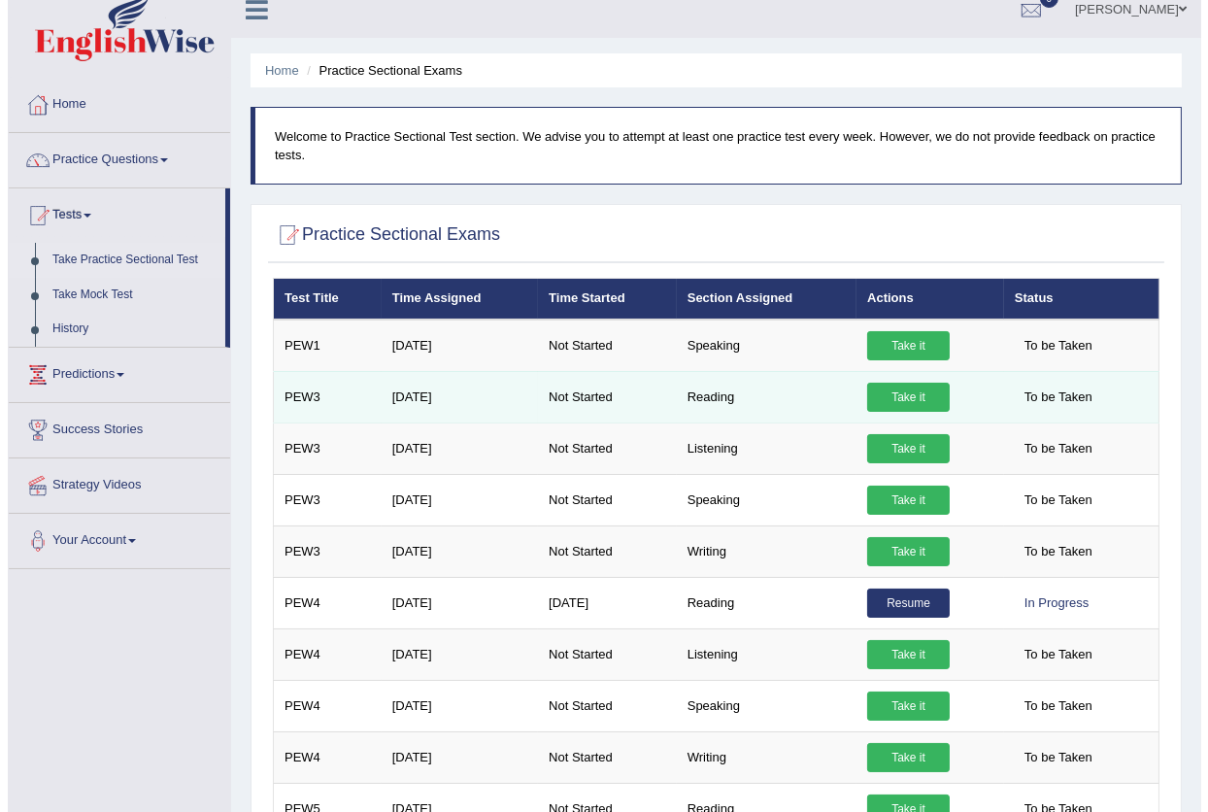
scroll to position [129, 0]
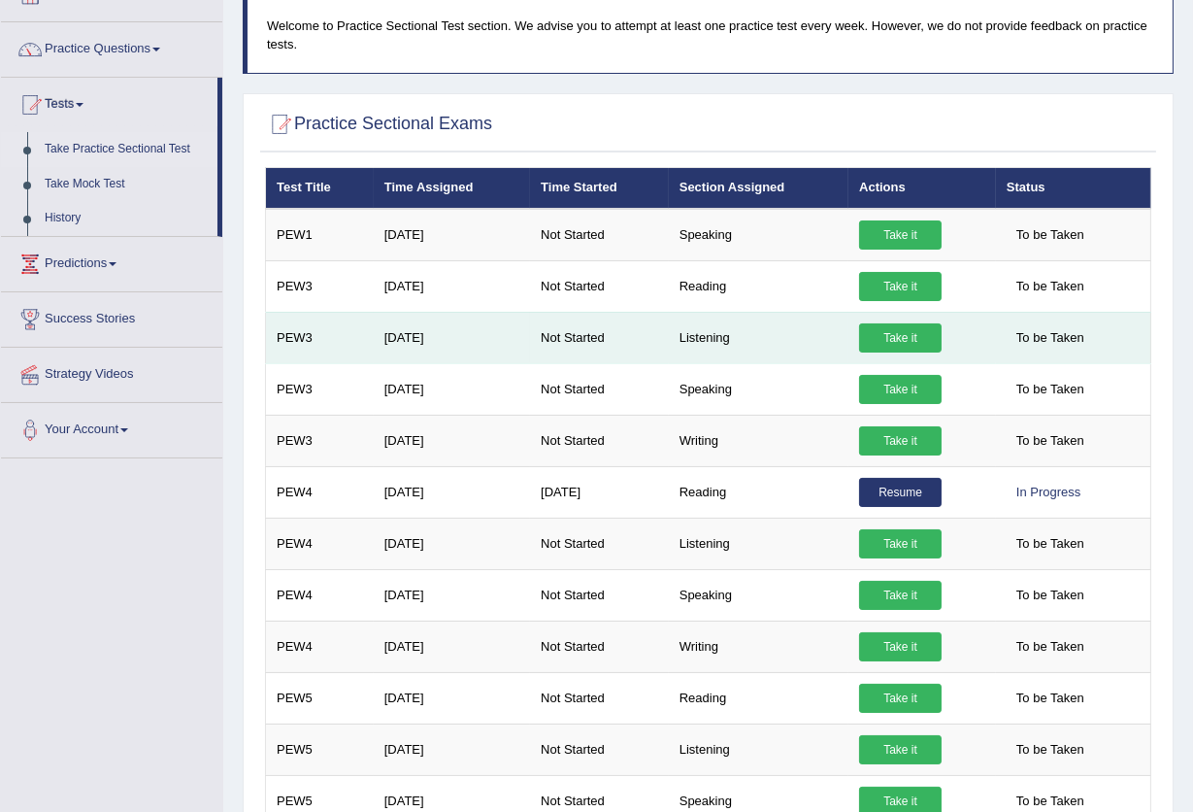
click at [909, 337] on link "Take it" at bounding box center [900, 337] width 83 height 29
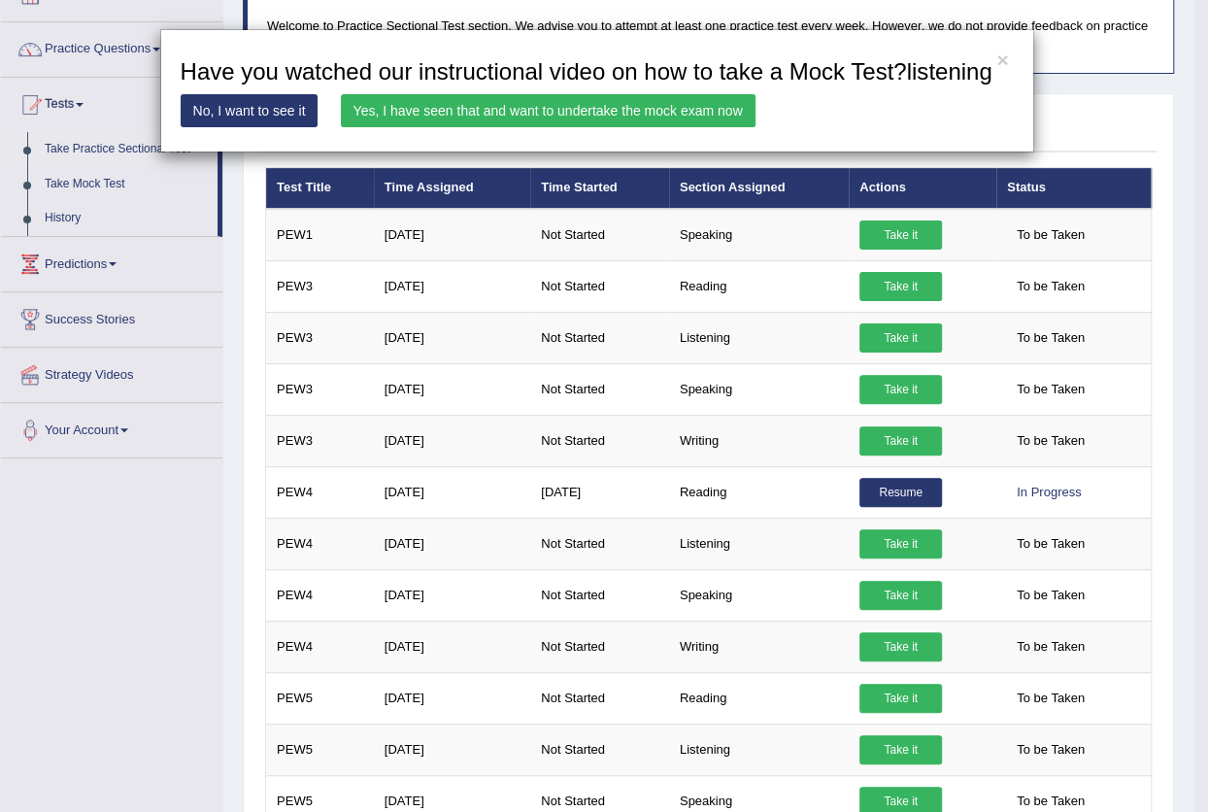
click at [902, 335] on div "× Have you watched our instructional video on how to take a Mock Test?listening…" at bounding box center [604, 406] width 1208 height 812
click at [577, 112] on link "Yes, I have seen that and want to undertake the mock exam now" at bounding box center [548, 110] width 415 height 33
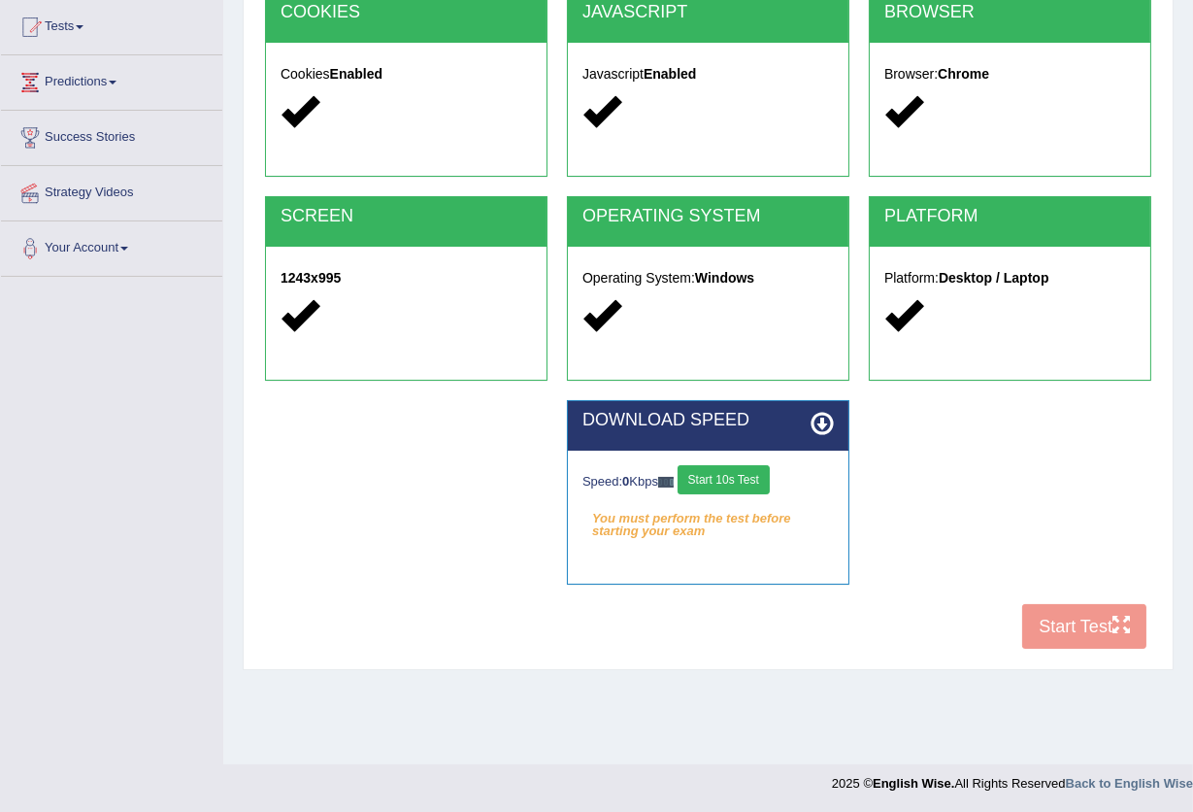
scroll to position [208, 0]
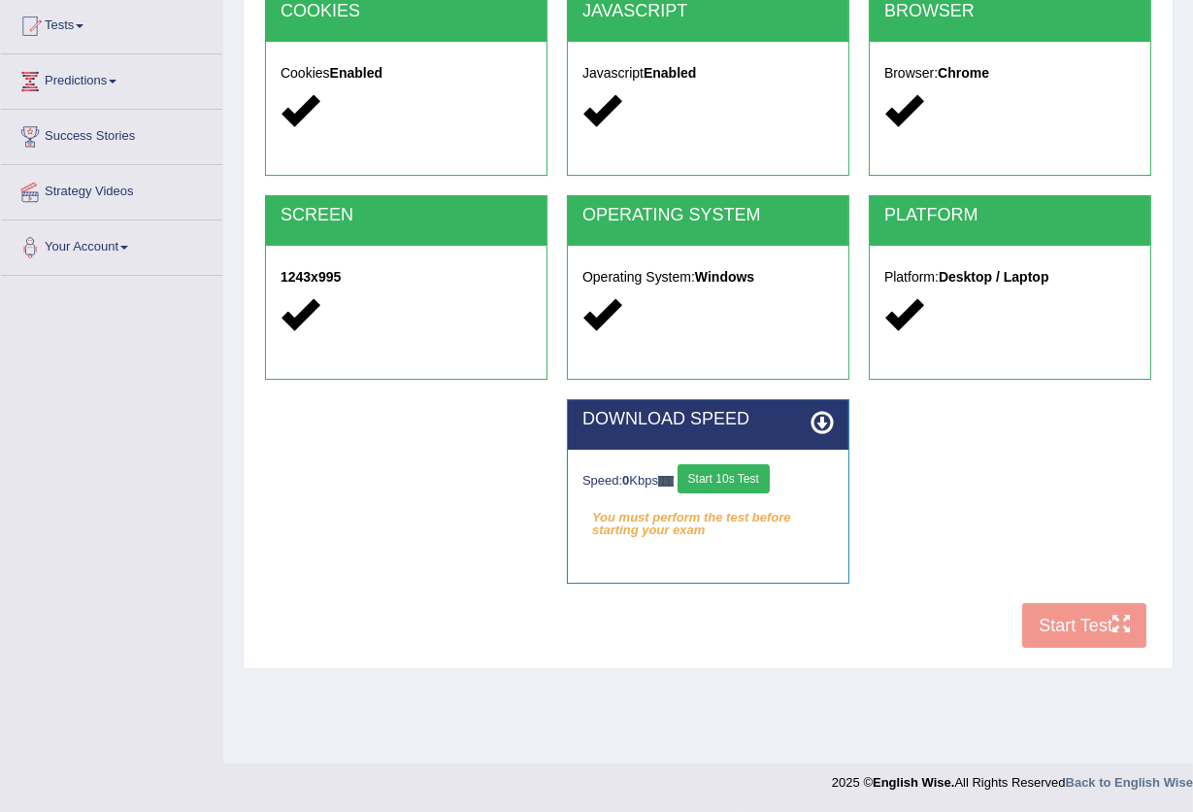
click at [742, 476] on button "Start 10s Test" at bounding box center [724, 478] width 92 height 29
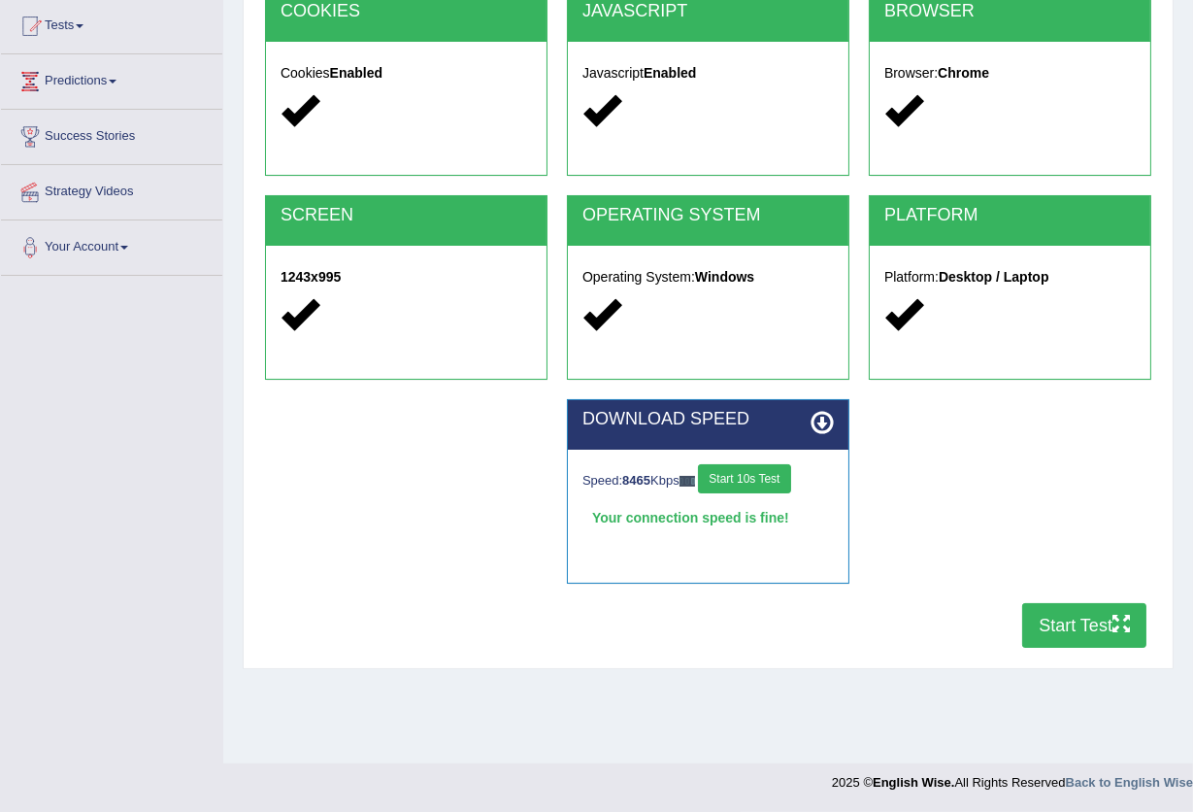
click at [1055, 632] on button "Start Test" at bounding box center [1085, 625] width 124 height 45
click at [1051, 629] on button "Start Test" at bounding box center [1085, 625] width 124 height 45
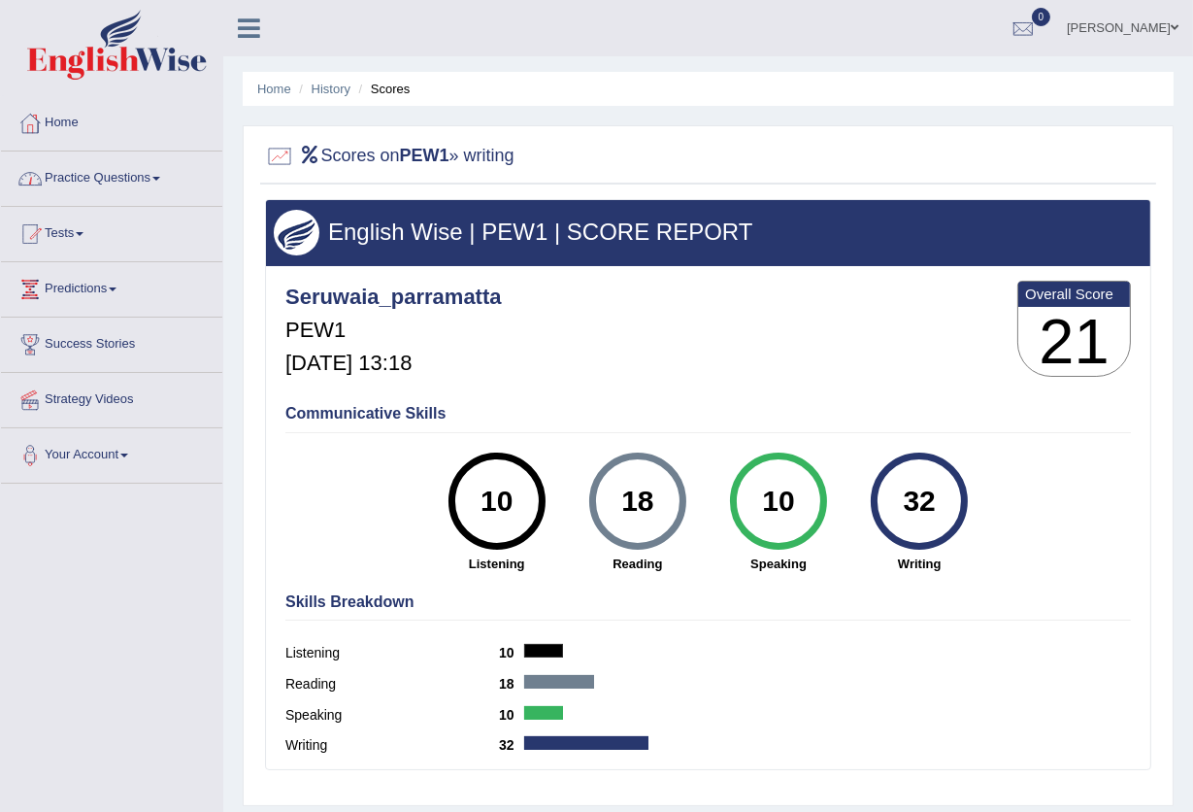
click at [74, 177] on link "Practice Questions" at bounding box center [111, 175] width 221 height 49
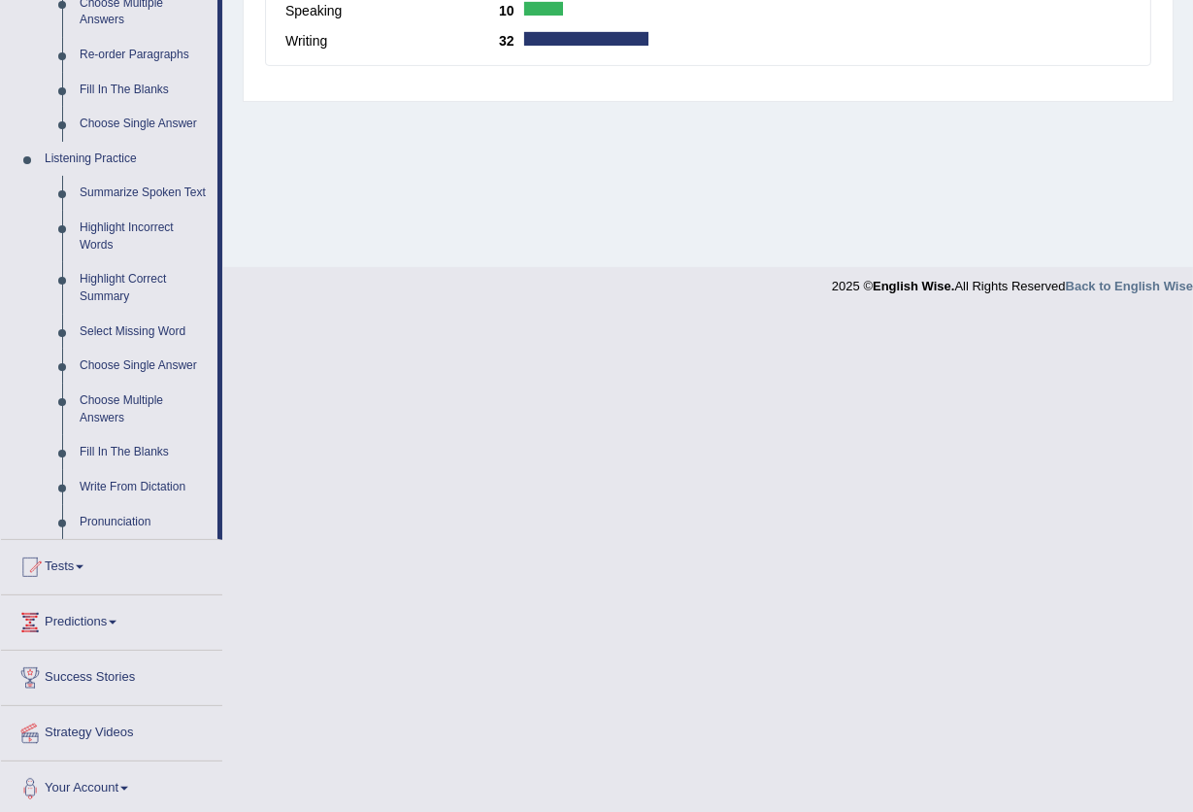
scroll to position [709, 0]
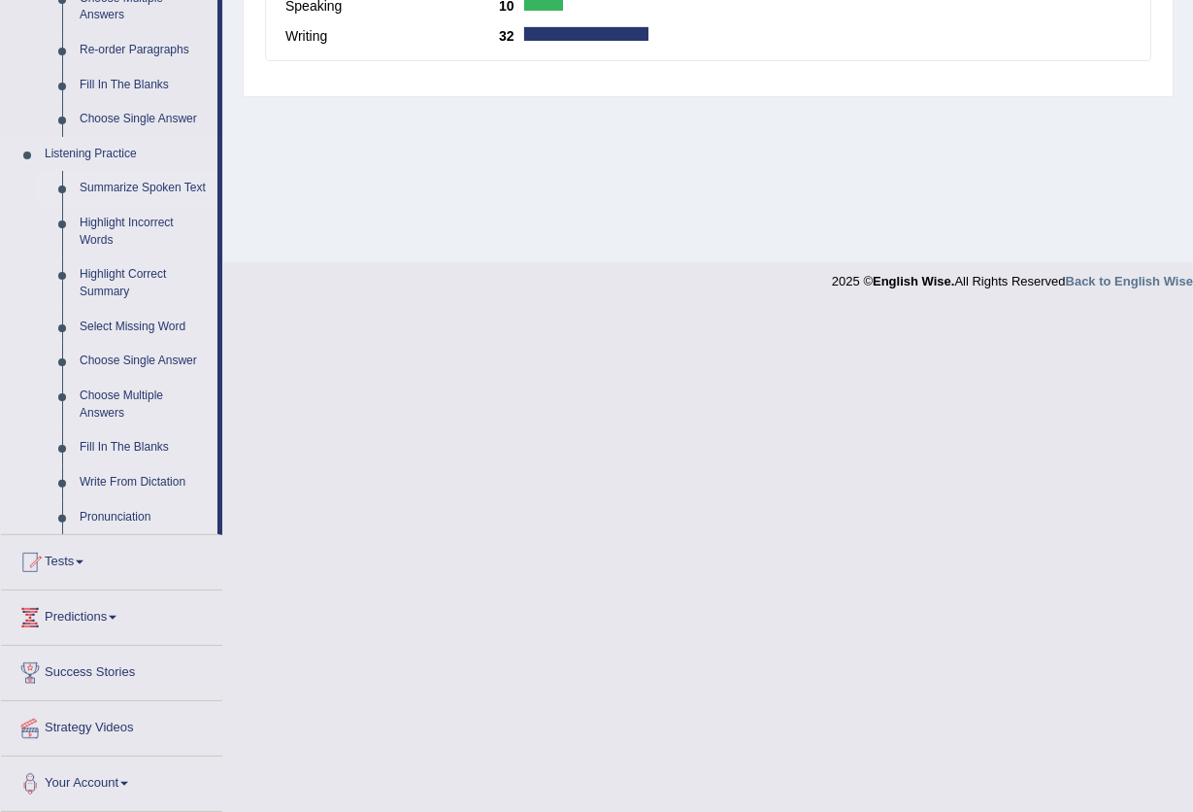
click at [158, 188] on link "Summarize Spoken Text" at bounding box center [144, 188] width 147 height 35
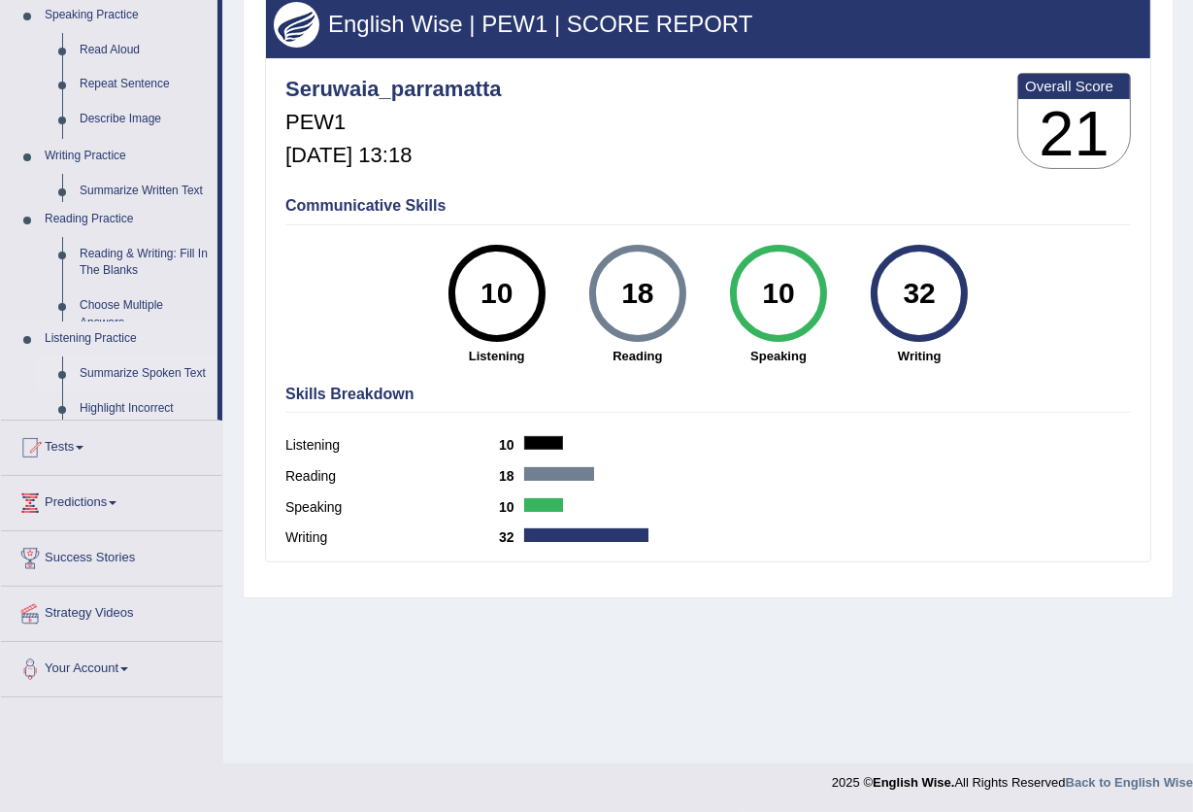
scroll to position [208, 0]
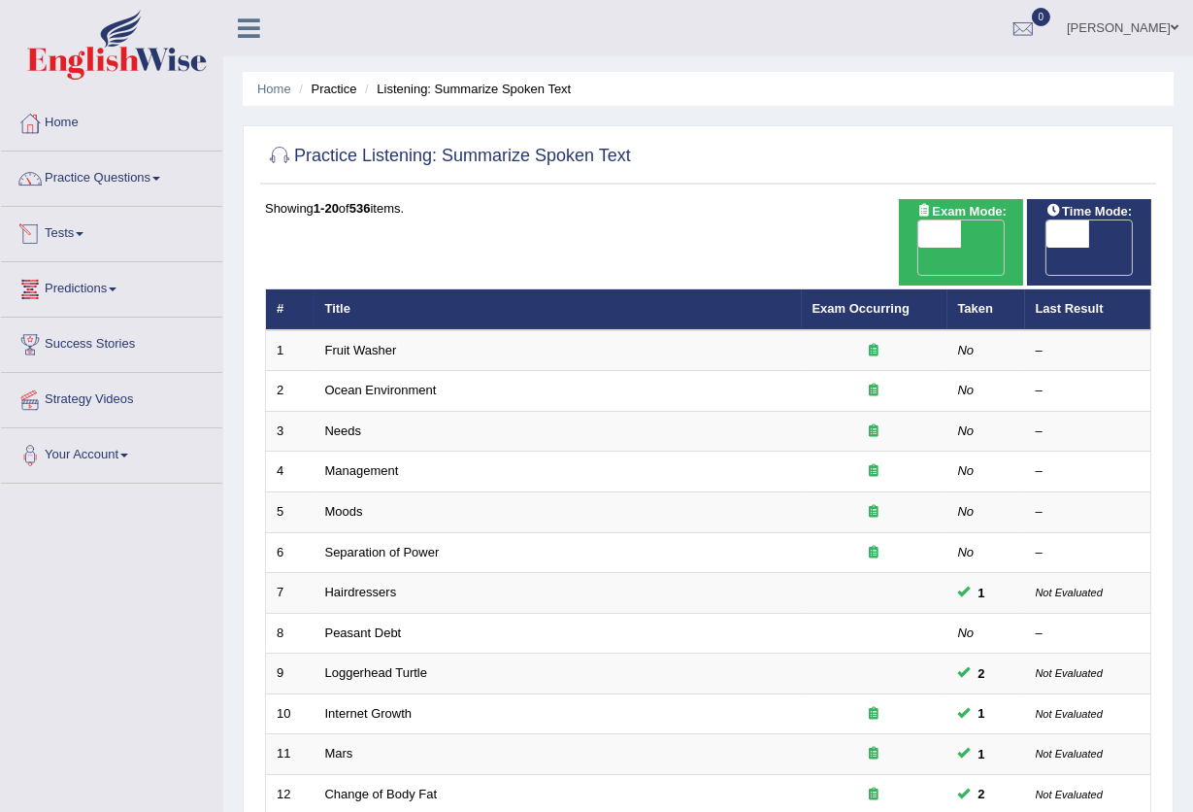
click at [67, 249] on link "Tests" at bounding box center [111, 231] width 221 height 49
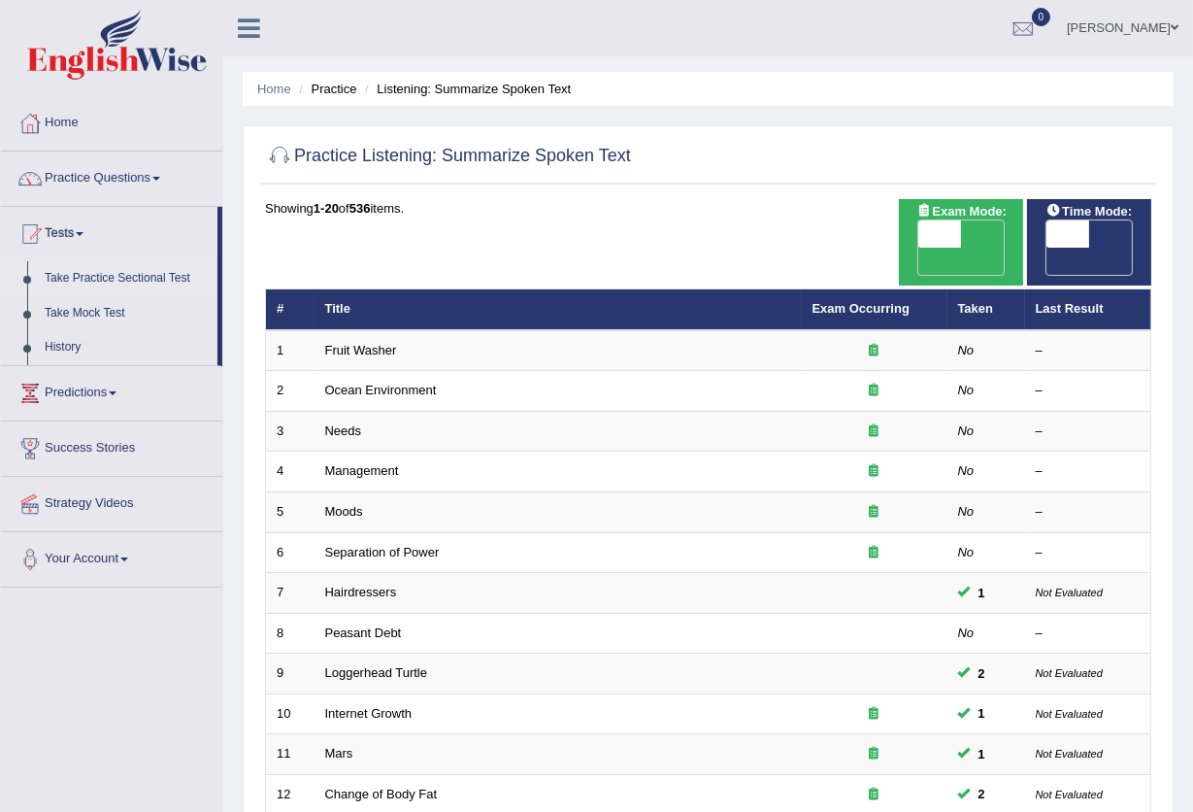
click at [89, 278] on link "Take Practice Sectional Test" at bounding box center [127, 278] width 182 height 35
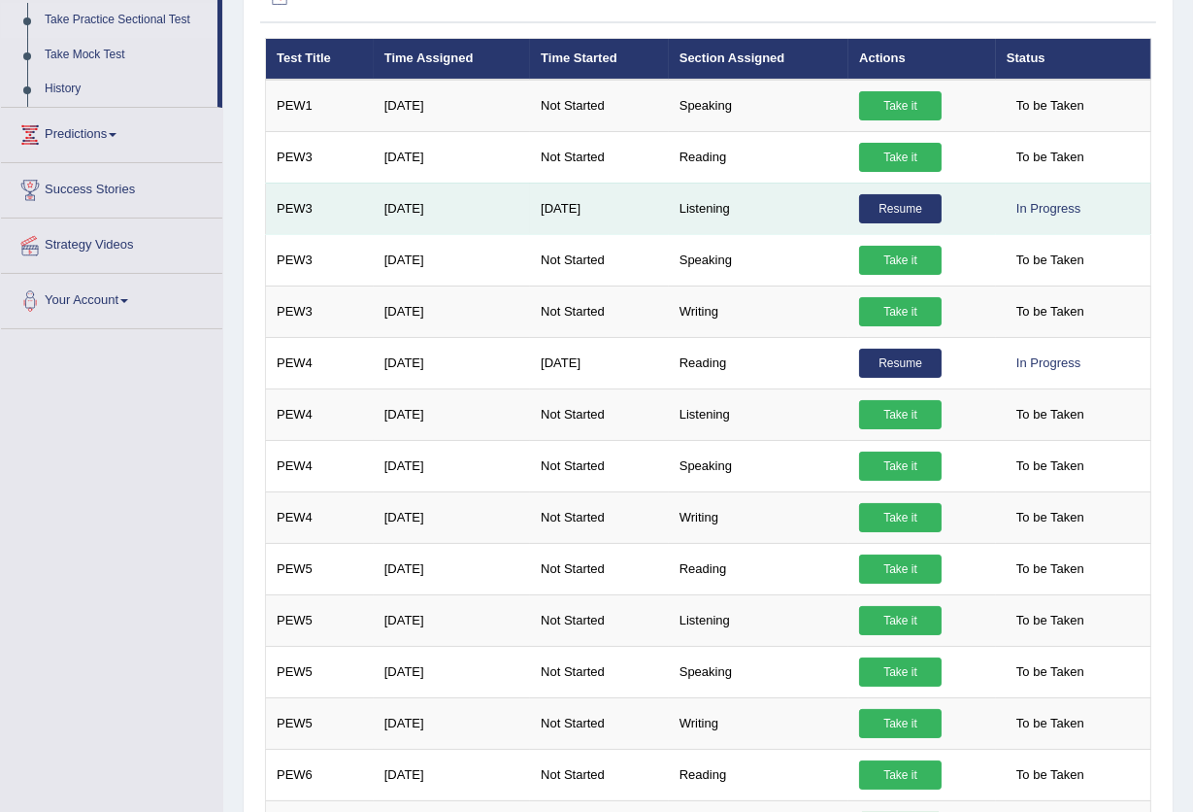
click at [903, 215] on link "Resume" at bounding box center [900, 208] width 83 height 29
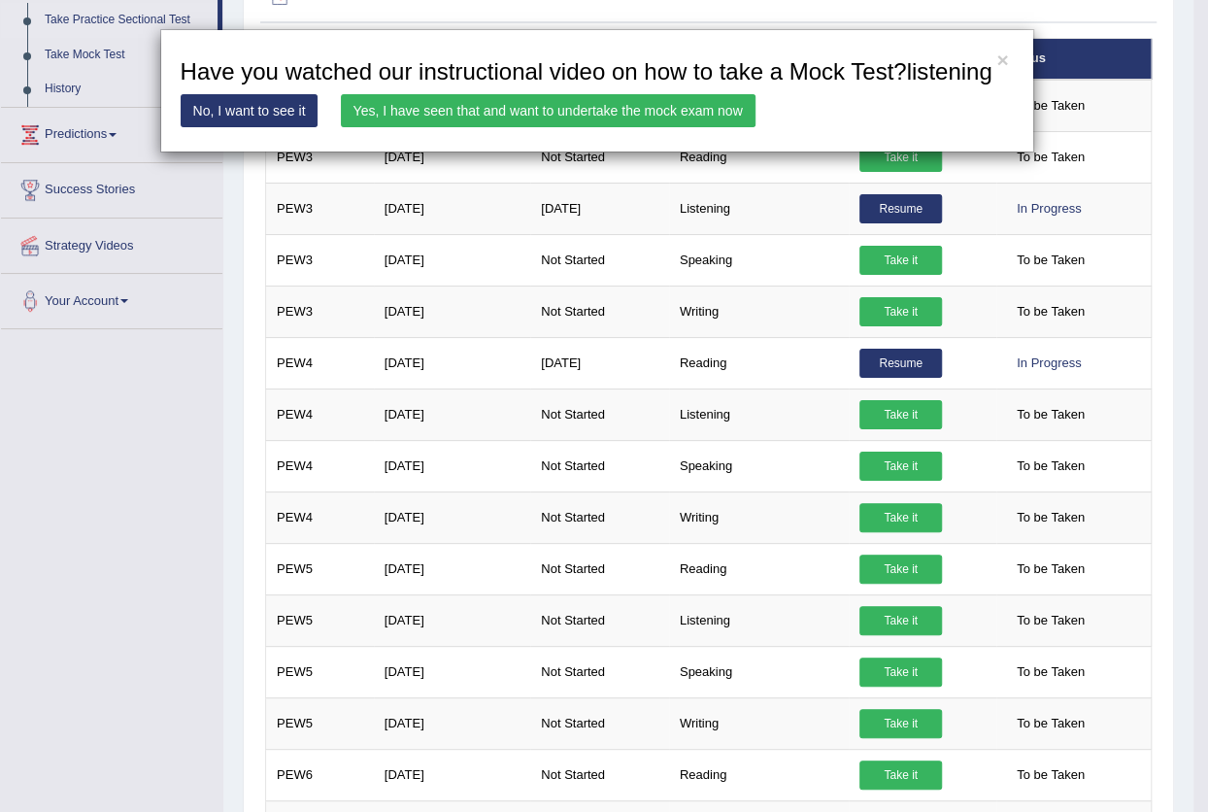
click at [670, 118] on link "Yes, I have seen that and want to undertake the mock exam now" at bounding box center [548, 110] width 415 height 33
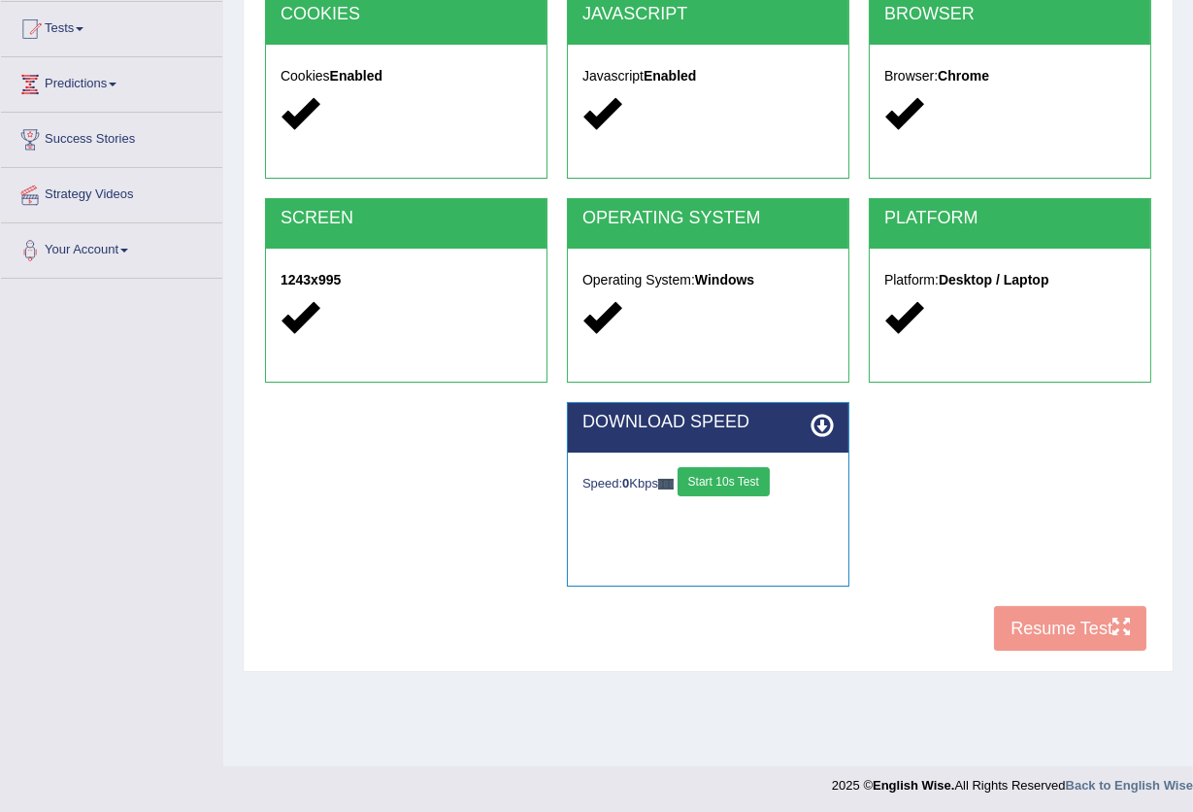
scroll to position [208, 0]
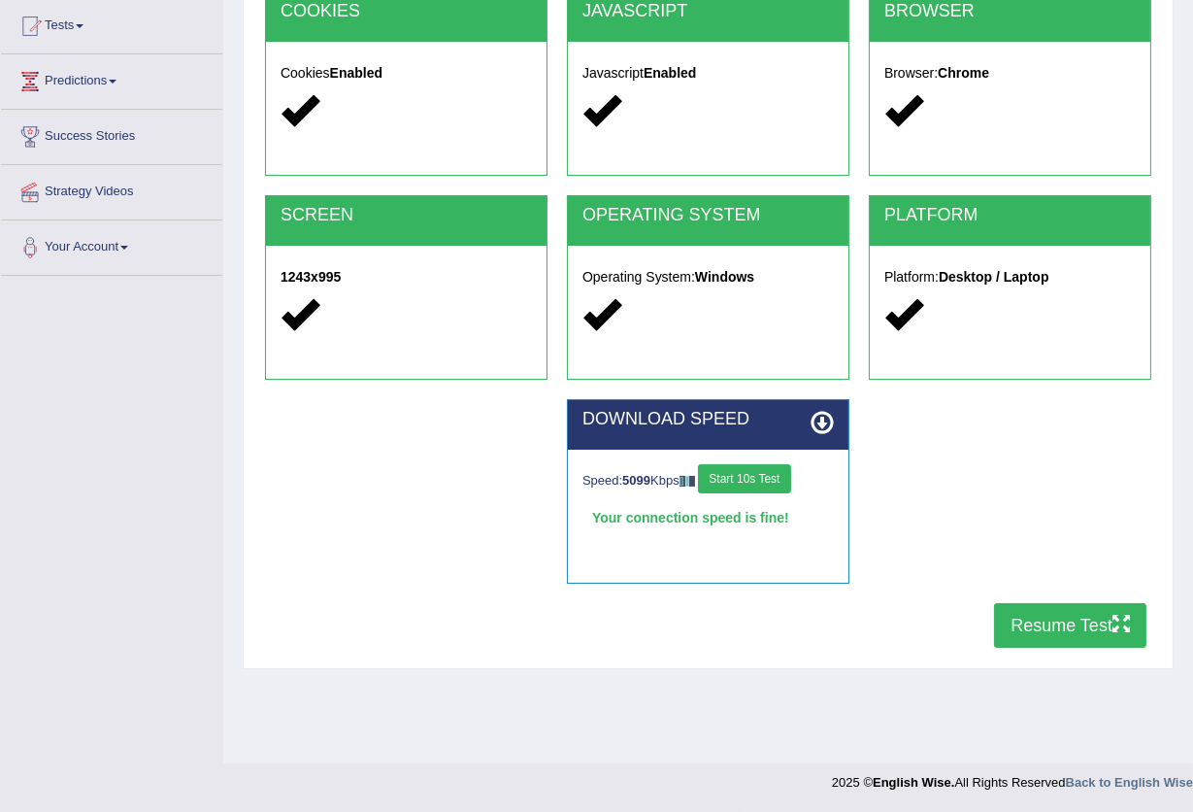
click at [1033, 632] on button "Resume Test" at bounding box center [1070, 625] width 152 height 45
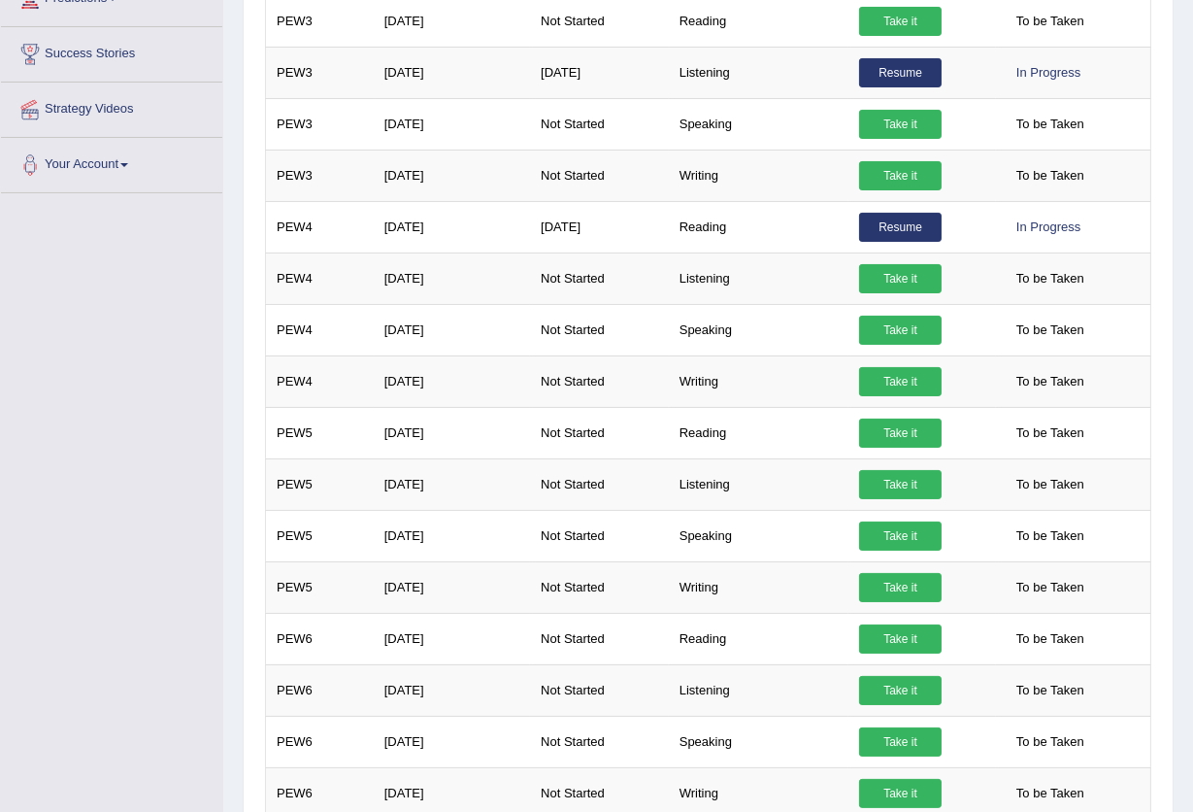
scroll to position [258, 0]
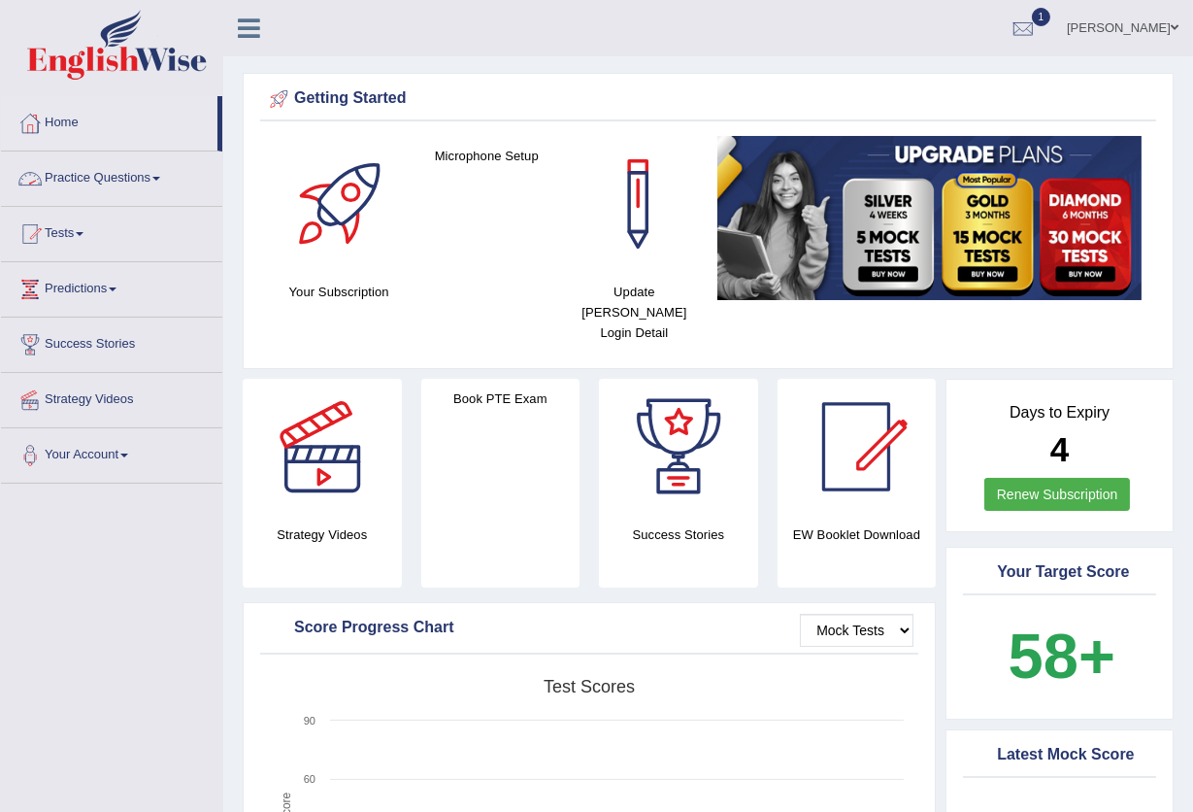
click at [171, 177] on link "Practice Questions" at bounding box center [111, 175] width 221 height 49
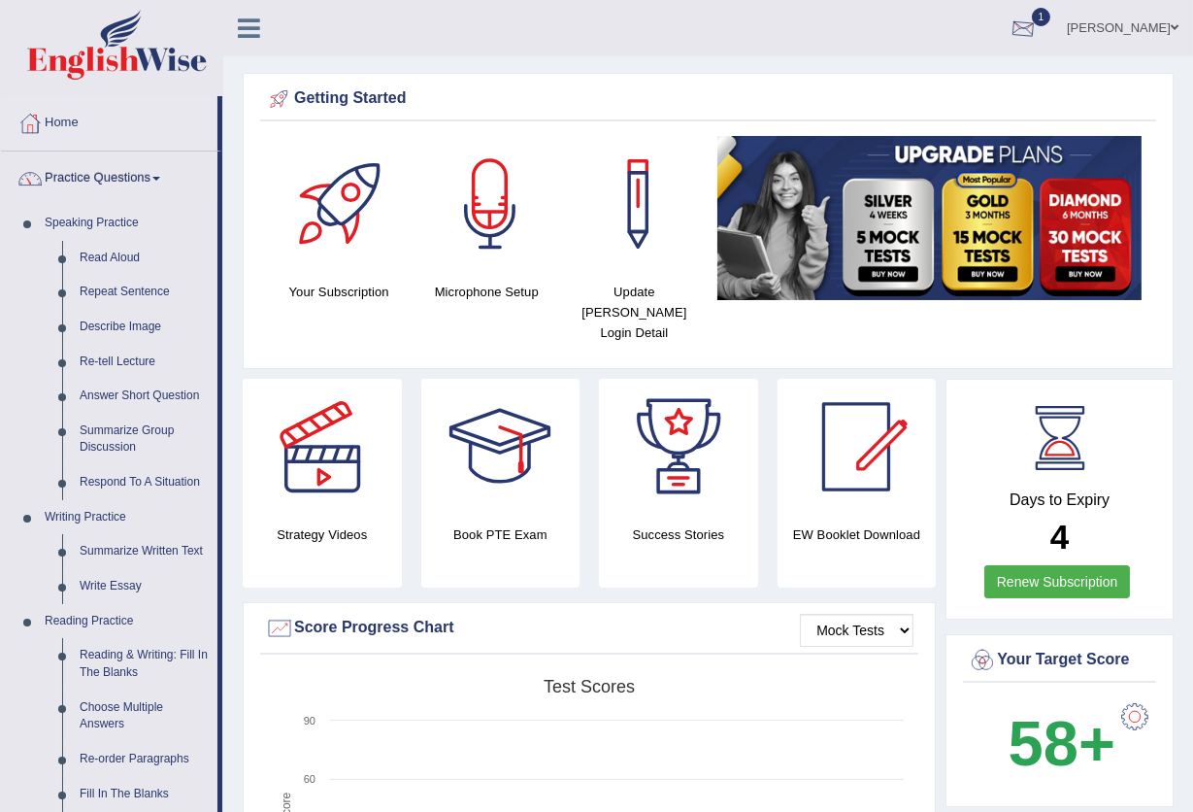
click at [1009, 35] on div at bounding box center [1023, 29] width 29 height 29
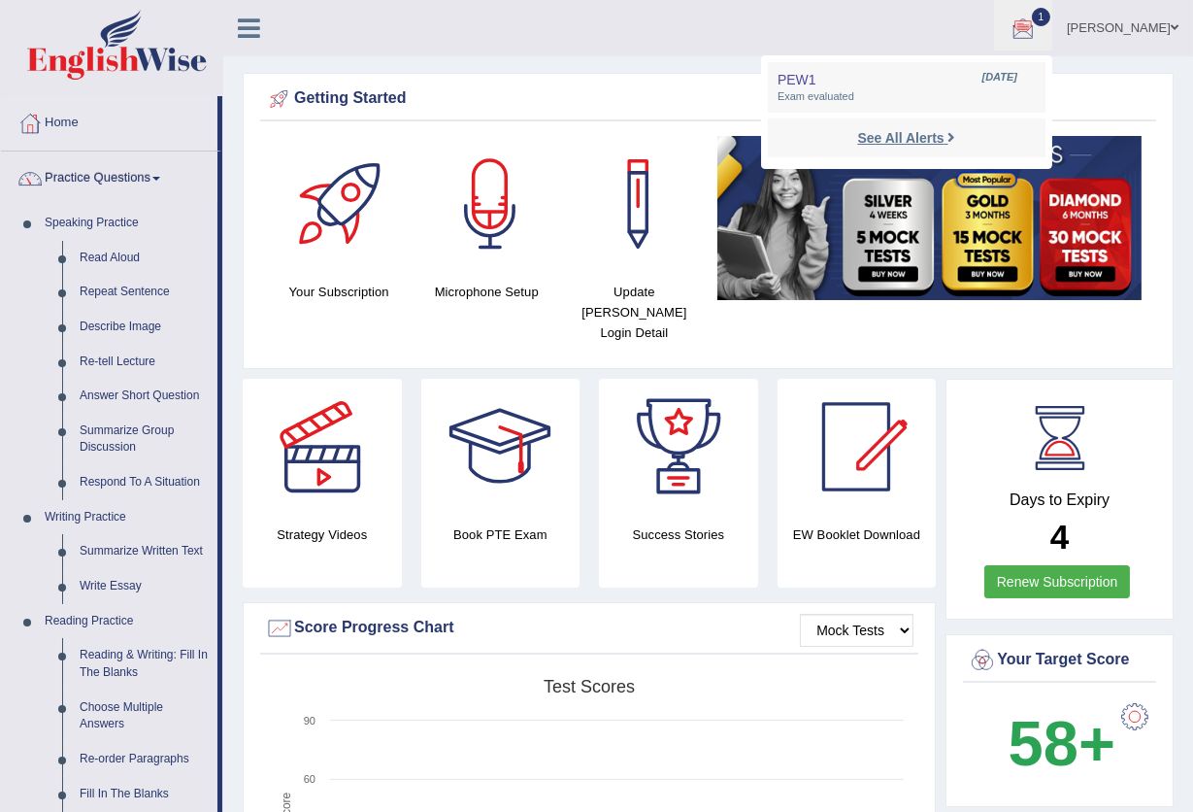
click at [857, 131] on strong "See All Alerts" at bounding box center [900, 138] width 86 height 16
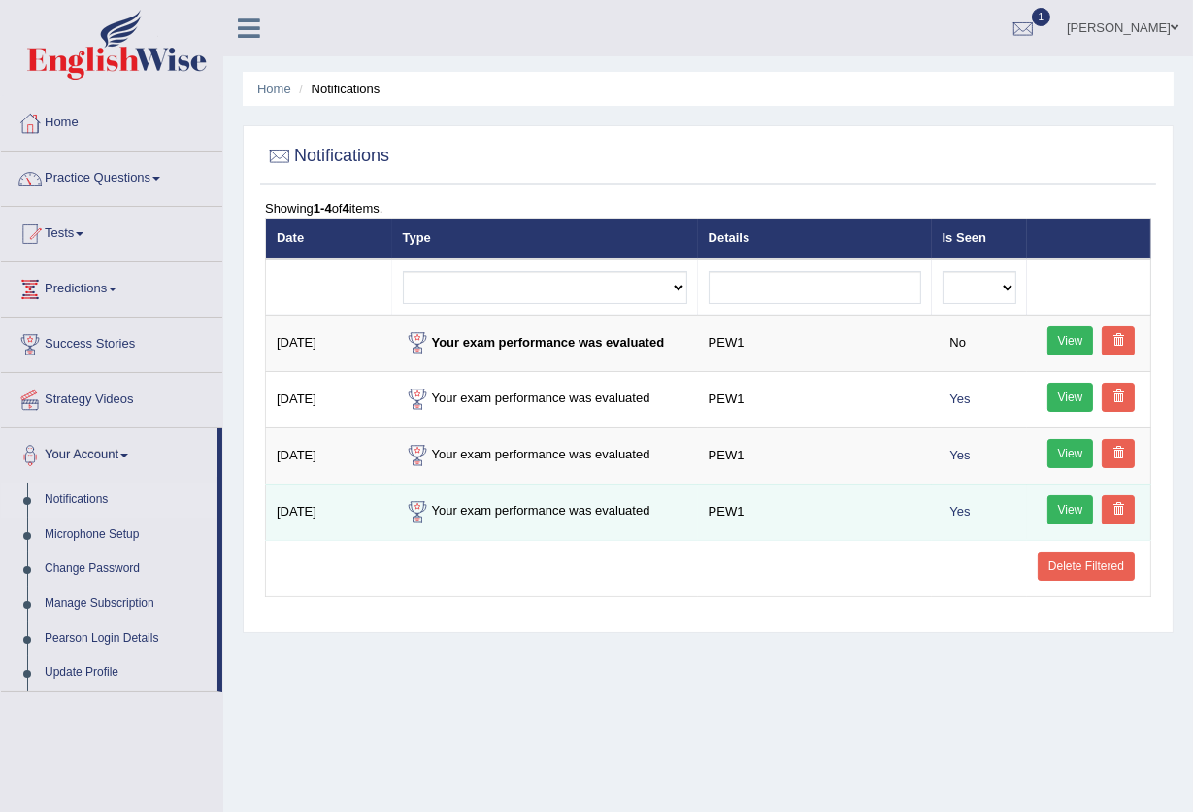
click at [1066, 513] on link "View" at bounding box center [1071, 509] width 47 height 29
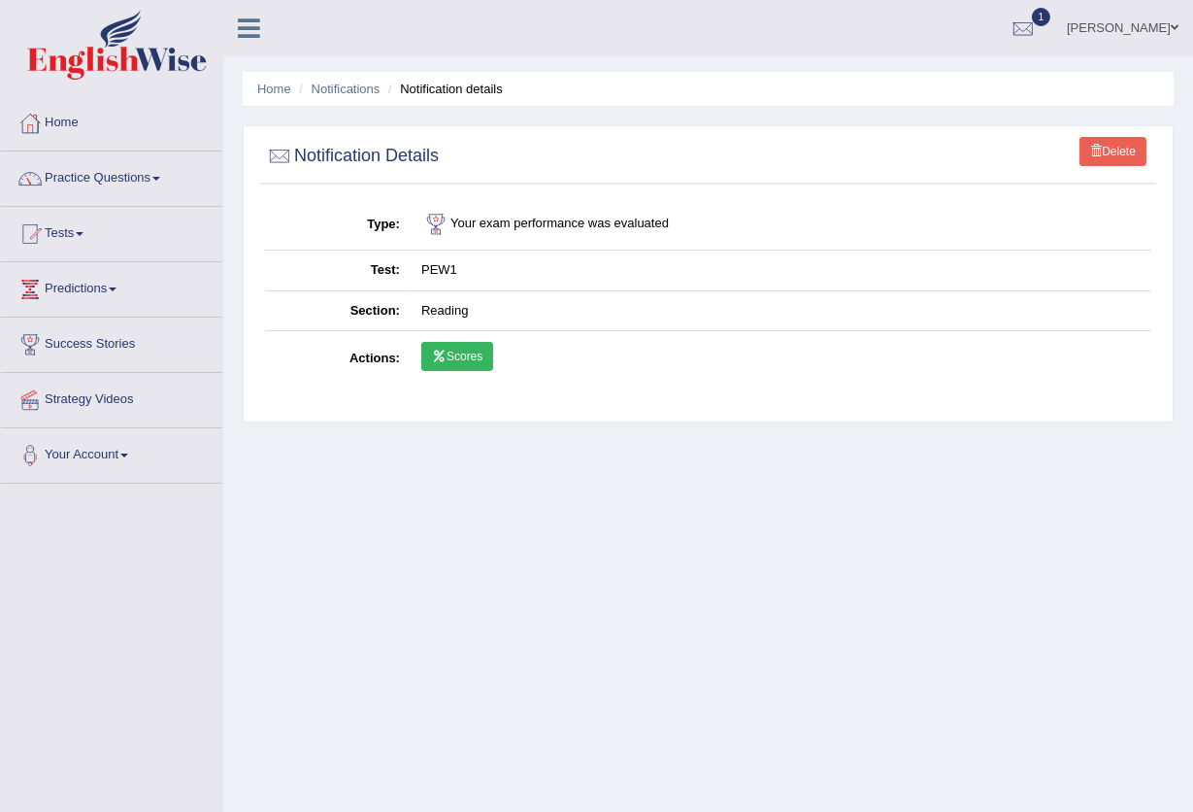
click at [469, 354] on link "Scores" at bounding box center [457, 356] width 72 height 29
